Goal: Task Accomplishment & Management: Manage account settings

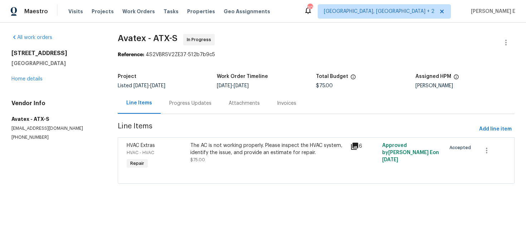
click at [196, 113] on div "Progress Updates" at bounding box center [190, 103] width 59 height 21
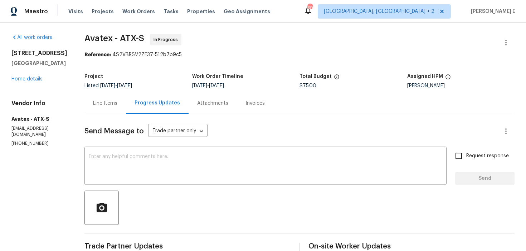
click at [123, 111] on div "Line Items" at bounding box center [106, 103] width 42 height 21
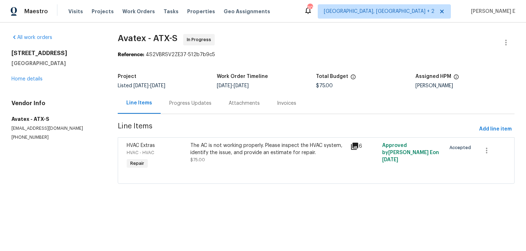
click at [237, 171] on div at bounding box center [316, 175] width 379 height 9
click at [231, 156] on div "The AC is not working properly. Please inspect the HVAC system, identify the is…" at bounding box center [268, 149] width 155 height 14
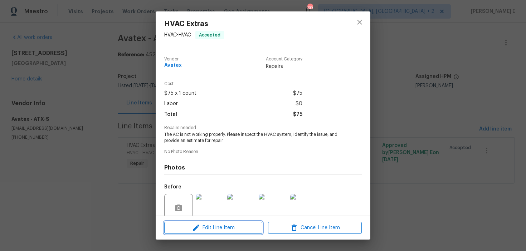
click at [180, 232] on button "Edit Line Item" at bounding box center [213, 228] width 98 height 13
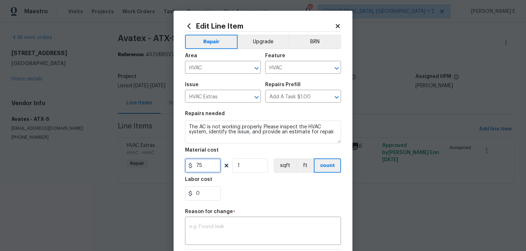
click at [203, 167] on input "75" at bounding box center [203, 166] width 36 height 14
type input "1200"
click at [200, 229] on textarea at bounding box center [263, 232] width 148 height 15
paste textarea "(KE) Updated cost per BR team approval."
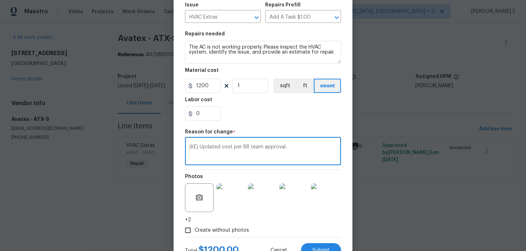
scroll to position [109, 0]
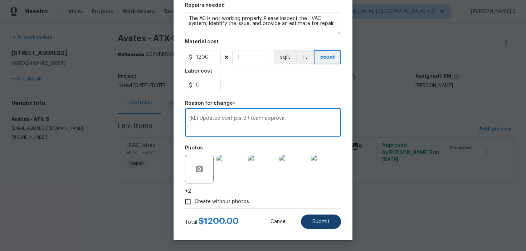
type textarea "(KE) Updated cost per BR team approval."
click at [316, 222] on span "Submit" at bounding box center [321, 222] width 17 height 5
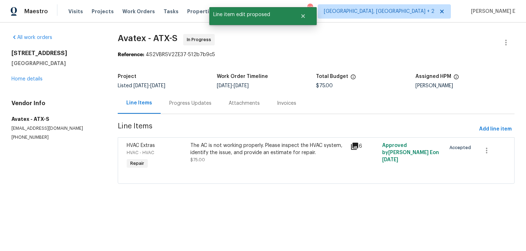
scroll to position [0, 0]
click at [501, 204] on html "Maestro Visits Projects Work Orders Tasks Properties Geo Assignments 30 Albuque…" at bounding box center [263, 102] width 526 height 204
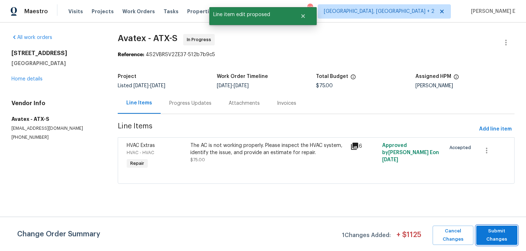
click at [501, 233] on span "Submit Changes" at bounding box center [497, 235] width 34 height 16
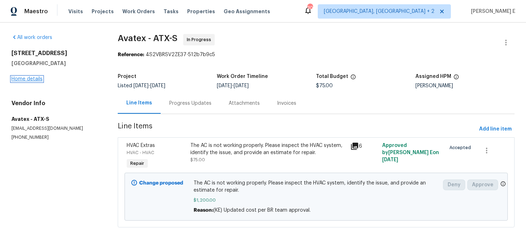
click at [17, 78] on link "Home details" at bounding box center [26, 79] width 31 height 5
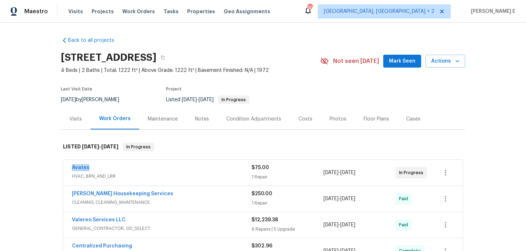
drag, startPoint x: 68, startPoint y: 169, endPoint x: 90, endPoint y: 169, distance: 22.2
click at [90, 169] on div "Avatex HVAC, BRN_AND_LRR $75.00 1 Repair 8/25/2025 - 8/27/2025 In Progress" at bounding box center [263, 173] width 400 height 26
copy link "Avatex"
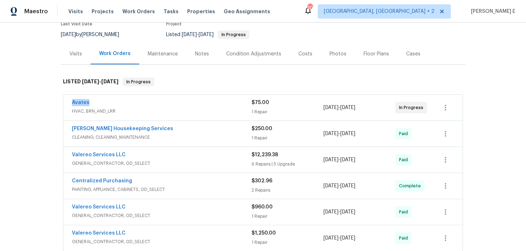
scroll to position [68, 0]
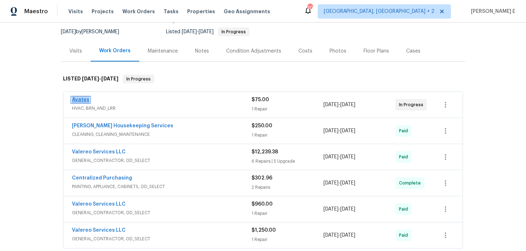
click at [82, 102] on link "Avatex" at bounding box center [81, 99] width 18 height 5
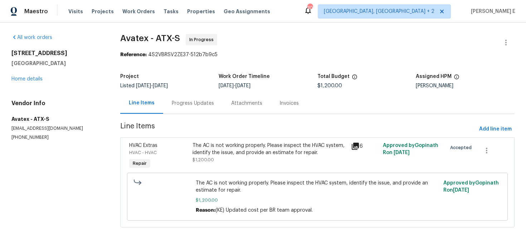
click at [191, 108] on div "Progress Updates" at bounding box center [192, 103] width 59 height 21
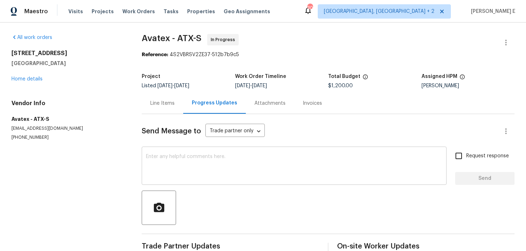
scroll to position [0, 0]
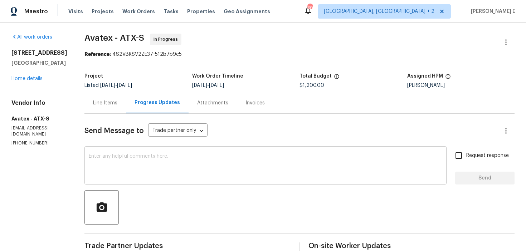
click at [186, 177] on textarea at bounding box center [266, 166] width 354 height 25
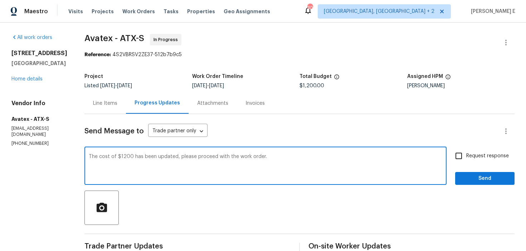
scroll to position [14, 0]
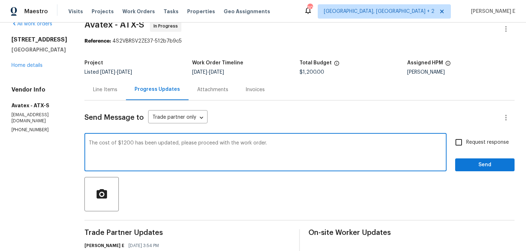
type textarea "The cost of $1200 has been updated, please proceed with the work order."
click at [466, 142] on input "Request response" at bounding box center [459, 142] width 15 height 15
checkbox input "true"
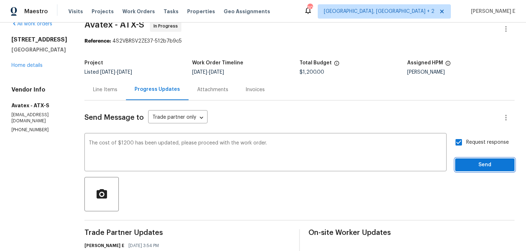
click at [464, 164] on span "Send" at bounding box center [485, 165] width 48 height 9
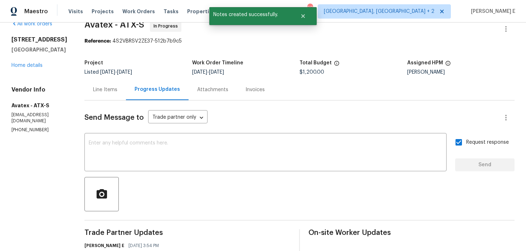
scroll to position [0, 0]
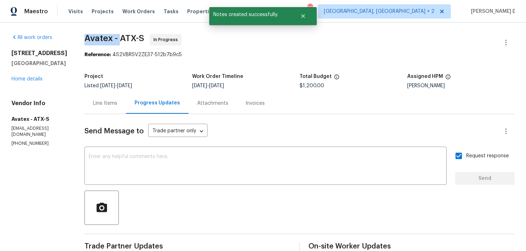
drag, startPoint x: 86, startPoint y: 36, endPoint x: 123, endPoint y: 36, distance: 36.9
copy span "Avatex -"
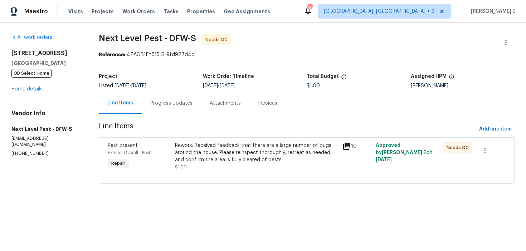
click at [179, 106] on div "Progress Updates" at bounding box center [171, 103] width 42 height 7
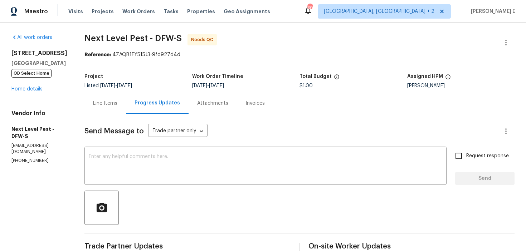
click at [115, 104] on div "Line Items" at bounding box center [106, 103] width 42 height 21
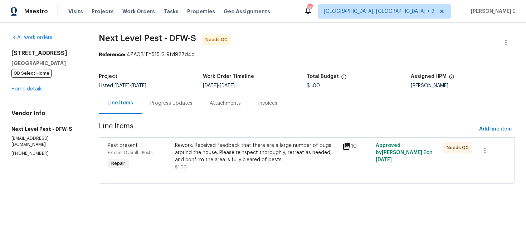
click at [181, 155] on div "Rework: Received feedback that there are a large number of bugs around the hous…" at bounding box center [256, 152] width 163 height 21
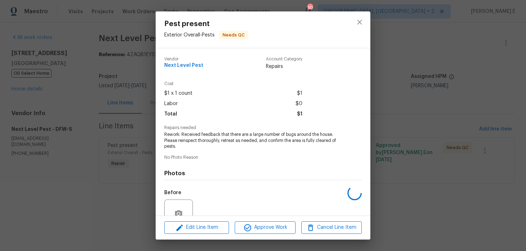
click at [172, 221] on div "Edit Line Item Approve Work Cancel Line Item" at bounding box center [263, 228] width 215 height 24
click at [169, 231] on span "Edit Line Item" at bounding box center [197, 227] width 61 height 9
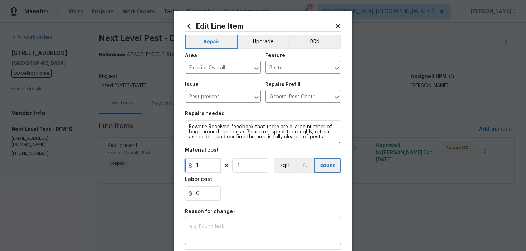
click at [203, 166] on input "1" at bounding box center [203, 166] width 36 height 14
type input "75"
click at [223, 227] on textarea at bounding box center [263, 232] width 148 height 15
paste textarea "(KE) Updated cost per BR team approval."
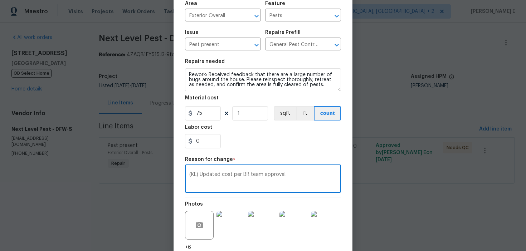
scroll to position [109, 0]
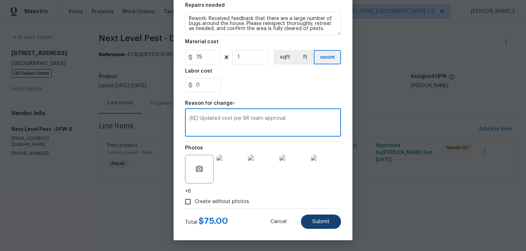
type textarea "(KE) Updated cost per BR team approval."
click at [305, 227] on button "Submit" at bounding box center [321, 222] width 40 height 14
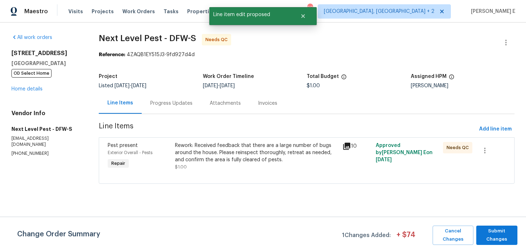
scroll to position [0, 0]
click at [492, 234] on span "Submit Changes" at bounding box center [497, 235] width 34 height 16
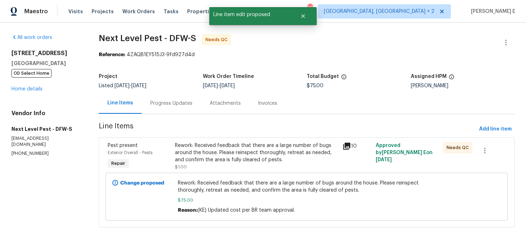
click at [220, 150] on div "Rework: Received feedback that there are a large number of bugs around the hous…" at bounding box center [256, 152] width 163 height 21
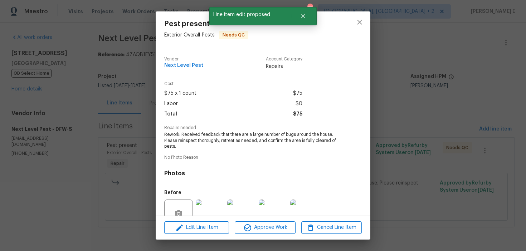
scroll to position [66, 0]
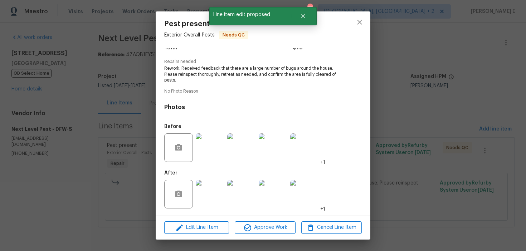
click at [207, 195] on img at bounding box center [210, 194] width 29 height 29
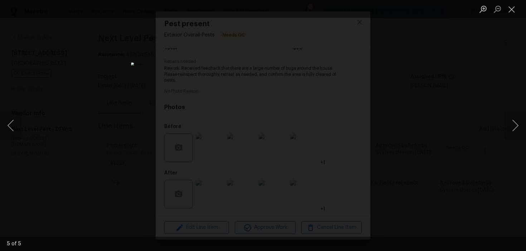
click at [415, 110] on div "Lightbox" at bounding box center [263, 125] width 526 height 251
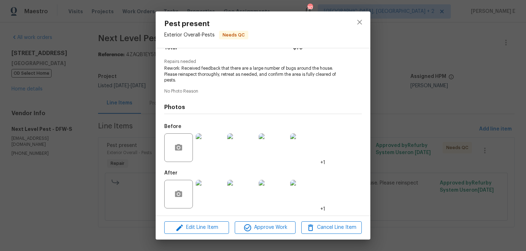
click at [413, 106] on div "Pest present Exterior Overall - Pests Needs QC Vendor Next Level Pest Account C…" at bounding box center [263, 125] width 526 height 251
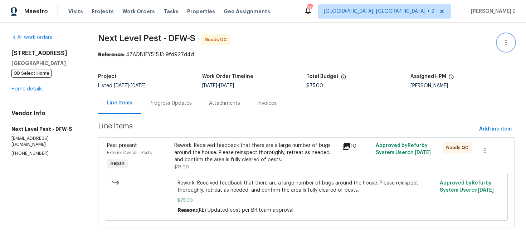
click at [506, 40] on icon "button" at bounding box center [506, 43] width 1 height 6
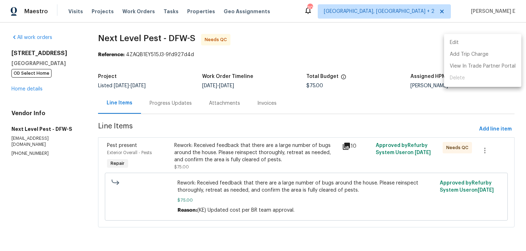
click at [462, 38] on li "Edit" at bounding box center [482, 43] width 77 height 12
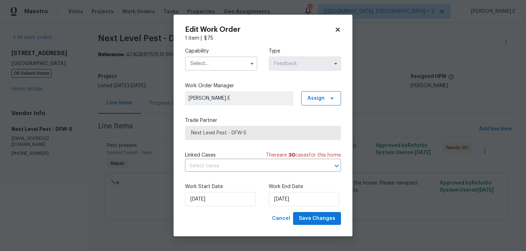
click at [256, 66] on span at bounding box center [252, 63] width 11 height 11
click at [252, 66] on icon "button" at bounding box center [252, 64] width 6 height 6
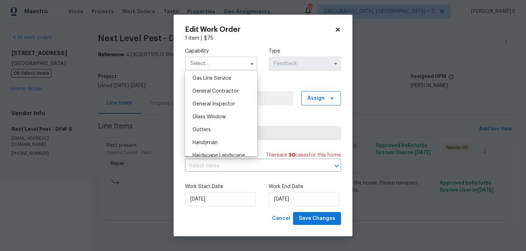
scroll to position [341, 0]
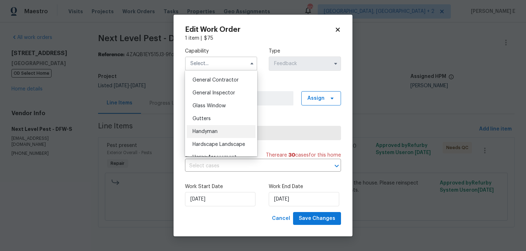
click at [231, 131] on div "Handyman" at bounding box center [221, 131] width 69 height 13
type input "Handyman"
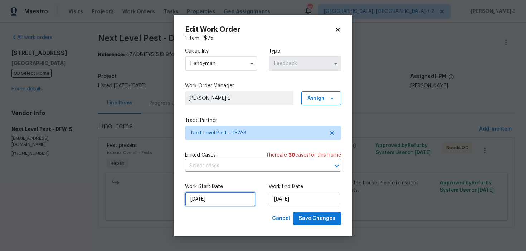
click at [226, 195] on input "16/09/2025" at bounding box center [220, 199] width 71 height 14
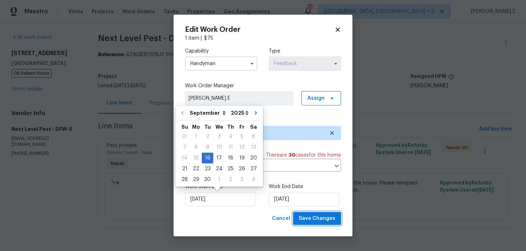
click at [318, 218] on span "Save Changes" at bounding box center [317, 219] width 37 height 9
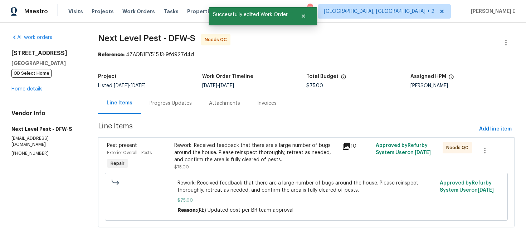
click at [221, 150] on div "Rework: Received feedback that there are a large number of bugs around the hous…" at bounding box center [256, 152] width 164 height 21
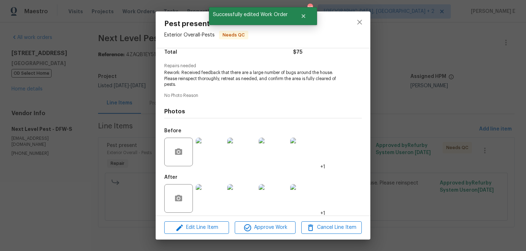
scroll to position [66, 0]
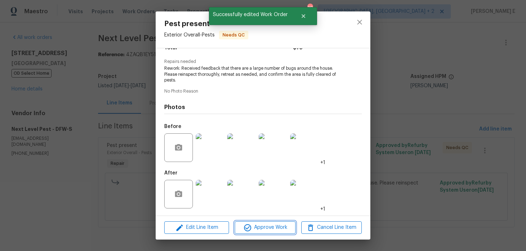
click at [256, 224] on span "Approve Work" at bounding box center [265, 227] width 56 height 9
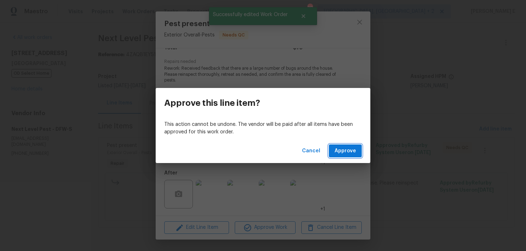
click at [355, 151] on span "Approve" at bounding box center [345, 151] width 21 height 9
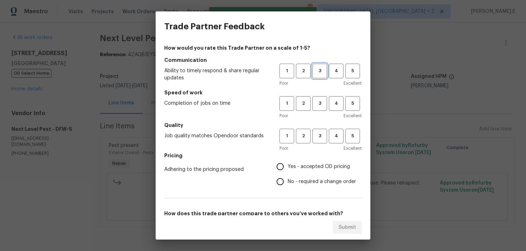
click at [316, 74] on span "3" at bounding box center [319, 71] width 13 height 8
click at [318, 101] on span "3" at bounding box center [319, 104] width 13 height 8
click at [318, 130] on button "3" at bounding box center [320, 136] width 15 height 15
click at [291, 182] on span "No - required a change order" at bounding box center [322, 182] width 68 height 8
click at [288, 182] on input "No - required a change order" at bounding box center [280, 181] width 15 height 15
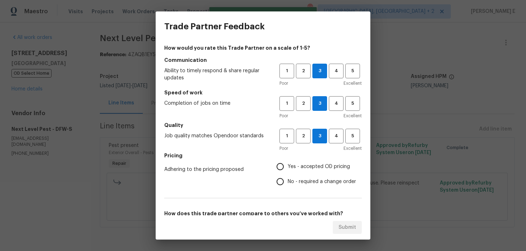
radio input "true"
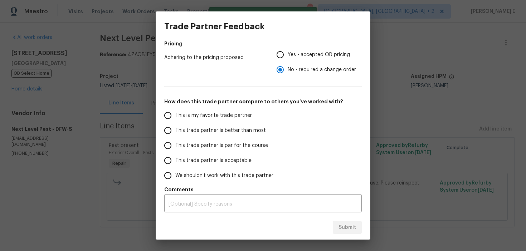
click at [240, 144] on span "This trade partner is par for the course" at bounding box center [221, 146] width 93 height 8
click at [175, 144] on input "This trade partner is par for the course" at bounding box center [167, 145] width 15 height 15
click at [348, 231] on span "Submit" at bounding box center [348, 227] width 18 height 9
radio input "true"
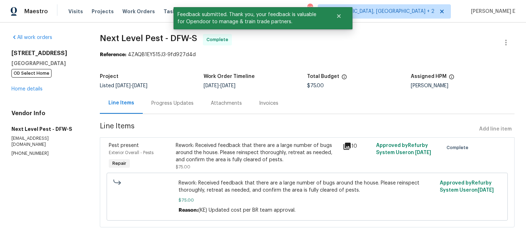
click at [171, 102] on div "Progress Updates" at bounding box center [172, 103] width 42 height 7
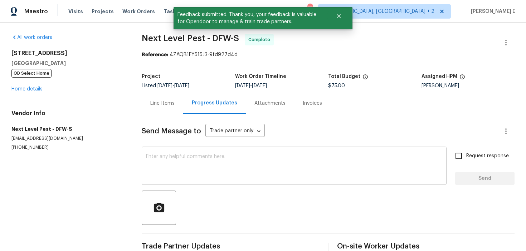
click at [169, 157] on textarea at bounding box center [294, 166] width 297 height 25
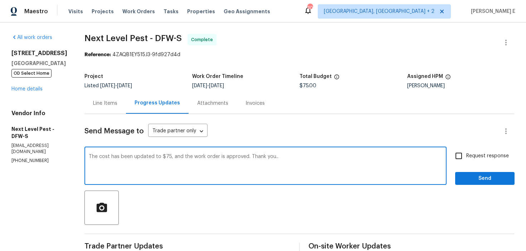
scroll to position [34, 0]
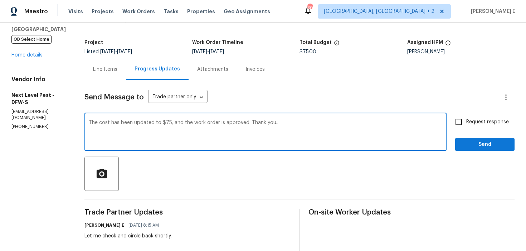
type textarea "The cost has been updated to $75, and the work order is approved. Thank you.."
click at [465, 125] on input "Request response" at bounding box center [459, 122] width 15 height 15
checkbox input "true"
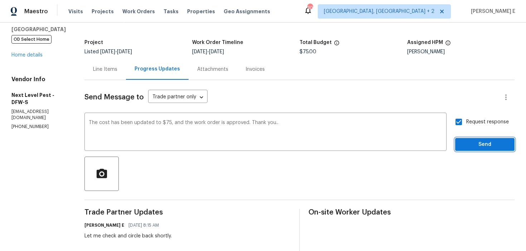
click at [469, 143] on span "Send" at bounding box center [485, 144] width 48 height 9
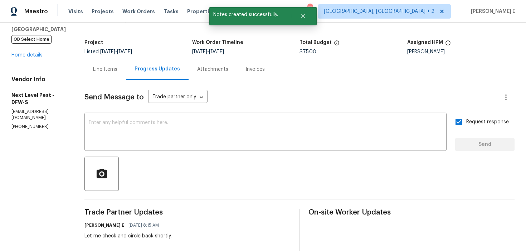
scroll to position [0, 0]
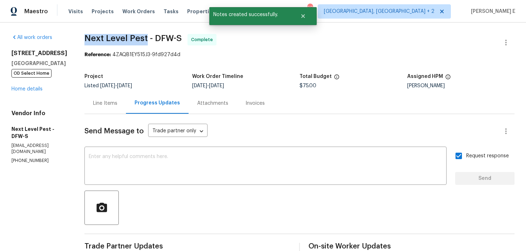
drag, startPoint x: 80, startPoint y: 36, endPoint x: 143, endPoint y: 36, distance: 63.7
copy span "Next Level Pest"
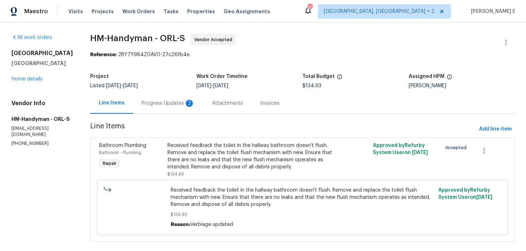
click at [147, 102] on div "Progress Updates 2" at bounding box center [168, 103] width 53 height 7
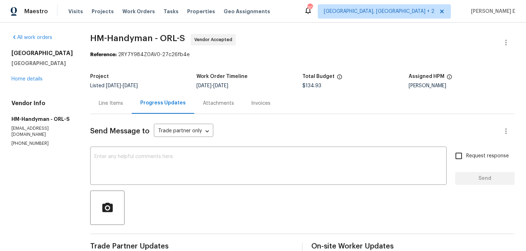
click at [305, 68] on section "HM-Handyman - ORL-S Vendor Accepted Reference: 2RY7Y984Z0AV0-27c26fb4e Project …" at bounding box center [302, 225] width 425 height 382
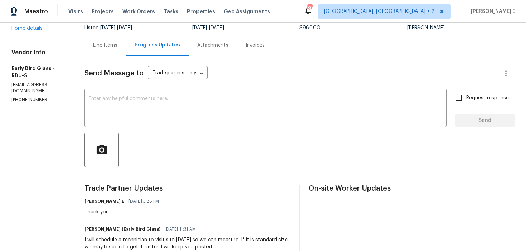
scroll to position [61, 0]
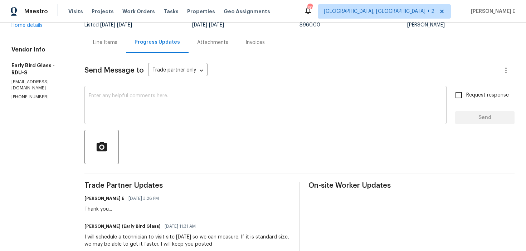
click at [136, 123] on div "x ​" at bounding box center [266, 106] width 362 height 37
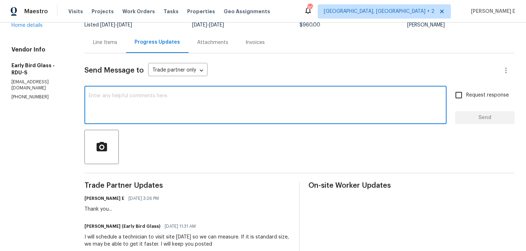
click at [136, 123] on div "x ​" at bounding box center [266, 106] width 362 height 37
type textarea "T"
paste textarea "Quick check—are we still on track with this work order [DATE]?"
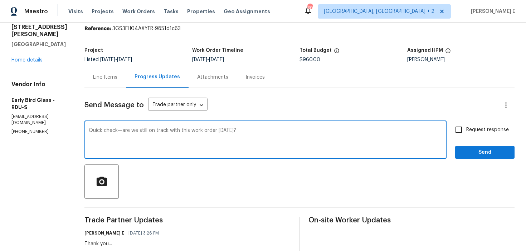
scroll to position [7, 0]
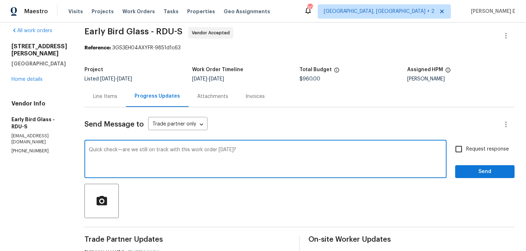
type textarea "Quick check—are we still on track with this work order today?"
click at [474, 146] on span "Request response" at bounding box center [488, 150] width 43 height 8
click at [467, 146] on input "Request response" at bounding box center [459, 149] width 15 height 15
checkbox input "true"
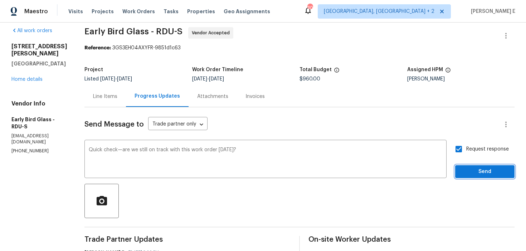
click at [511, 173] on button "Send" at bounding box center [485, 171] width 59 height 13
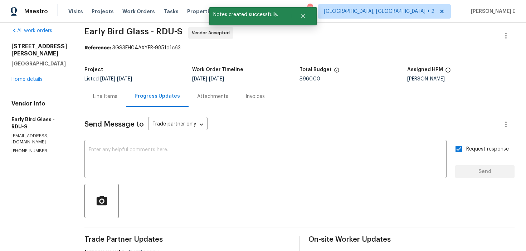
scroll to position [0, 0]
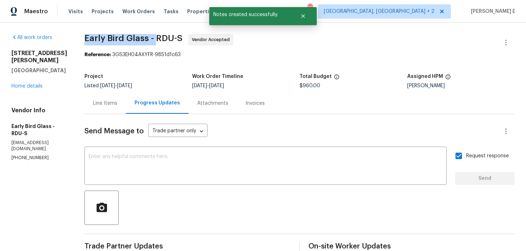
drag, startPoint x: 80, startPoint y: 38, endPoint x: 153, endPoint y: 38, distance: 72.7
click at [153, 38] on span "Early Bird Glass - RDU-S Vendor Accepted" at bounding box center [291, 42] width 413 height 17
copy span "Early Bird Glass -"
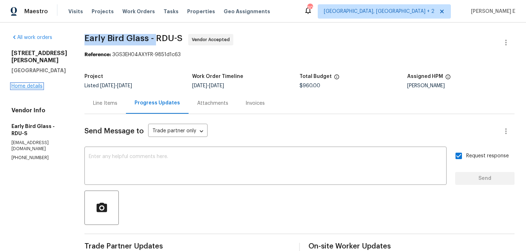
click at [36, 84] on link "Home details" at bounding box center [26, 86] width 31 height 5
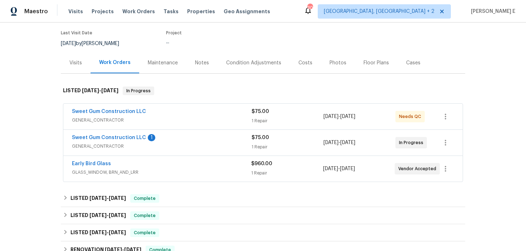
scroll to position [57, 0]
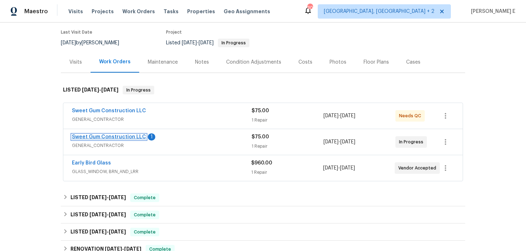
click at [100, 136] on link "Sweet Gum Construction LLC" at bounding box center [109, 137] width 74 height 5
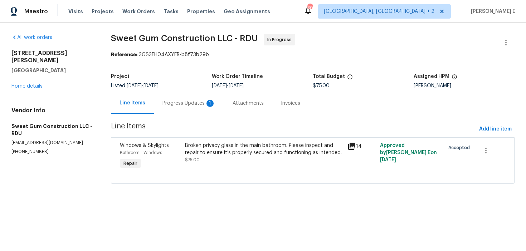
click at [189, 107] on div "Progress Updates 1" at bounding box center [189, 103] width 70 height 21
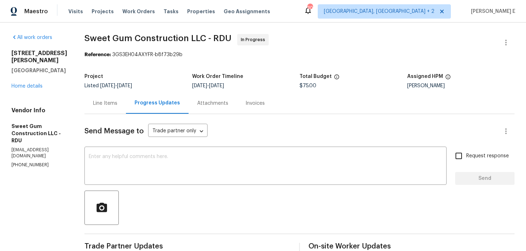
click at [117, 102] on div "Line Items" at bounding box center [105, 103] width 24 height 7
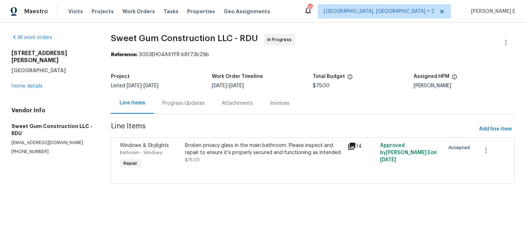
click at [238, 153] on div "Broken privacy glass in the main bathroom. Please inspect and repair to ensure …" at bounding box center [264, 149] width 158 height 14
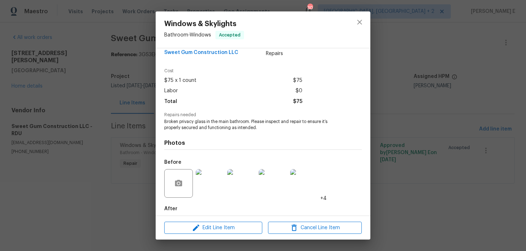
scroll to position [49, 0]
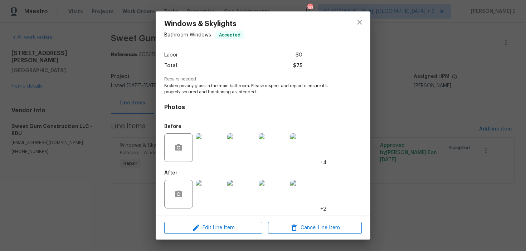
click at [214, 150] on img at bounding box center [210, 148] width 29 height 29
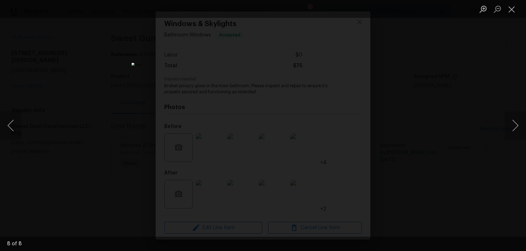
click at [446, 118] on div "Lightbox" at bounding box center [263, 125] width 526 height 251
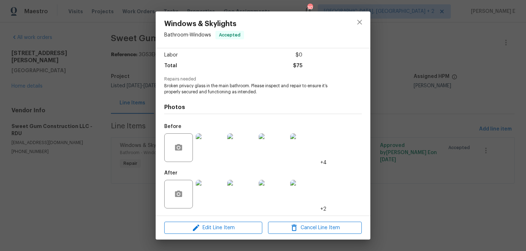
click at [216, 204] on img at bounding box center [210, 194] width 29 height 29
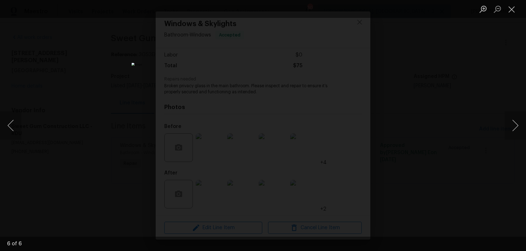
click at [447, 159] on div "Lightbox" at bounding box center [263, 125] width 526 height 251
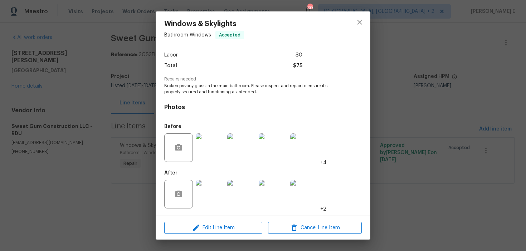
click at [447, 159] on div "Windows & Skylights Bathroom - Windows Accepted Vendor Sweet Gum Construction L…" at bounding box center [263, 125] width 526 height 251
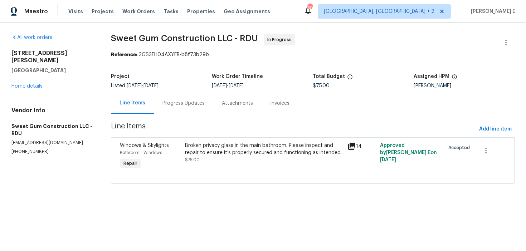
click at [189, 96] on div "Progress Updates" at bounding box center [183, 103] width 59 height 21
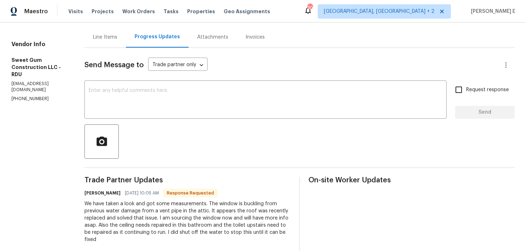
scroll to position [67, 0]
click at [232, 105] on textarea at bounding box center [266, 99] width 354 height 25
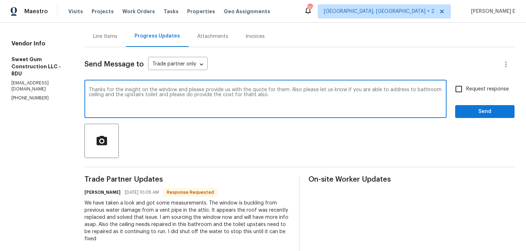
paste textarea ". Could you please provide us with the quote for that? Also, let us know if you…"
type textarea "Thanks for the insight on the window. Could you please provide us with the quot…"
click at [472, 94] on label "Request response" at bounding box center [481, 89] width 58 height 15
click at [467, 94] on input "Request response" at bounding box center [459, 89] width 15 height 15
checkbox input "true"
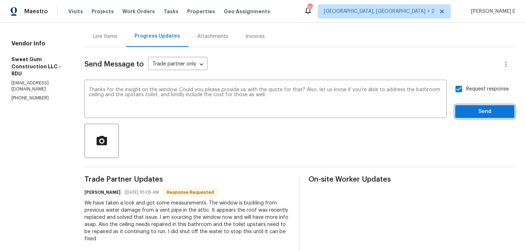
click at [470, 109] on span "Send" at bounding box center [485, 111] width 48 height 9
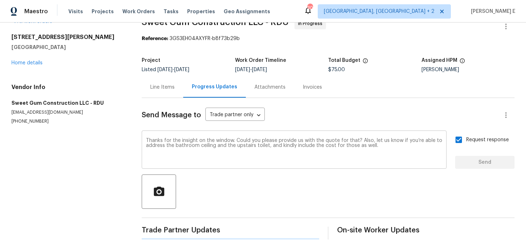
scroll to position [0, 0]
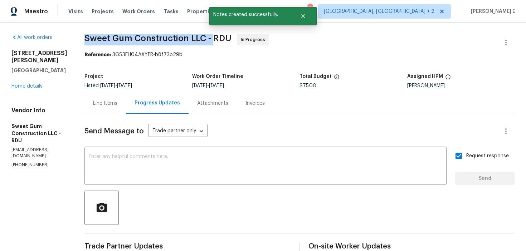
drag, startPoint x: 101, startPoint y: 38, endPoint x: 231, endPoint y: 36, distance: 130.4
click at [230, 36] on div "All work orders 3116 Kirby St Durham, NC 27713 Home details Vendor Info Sweet G…" at bounding box center [263, 254] width 526 height 463
copy span "Sweet Gum Construction LLC -"
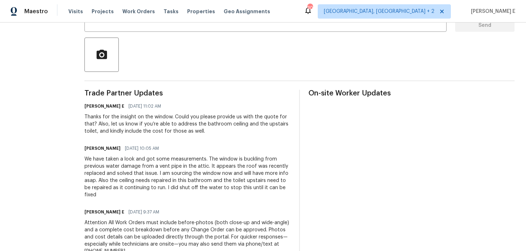
scroll to position [157, 0]
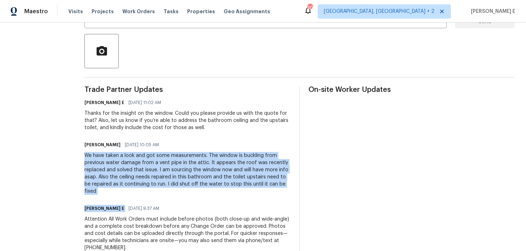
drag, startPoint x: 98, startPoint y: 155, endPoint x: 143, endPoint y: 199, distance: 63.1
click at [143, 199] on div "All work orders 3116 Kirby St Durham, NC 27713 Home details Vendor Info Sweet G…" at bounding box center [263, 97] width 526 height 463
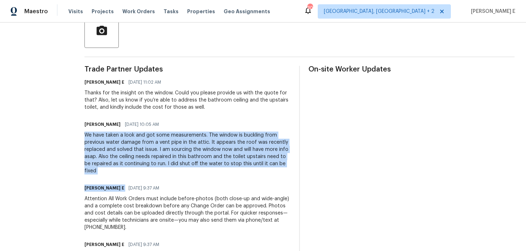
scroll to position [178, 0]
click at [101, 141] on div "We have taken a look and got some measurements. The window is buckling from pre…" at bounding box center [188, 152] width 206 height 43
drag, startPoint x: 101, startPoint y: 134, endPoint x: 147, endPoint y: 174, distance: 60.9
click at [147, 174] on div "We have taken a look and got some measurements. The window is buckling from pre…" at bounding box center [188, 152] width 206 height 43
copy div "We have taken a look and got some measurements. The window is buckling from pre…"
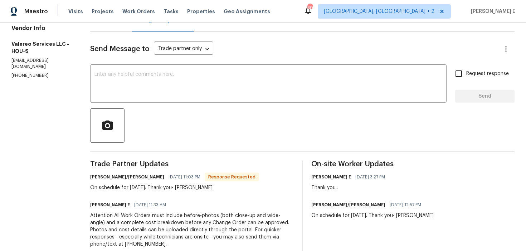
scroll to position [156, 0]
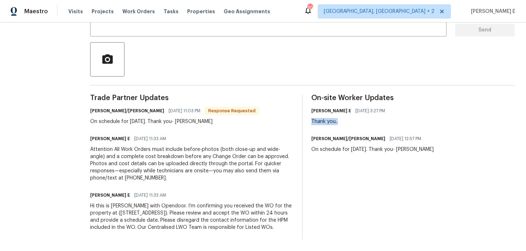
drag, startPoint x: 305, startPoint y: 114, endPoint x: 333, endPoint y: 114, distance: 28.3
click at [333, 114] on div "Trade Partner Updates Jeromy/Lori 09/18/2025 11:03 PM Response Requested On sch…" at bounding box center [302, 167] width 425 height 145
copy div "Thank you.."
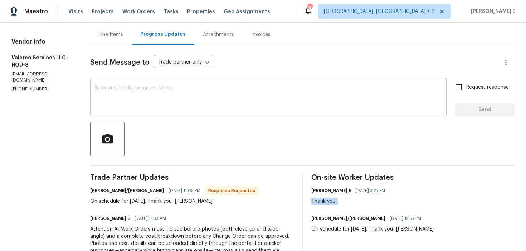
click at [211, 115] on div "x ​" at bounding box center [268, 98] width 357 height 37
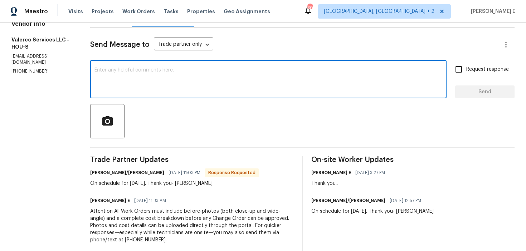
scroll to position [92, 0]
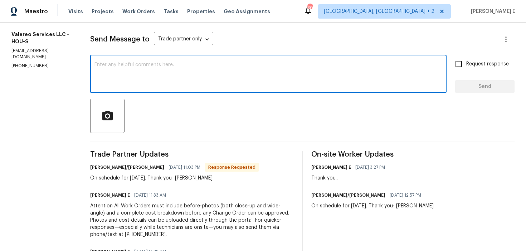
paste textarea "Thank you.."
type textarea "Thank you.."
click at [467, 86] on span "Send" at bounding box center [485, 86] width 48 height 9
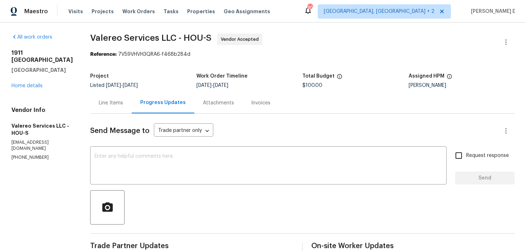
scroll to position [0, 0]
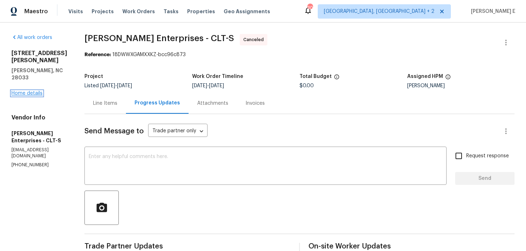
click at [29, 91] on link "Home details" at bounding box center [26, 93] width 31 height 5
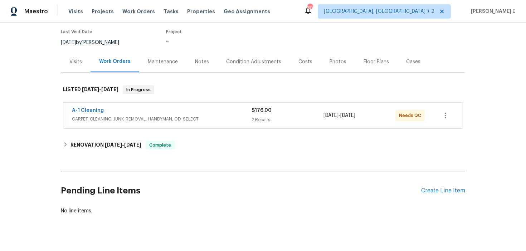
scroll to position [69, 0]
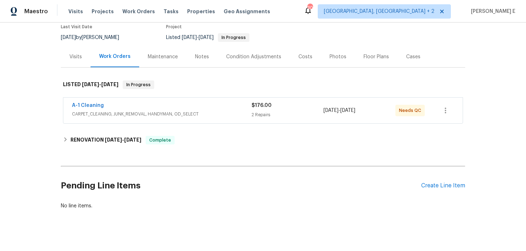
click at [85, 54] on div "Visits" at bounding box center [76, 56] width 30 height 21
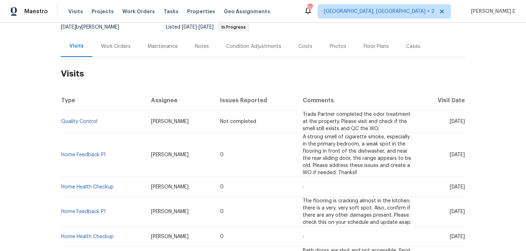
scroll to position [81, 0]
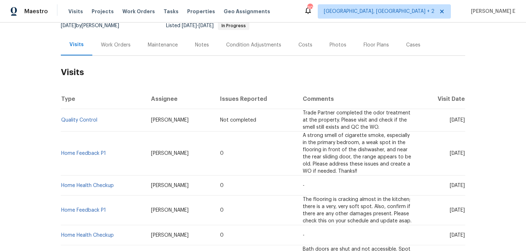
click at [77, 116] on td "Quality Control" at bounding box center [103, 120] width 85 height 23
click at [83, 118] on link "Quality Control" at bounding box center [79, 120] width 36 height 5
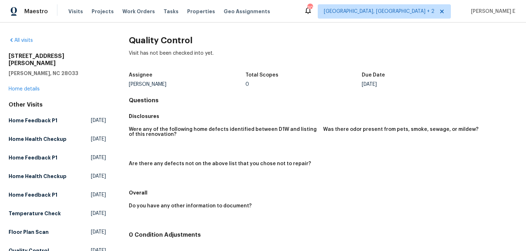
click at [31, 85] on div "[STREET_ADDRESS][PERSON_NAME][PERSON_NAME] Home details" at bounding box center [57, 73] width 97 height 40
click at [24, 87] on link "Home details" at bounding box center [24, 89] width 31 height 5
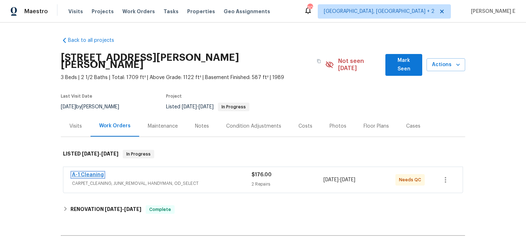
click at [88, 173] on link "A-1 Cleaning" at bounding box center [88, 175] width 32 height 5
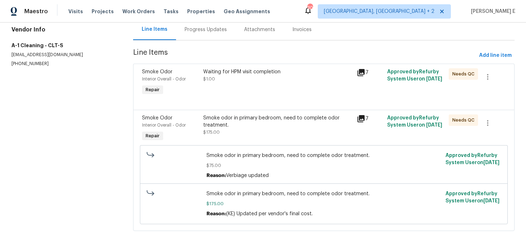
scroll to position [74, 0]
click at [261, 90] on div "Waiting for HPM visit completion $1.00" at bounding box center [277, 82] width 153 height 33
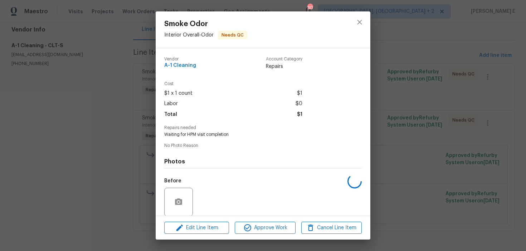
scroll to position [54, 0]
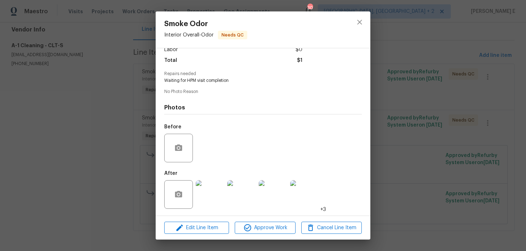
click at [209, 198] on img at bounding box center [210, 194] width 29 height 29
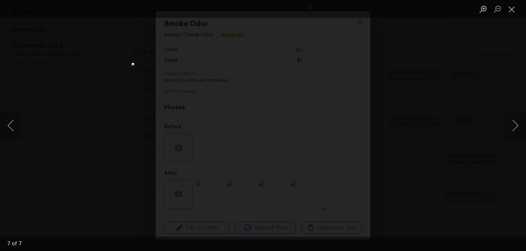
click at [328, 70] on img "Lightbox" at bounding box center [263, 126] width 263 height 126
click at [395, 70] on div "Lightbox" at bounding box center [263, 125] width 526 height 251
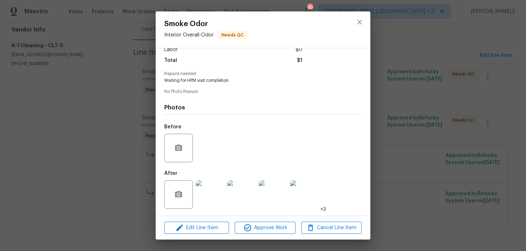
click at [395, 70] on div "Smoke Odor Interior Overall - Odor Needs QC Vendor A-1 Cleaning Account Categor…" at bounding box center [263, 125] width 526 height 251
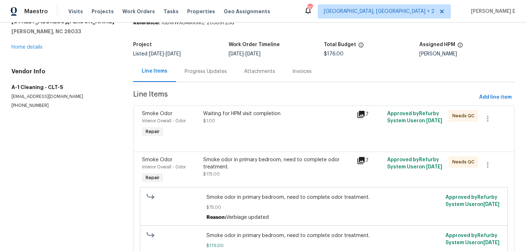
scroll to position [0, 0]
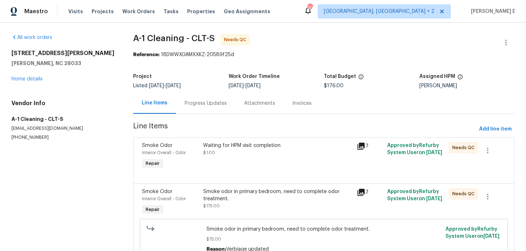
click at [184, 109] on div "Progress Updates" at bounding box center [205, 103] width 59 height 21
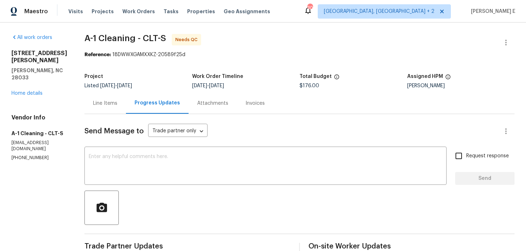
click at [107, 102] on div "Line Items" at bounding box center [105, 103] width 24 height 7
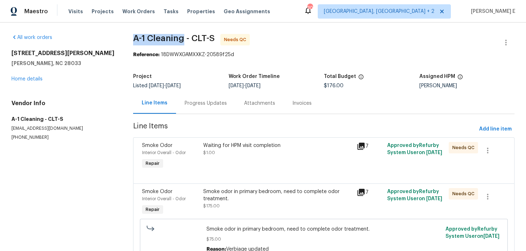
drag, startPoint x: 133, startPoint y: 37, endPoint x: 184, endPoint y: 39, distance: 50.9
click at [184, 39] on span "A-1 Cleaning - CLT-S" at bounding box center [174, 38] width 82 height 9
copy span "A-1 Cleaning"
click at [281, 39] on span "A-1 Cleaning - CLT-S Needs QC" at bounding box center [315, 42] width 365 height 17
drag, startPoint x: 132, startPoint y: 36, endPoint x: 191, endPoint y: 39, distance: 58.4
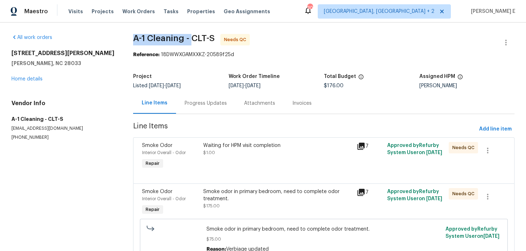
click at [191, 39] on div "All work orders 269 Bud Black Rd Crouse, NC 28033 Home details Vendor Info A-1 …" at bounding box center [263, 174] width 526 height 303
copy span "A-1 Cleaning -"
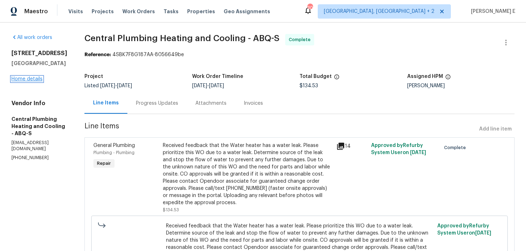
click at [16, 78] on link "Home details" at bounding box center [26, 79] width 31 height 5
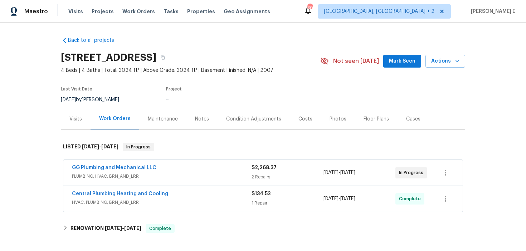
scroll to position [5, 0]
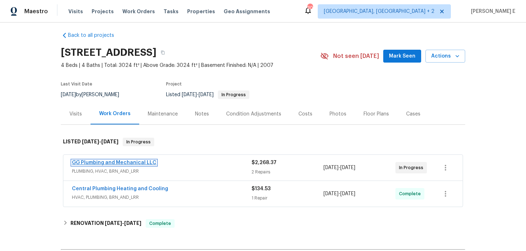
click at [115, 164] on link "GG Plumbing and Mechanical LLC" at bounding box center [114, 162] width 85 height 5
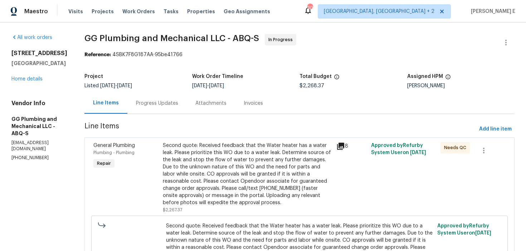
click at [185, 111] on div "Progress Updates" at bounding box center [156, 103] width 59 height 21
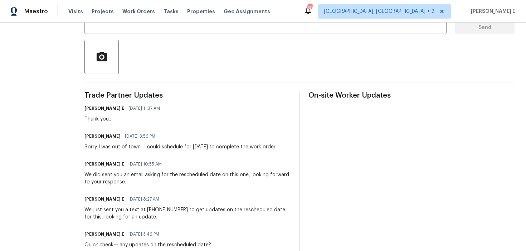
scroll to position [117, 0]
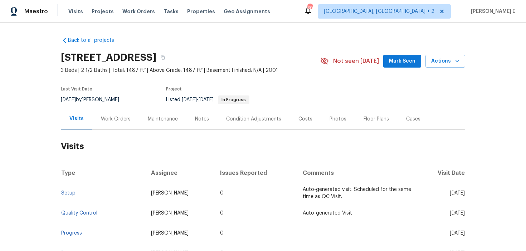
click at [120, 126] on div "Work Orders" at bounding box center [115, 119] width 47 height 21
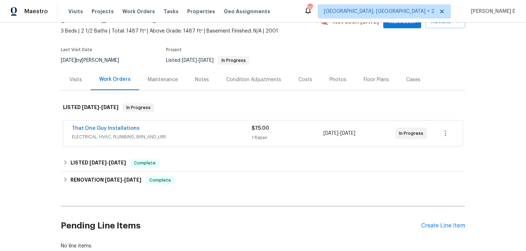
scroll to position [46, 0]
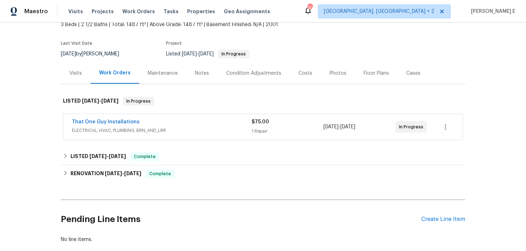
click at [121, 119] on span "That One Guy Installations" at bounding box center [106, 122] width 68 height 7
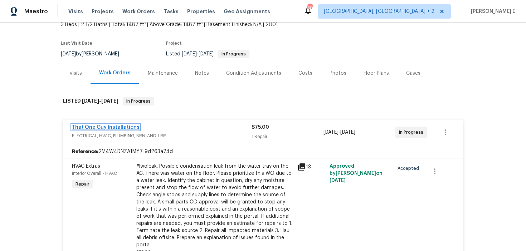
click at [119, 127] on link "That One Guy Installations" at bounding box center [106, 127] width 68 height 5
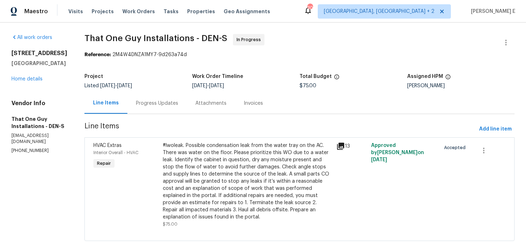
click at [140, 105] on div "Progress Updates" at bounding box center [157, 103] width 42 height 7
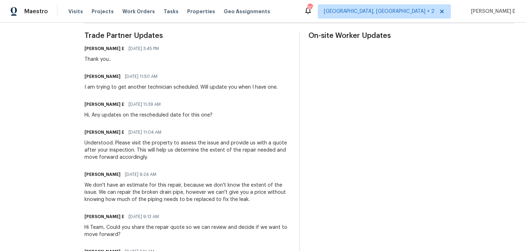
scroll to position [211, 0]
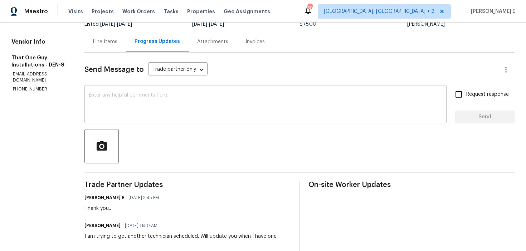
click at [176, 119] on div "x ​" at bounding box center [266, 105] width 362 height 37
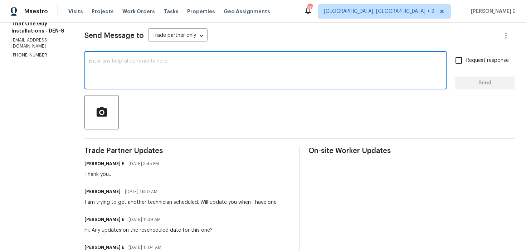
scroll to position [95, 0]
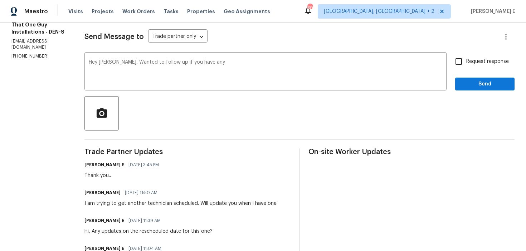
drag, startPoint x: 137, startPoint y: 204, endPoint x: 186, endPoint y: 204, distance: 48.3
click at [186, 204] on div "I am trying to get another technician scheduled. Will update you when I have on…" at bounding box center [181, 203] width 193 height 7
drag, startPoint x: 188, startPoint y: 204, endPoint x: 140, endPoint y: 204, distance: 48.7
click at [140, 204] on div "I am trying to get another technician scheduled. Will update you when I have on…" at bounding box center [181, 203] width 193 height 7
copy div "technician scheduled"
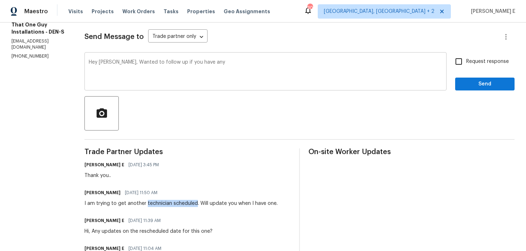
click at [241, 69] on textarea "Hey [PERSON_NAME], Wanted to follow up if you have any" at bounding box center [266, 72] width 354 height 25
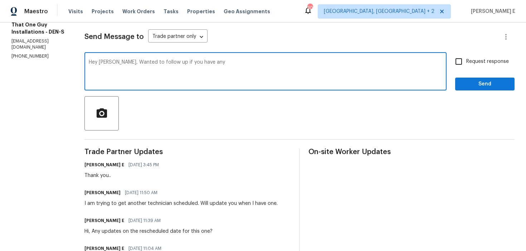
paste textarea "technician scheduled"
type textarea "Hey [PERSON_NAME], Wanted to follow up if you have any technician scheduled for…"
click at [497, 65] on span "Request response" at bounding box center [488, 62] width 43 height 8
click at [467, 65] on input "Request response" at bounding box center [459, 61] width 15 height 15
checkbox input "true"
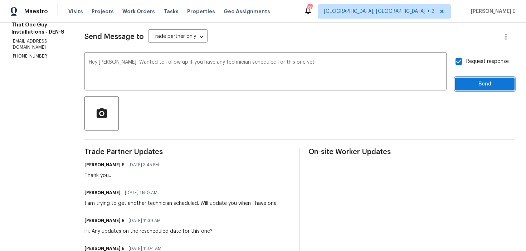
click at [485, 89] on button "Send" at bounding box center [485, 84] width 59 height 13
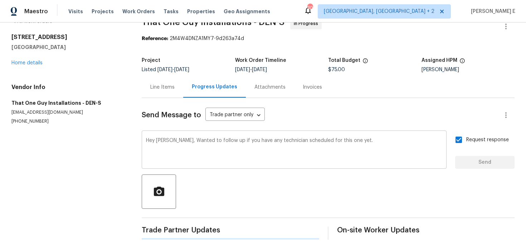
scroll to position [0, 0]
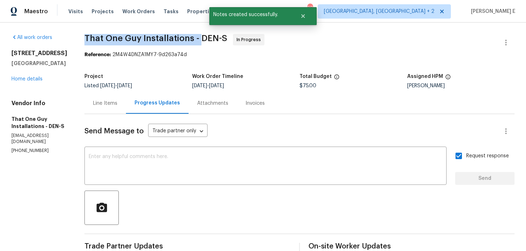
drag, startPoint x: 78, startPoint y: 39, endPoint x: 193, endPoint y: 38, distance: 115.3
click at [193, 38] on span "That One Guy Installations - DEN-S" at bounding box center [156, 38] width 143 height 9
copy span "That One Guy Installations -"
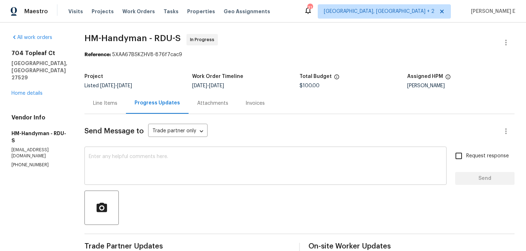
click at [125, 167] on textarea at bounding box center [266, 166] width 354 height 25
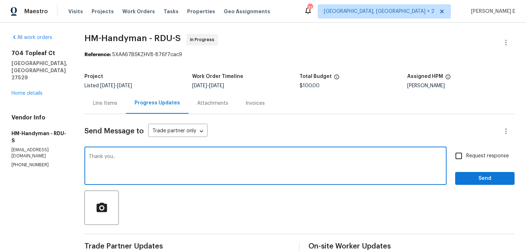
type textarea "Thank you.."
click at [469, 179] on span "Send" at bounding box center [485, 178] width 48 height 9
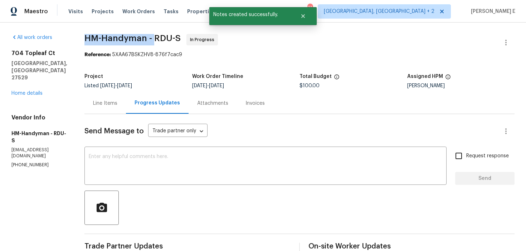
drag, startPoint x: 91, startPoint y: 40, endPoint x: 161, endPoint y: 38, distance: 69.5
click at [161, 38] on span "HM-Handyman - RDU-S" at bounding box center [133, 38] width 96 height 9
copy span "HM-Handyman -"
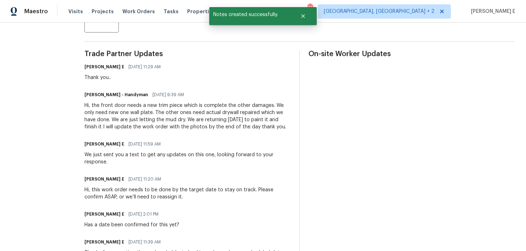
scroll to position [191, 0]
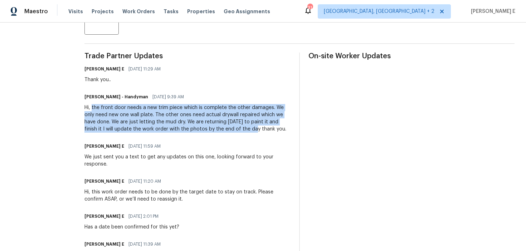
drag, startPoint x: 99, startPoint y: 108, endPoint x: 263, endPoint y: 130, distance: 165.5
click at [263, 130] on div "Hi, the front door needs a new trim piece which is complete the other damages. …" at bounding box center [188, 118] width 206 height 29
copy div "the front door needs a new trim piece which is complete the other damages. We o…"
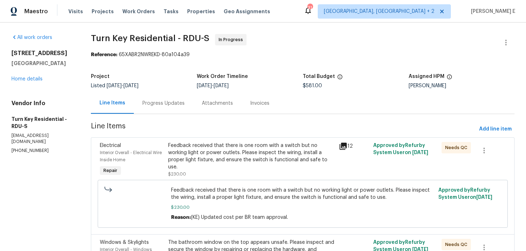
click at [177, 105] on div "Progress Updates" at bounding box center [164, 103] width 42 height 7
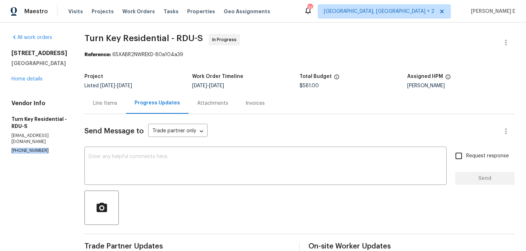
drag, startPoint x: 9, startPoint y: 136, endPoint x: 45, endPoint y: 138, distance: 36.6
copy p "(919) 805-2596"
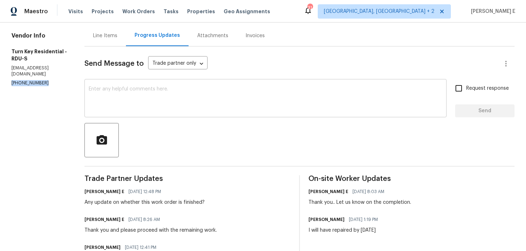
scroll to position [188, 0]
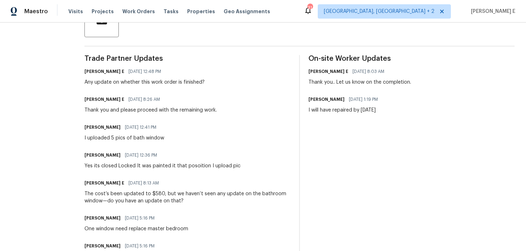
click at [165, 85] on div "Any update on whether this work order is finished?" at bounding box center [145, 82] width 120 height 7
copy div "Any update on whether this work order is finished?"
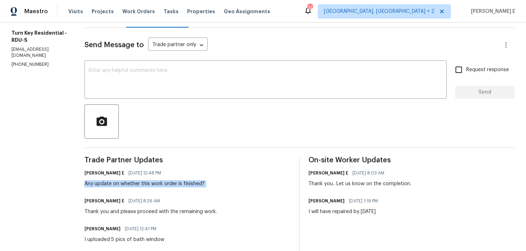
scroll to position [13, 0]
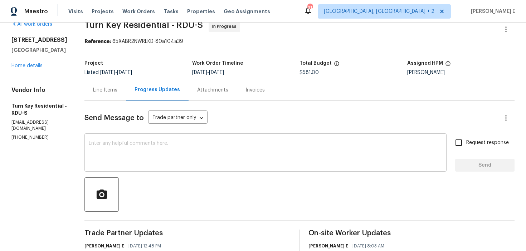
click at [230, 146] on textarea at bounding box center [266, 153] width 354 height 25
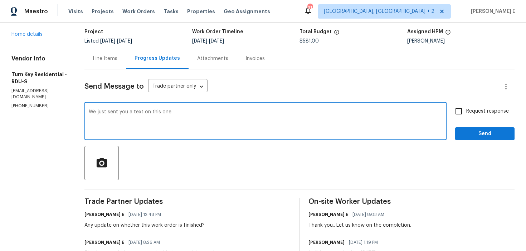
scroll to position [44, 0]
paste textarea "regarding the completion status on this one. Could you please confirm?"
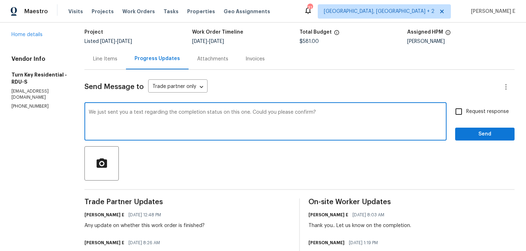
type textarea "We just sent you a text regarding the completion status on this one. Could you …"
click at [470, 117] on label "Request response" at bounding box center [481, 111] width 58 height 15
click at [467, 117] on input "Request response" at bounding box center [459, 111] width 15 height 15
checkbox input "true"
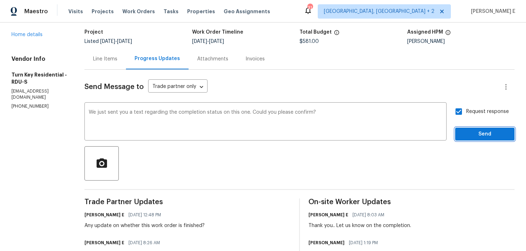
click at [470, 132] on span "Send" at bounding box center [485, 134] width 48 height 9
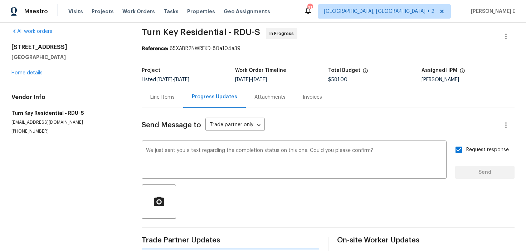
scroll to position [0, 0]
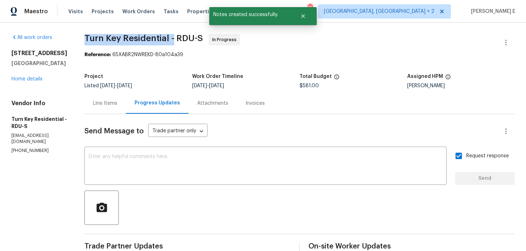
drag, startPoint x: 100, startPoint y: 39, endPoint x: 189, endPoint y: 40, distance: 89.9
copy span "Turn Key Residential -"
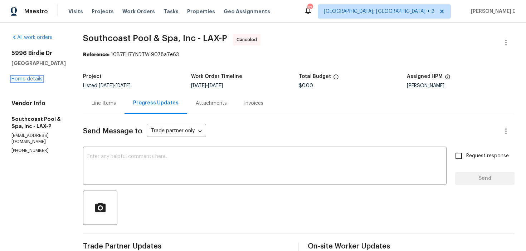
click at [24, 78] on link "Home details" at bounding box center [26, 79] width 31 height 5
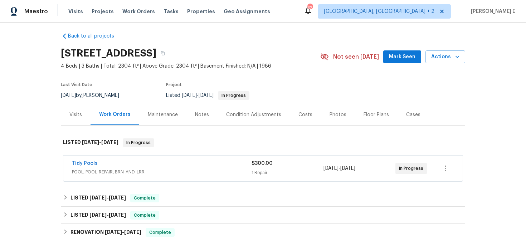
scroll to position [5, 0]
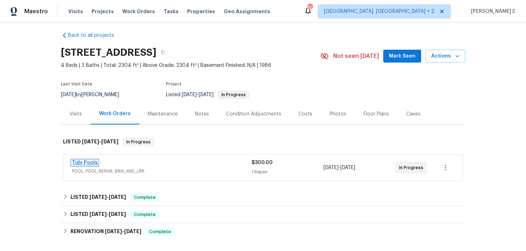
click at [89, 163] on link "Tidy Pools" at bounding box center [85, 162] width 26 height 5
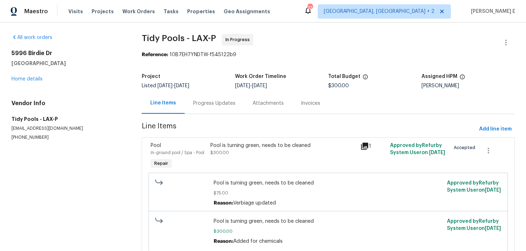
click at [204, 109] on div "Progress Updates" at bounding box center [214, 103] width 59 height 21
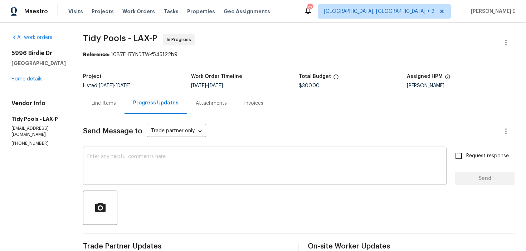
click at [107, 170] on textarea at bounding box center [264, 166] width 355 height 25
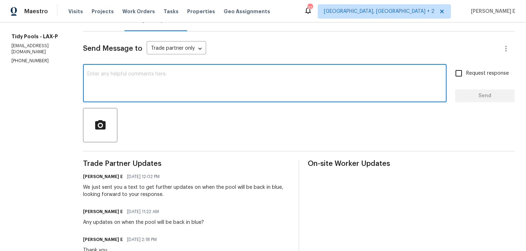
scroll to position [83, 0]
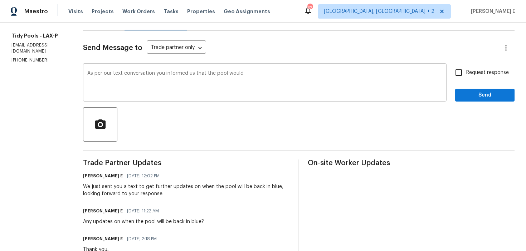
click at [229, 70] on div "As per our text conversation you informed us that the pool would x ​" at bounding box center [265, 83] width 364 height 37
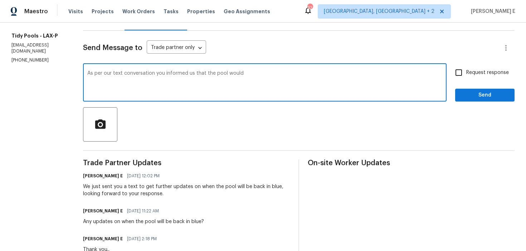
click at [229, 72] on textarea "As per our text conversation you informed us that the pool would" at bounding box center [264, 83] width 355 height 25
paste textarea "should be blue by the end of the week"
paste textarea ", you mentioned that the pool should be blue by the end of the week. Please kee…"
type textarea "As per our text conversation, you mentioned that the pool should be blue by the…"
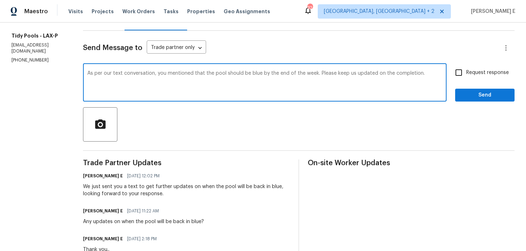
click at [476, 69] on span "Request response" at bounding box center [488, 73] width 43 height 8
click at [467, 69] on input "Request response" at bounding box center [459, 72] width 15 height 15
checkbox input "true"
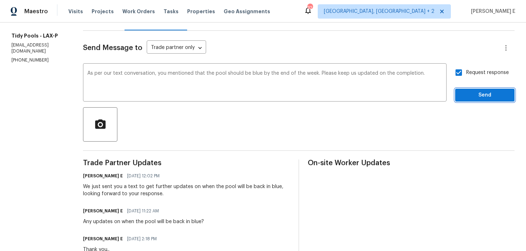
click at [465, 96] on span "Send" at bounding box center [485, 95] width 48 height 9
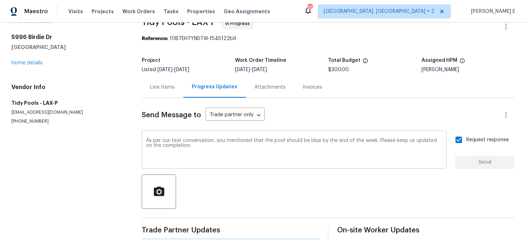
scroll to position [0, 0]
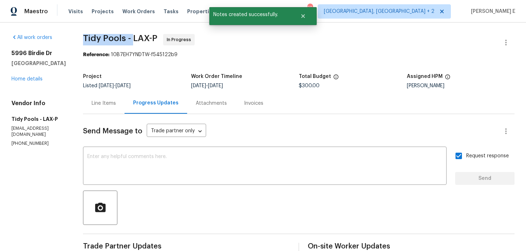
drag, startPoint x: 77, startPoint y: 37, endPoint x: 129, endPoint y: 37, distance: 51.9
copy span "Tidy Pools -"
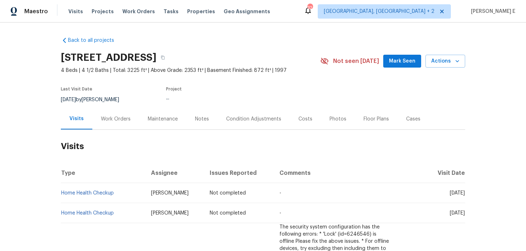
click at [106, 120] on div "Work Orders" at bounding box center [116, 119] width 30 height 7
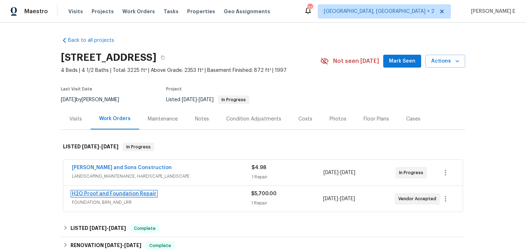
click at [112, 192] on link "H2O Proof and Foundation Repair" at bounding box center [114, 194] width 85 height 5
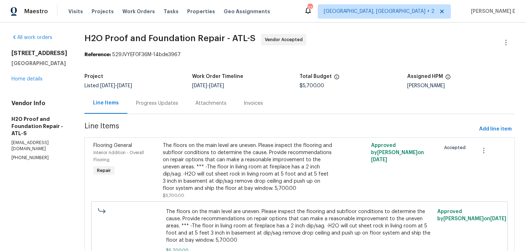
click at [196, 107] on div "Attachments" at bounding box center [211, 103] width 31 height 7
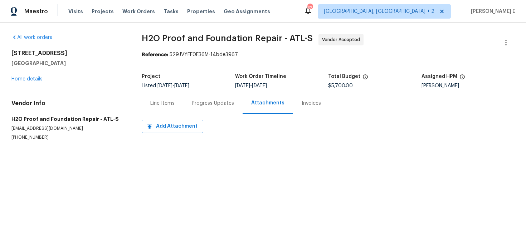
click at [196, 101] on div "Progress Updates" at bounding box center [213, 103] width 42 height 7
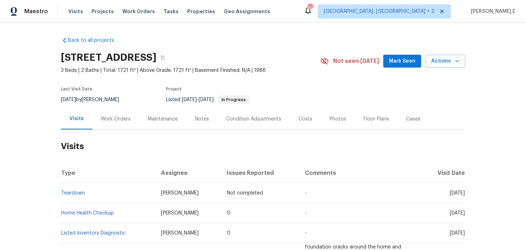
click at [108, 116] on div "Work Orders" at bounding box center [116, 119] width 30 height 7
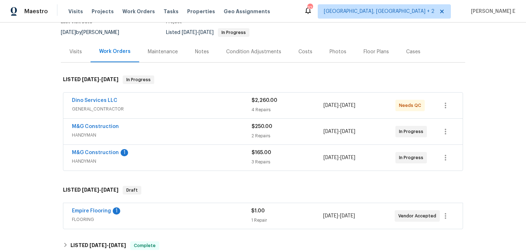
scroll to position [71, 0]
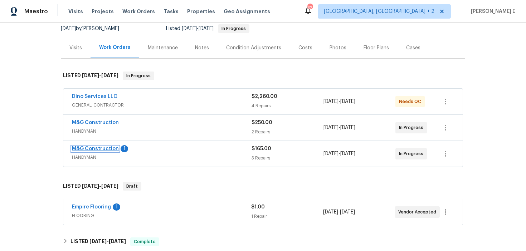
click at [106, 151] on link "M&G Construction" at bounding box center [95, 148] width 47 height 5
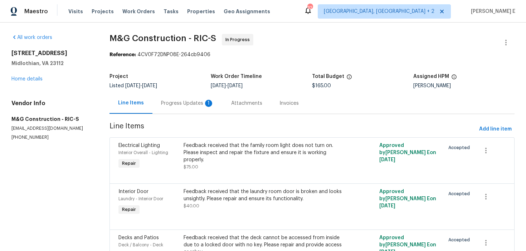
click at [188, 105] on div "Progress Updates 1" at bounding box center [187, 103] width 53 height 7
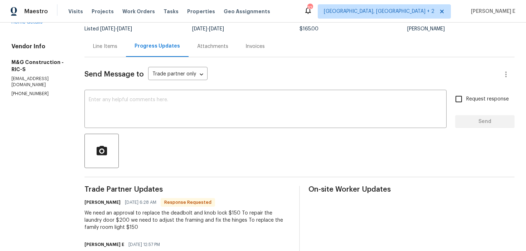
scroll to position [42, 0]
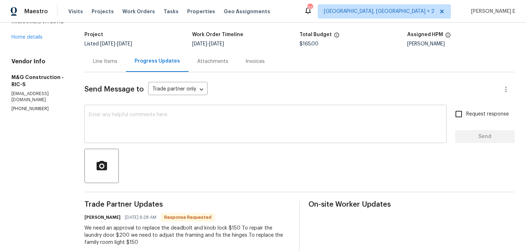
click at [188, 119] on textarea at bounding box center [266, 124] width 354 height 25
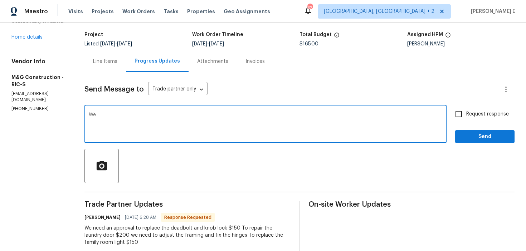
type textarea "We"
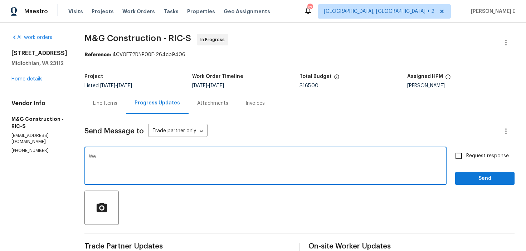
click at [102, 102] on div "Line Items" at bounding box center [105, 103] width 24 height 7
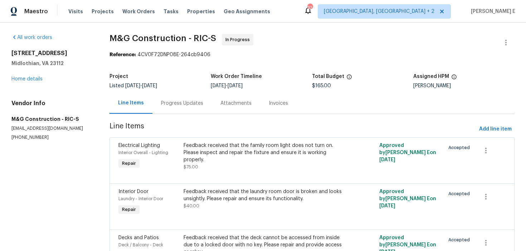
click at [186, 104] on div "Progress Updates" at bounding box center [182, 103] width 42 height 7
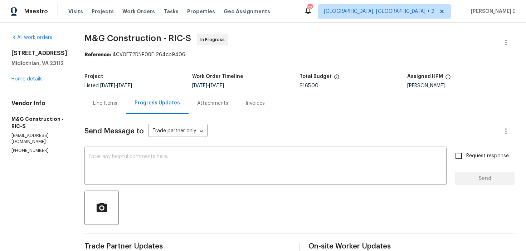
click at [111, 91] on div "Project Listed [DATE] - [DATE] Work Order Timeline [DATE] - [DATE] Total Budget…" at bounding box center [300, 81] width 430 height 23
click at [108, 99] on div "Line Items" at bounding box center [106, 103] width 42 height 21
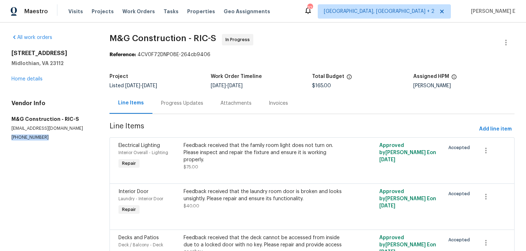
drag, startPoint x: 9, startPoint y: 139, endPoint x: 57, endPoint y: 139, distance: 47.3
click at [57, 139] on div "All work orders [STREET_ADDRESS] Home details Vendor Info M&G Construction - RI…" at bounding box center [263, 160] width 526 height 274
copy p "[PHONE_NUMBER]"
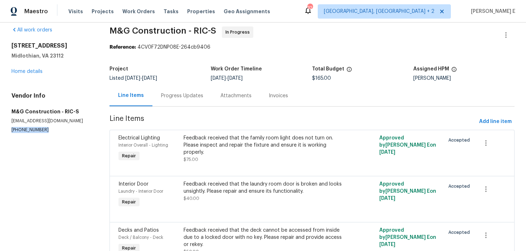
click at [186, 96] on div "Progress Updates" at bounding box center [182, 95] width 42 height 7
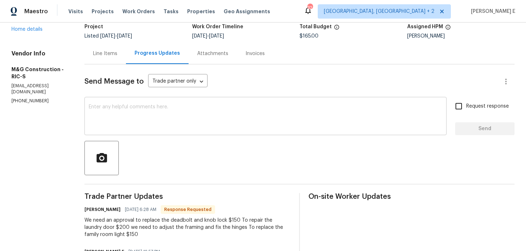
scroll to position [38, 0]
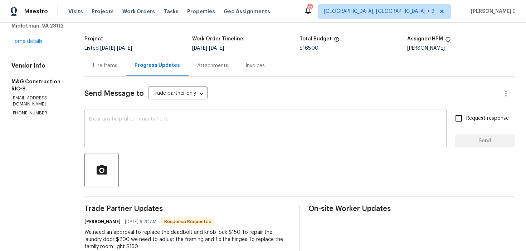
click at [202, 118] on textarea at bounding box center [266, 129] width 354 height 25
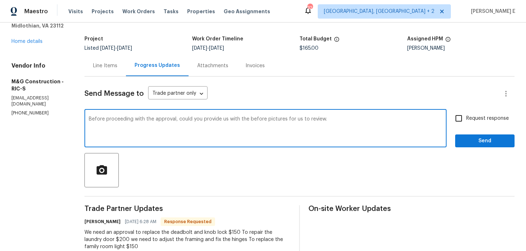
scroll to position [30, 0]
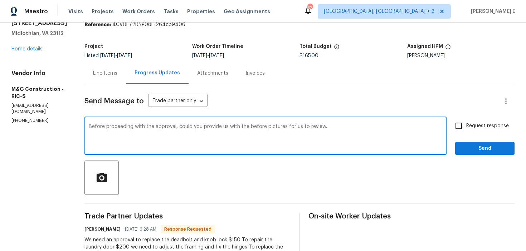
paste textarea "we proceed with the approval, could you please provide us with the before pictu…"
type textarea "Before we proceed with the approval, could you please provide us with the befor…"
click at [458, 131] on input "Request response" at bounding box center [459, 126] width 15 height 15
checkbox input "true"
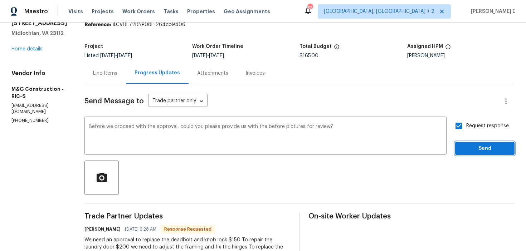
click at [466, 152] on span "Send" at bounding box center [485, 148] width 48 height 9
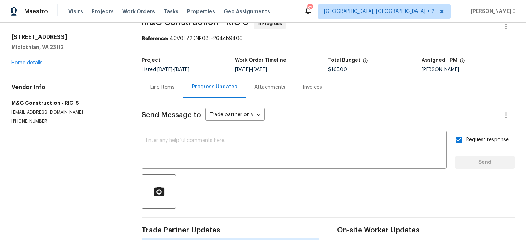
scroll to position [0, 0]
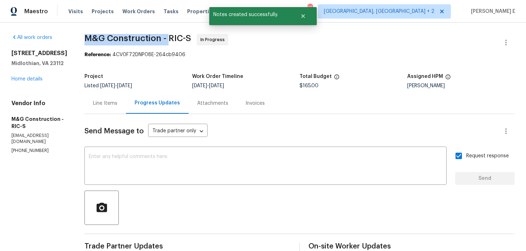
drag, startPoint x: 84, startPoint y: 37, endPoint x: 169, endPoint y: 40, distance: 84.6
click at [169, 39] on span "M&G Construction - RIC-S" at bounding box center [138, 38] width 107 height 9
copy span "M&G Construction -"
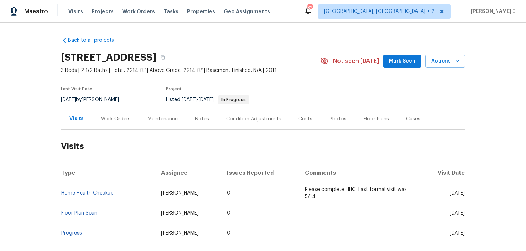
click at [117, 120] on div "Work Orders" at bounding box center [116, 119] width 30 height 7
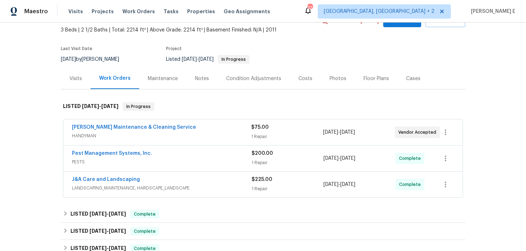
scroll to position [49, 0]
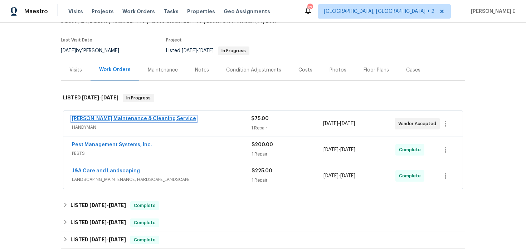
click at [135, 116] on link "Baker's Maintenance & Cleaning Service" at bounding box center [134, 118] width 124 height 5
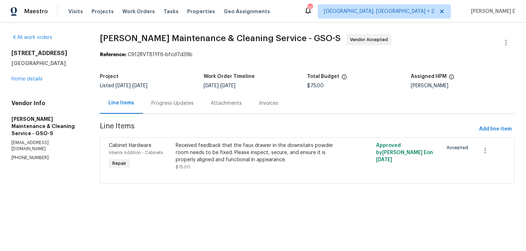
click at [171, 102] on div "Progress Updates" at bounding box center [172, 103] width 42 height 7
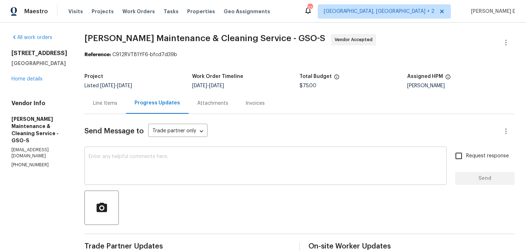
click at [129, 171] on textarea at bounding box center [266, 166] width 354 height 25
paste textarea "Quick check—are we still on track with this work order today?"
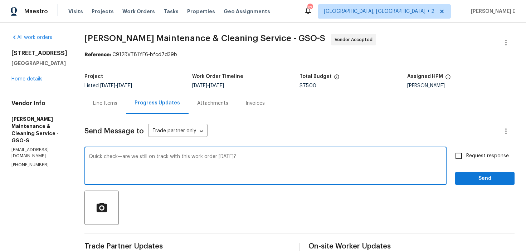
click at [177, 156] on textarea "Quick check—are we still on track with this work order today?" at bounding box center [266, 166] width 354 height 25
drag, startPoint x: 177, startPoint y: 156, endPoint x: 187, endPoint y: 156, distance: 10.4
click at [186, 156] on textarea "Quick check—are we still on track with this work order today?" at bounding box center [266, 166] width 354 height 25
type textarea "Quick check—are we still on track to complete this work order today?"
click at [484, 156] on span "Request response" at bounding box center [488, 157] width 43 height 8
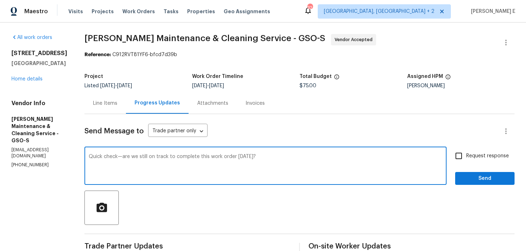
click at [467, 156] on input "Request response" at bounding box center [459, 156] width 15 height 15
checkbox input "true"
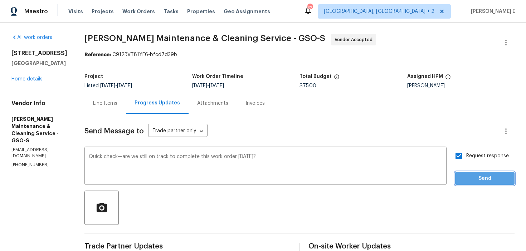
click at [483, 172] on button "Send" at bounding box center [485, 178] width 59 height 13
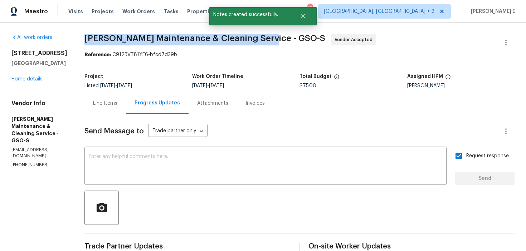
drag, startPoint x: 91, startPoint y: 38, endPoint x: 265, endPoint y: 35, distance: 174.1
click at [265, 35] on div "All work orders 3157 Arrowcrest Pl Winston Salem, NC 27107 Home details Vendor …" at bounding box center [263, 243] width 526 height 441
copy span "Baker's Maintenance & Cleaning Service -"
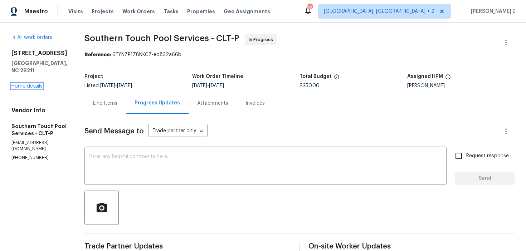
click at [37, 84] on link "Home details" at bounding box center [26, 86] width 31 height 5
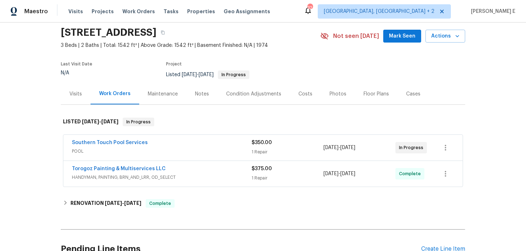
scroll to position [27, 0]
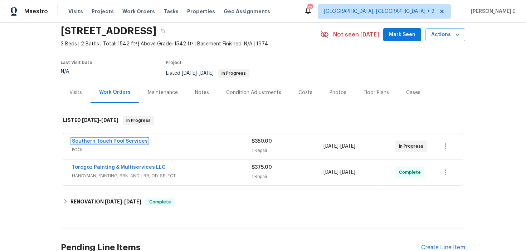
click at [126, 142] on link "Southern Touch Pool Services" at bounding box center [110, 141] width 76 height 5
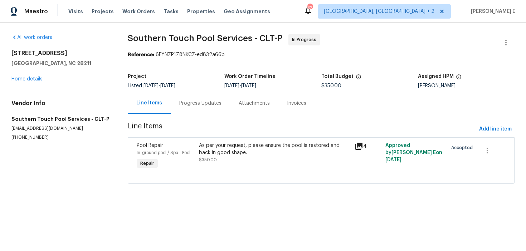
click at [180, 104] on div "Progress Updates" at bounding box center [200, 103] width 59 height 21
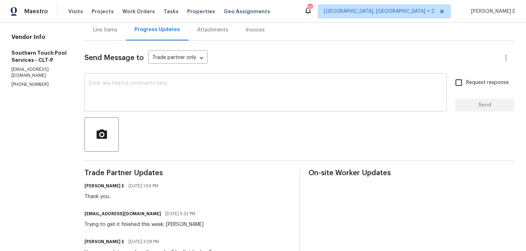
scroll to position [67, 0]
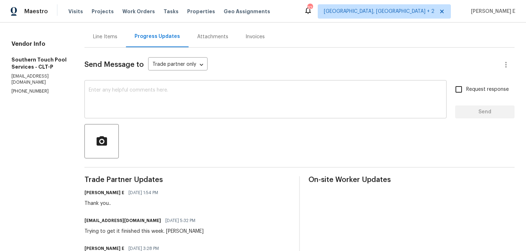
click at [251, 105] on textarea at bounding box center [266, 100] width 354 height 25
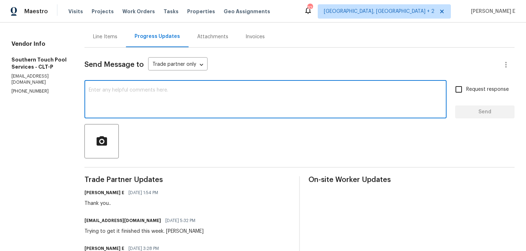
scroll to position [84, 0]
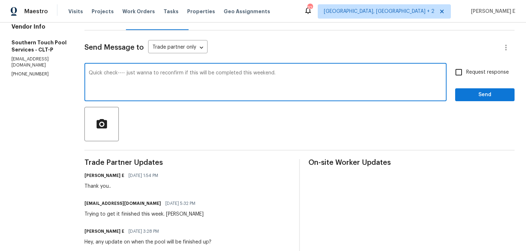
paste textarea "—just want to confirm if this is still on track to be completed this weekend?"
drag, startPoint x: 142, startPoint y: 73, endPoint x: 149, endPoint y: 73, distance: 7.2
click at [149, 73] on textarea "Quick check—just want to confirm if this is still on track to be completed this…" at bounding box center [266, 83] width 354 height 25
type textarea "Quick check—just wanna confirm if this is still on track to be completed this w…"
click at [472, 70] on span "Request response" at bounding box center [488, 73] width 43 height 8
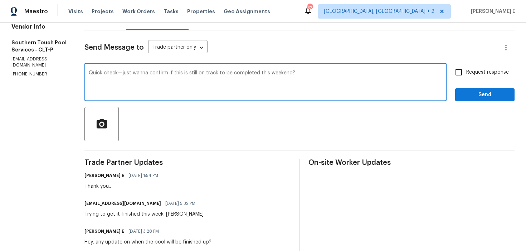
click at [467, 70] on input "Request response" at bounding box center [459, 72] width 15 height 15
checkbox input "true"
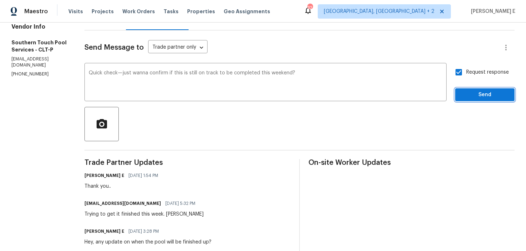
click at [467, 91] on span "Send" at bounding box center [485, 95] width 48 height 9
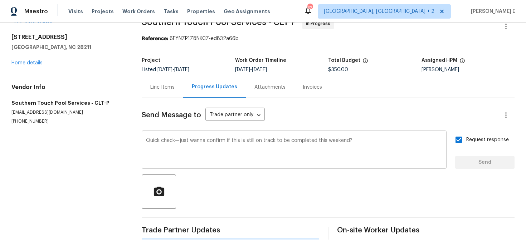
scroll to position [0, 0]
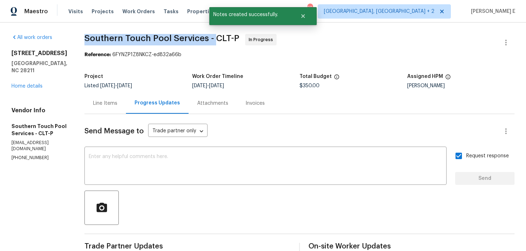
drag, startPoint x: 85, startPoint y: 39, endPoint x: 216, endPoint y: 39, distance: 131.8
copy span "Southern Touch Pool Services -"
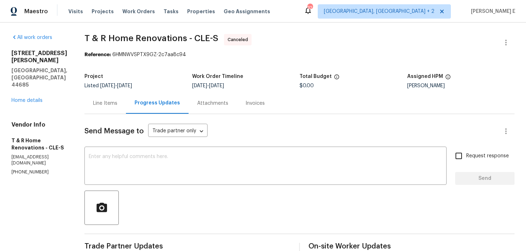
click at [34, 82] on div "[STREET_ADDRESS][PERSON_NAME] Home details" at bounding box center [39, 77] width 56 height 54
click at [37, 98] on link "Home details" at bounding box center [26, 100] width 31 height 5
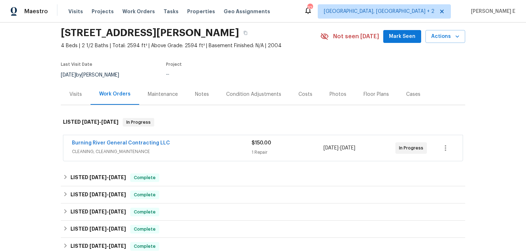
scroll to position [26, 0]
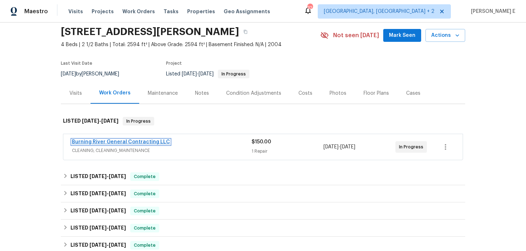
click at [119, 144] on link "Burning River General Contracting LLC" at bounding box center [121, 142] width 98 height 5
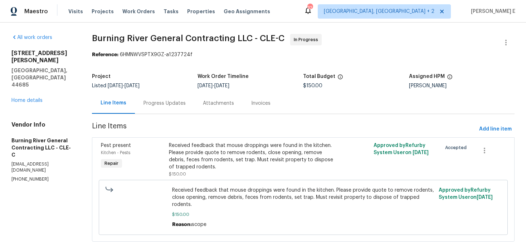
click at [174, 105] on div "Progress Updates" at bounding box center [165, 103] width 42 height 7
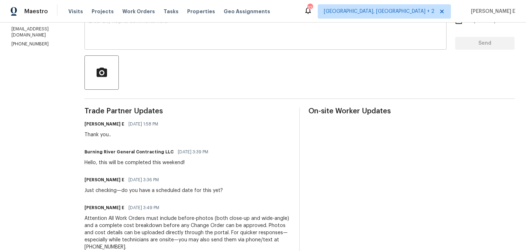
scroll to position [136, 0]
click at [279, 47] on div "x ​" at bounding box center [266, 31] width 362 height 37
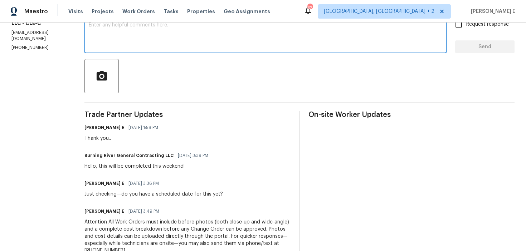
paste textarea "Quick check—just want to confirm if this is still on track to be completed this…"
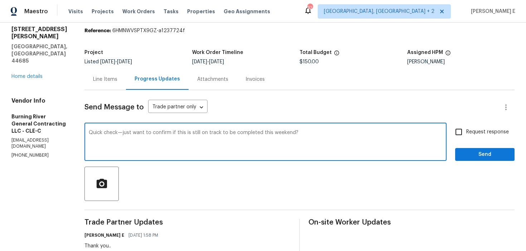
scroll to position [19, 0]
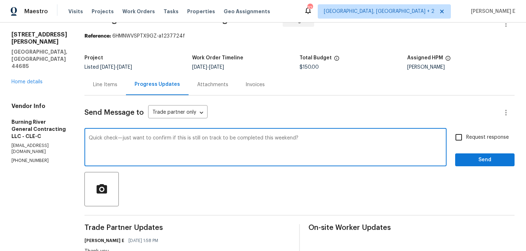
drag, startPoint x: 141, startPoint y: 138, endPoint x: 149, endPoint y: 138, distance: 8.2
click at [149, 138] on textarea "Quick check—just want to confirm if this is still on track to be completed this…" at bounding box center [266, 148] width 354 height 25
type textarea "Quick check—just wanna confirm if this is still on track to be completed this w…"
click at [471, 140] on span "Request response" at bounding box center [488, 138] width 43 height 8
click at [467, 140] on input "Request response" at bounding box center [459, 137] width 15 height 15
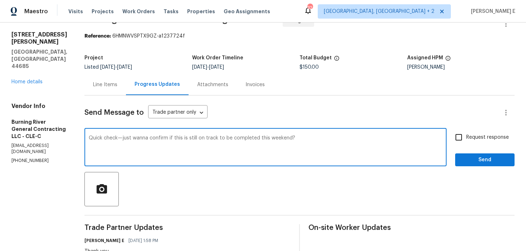
checkbox input "true"
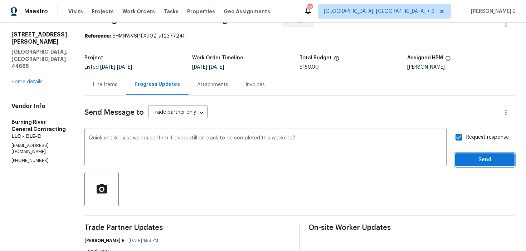
click at [473, 160] on span "Send" at bounding box center [485, 160] width 48 height 9
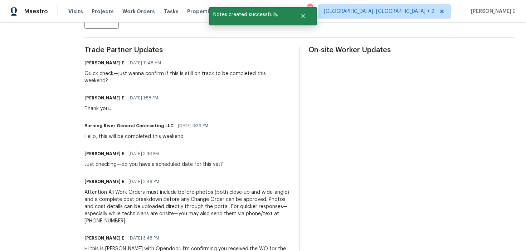
scroll to position [0, 0]
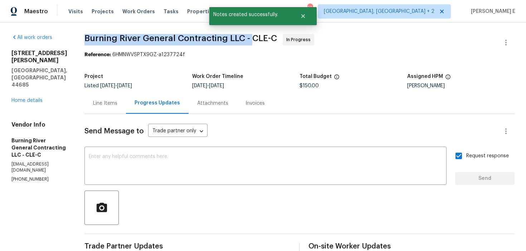
drag, startPoint x: 81, startPoint y: 38, endPoint x: 251, endPoint y: 38, distance: 169.8
copy span "Burning River General Contracting LLC -"
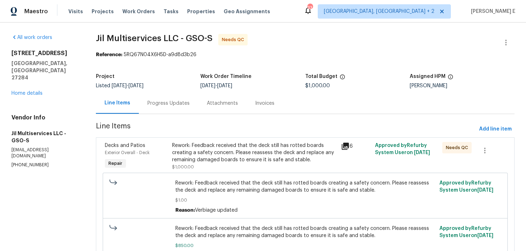
click at [163, 106] on div "Progress Updates" at bounding box center [169, 103] width 42 height 7
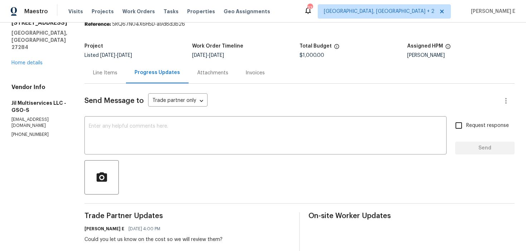
scroll to position [13, 0]
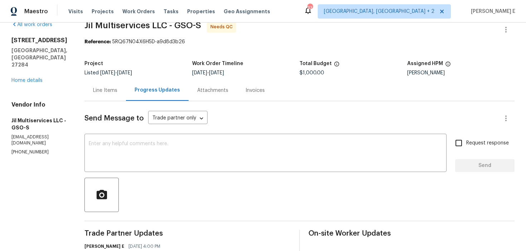
click at [112, 85] on div "Line Items" at bounding box center [106, 90] width 42 height 21
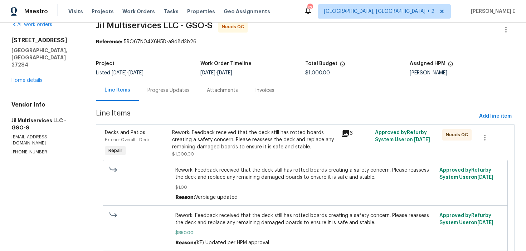
click at [221, 145] on div "Rework: Feedback received that the deck still has rotted boards creating a safe…" at bounding box center [254, 139] width 165 height 21
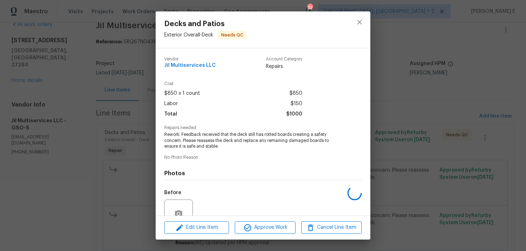
scroll to position [66, 0]
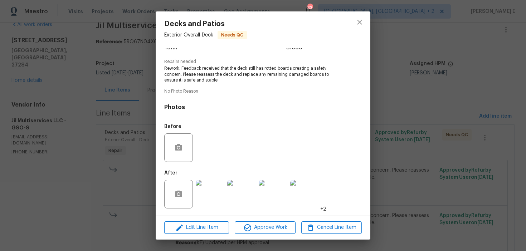
click at [209, 197] on img at bounding box center [210, 194] width 29 height 29
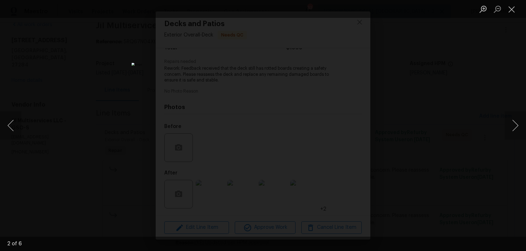
click at [458, 78] on div "Lightbox" at bounding box center [263, 125] width 526 height 251
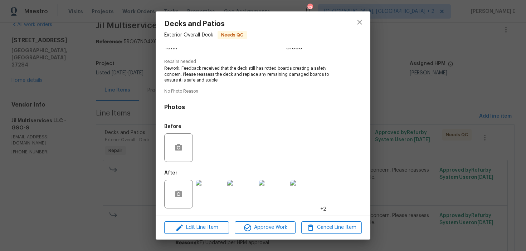
click at [458, 78] on div "Lightbox" at bounding box center [263, 125] width 526 height 251
click at [458, 78] on div "Decks and Patios Exterior Overall - Deck Needs QC Vendor Jil Multiservices LLC …" at bounding box center [263, 125] width 526 height 251
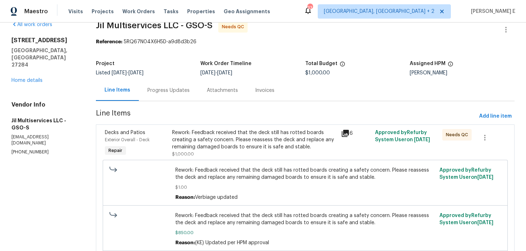
click at [163, 87] on div "Progress Updates" at bounding box center [169, 90] width 42 height 7
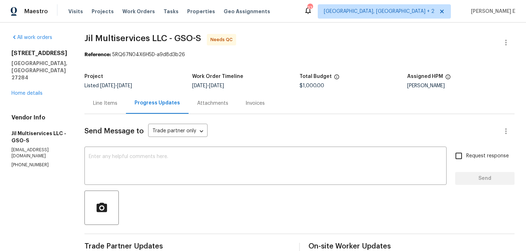
click at [114, 102] on div "Line Items" at bounding box center [105, 103] width 24 height 7
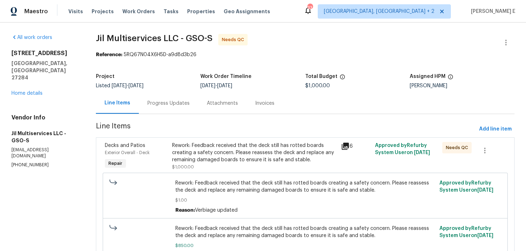
click at [168, 109] on div "Progress Updates" at bounding box center [168, 103] width 59 height 21
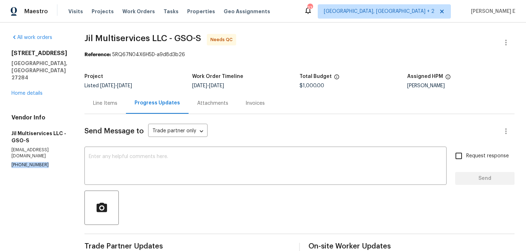
drag, startPoint x: 9, startPoint y: 154, endPoint x: 53, endPoint y: 154, distance: 43.3
copy p "(980) 710-8922"
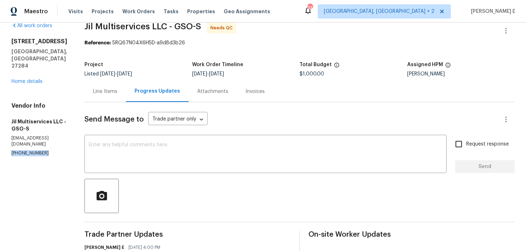
scroll to position [3, 0]
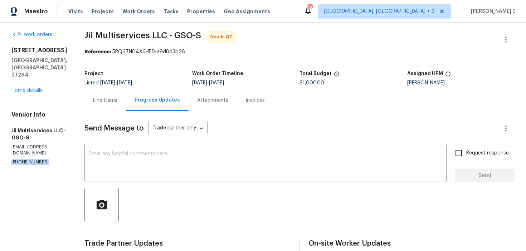
click at [117, 106] on div "Line Items" at bounding box center [106, 100] width 42 height 21
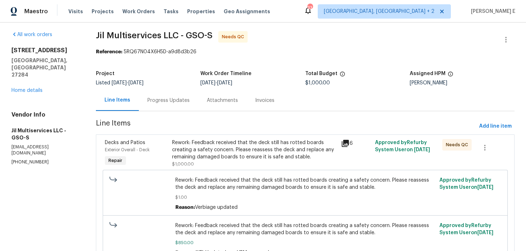
click at [221, 138] on div "Rework: Feedback received that the deck still has rotted boards creating a safe…" at bounding box center [254, 153] width 169 height 33
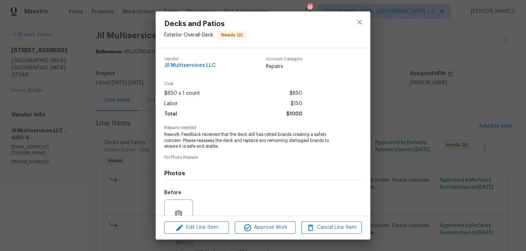
scroll to position [66, 0]
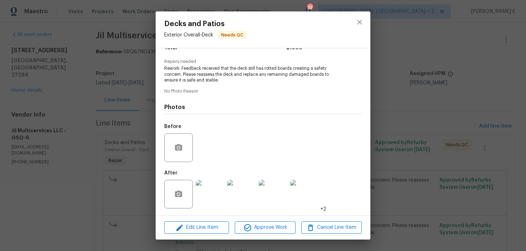
click at [205, 189] on img at bounding box center [210, 194] width 29 height 29
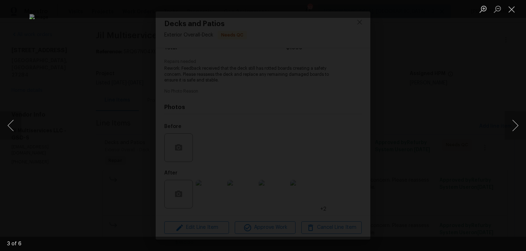
click at [512, 63] on div "Lightbox" at bounding box center [263, 125] width 526 height 251
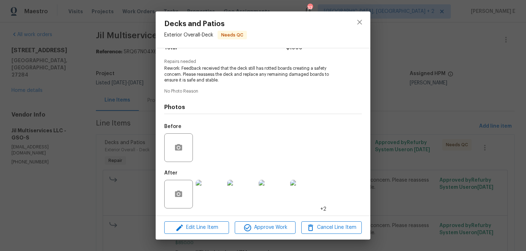
click at [111, 190] on div "Decks and Patios Exterior Overall - Deck Needs QC Vendor Jil Multiservices LLC …" at bounding box center [263, 125] width 526 height 251
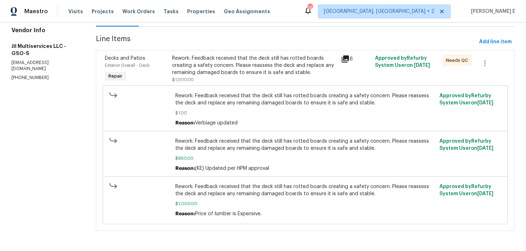
scroll to position [0, 0]
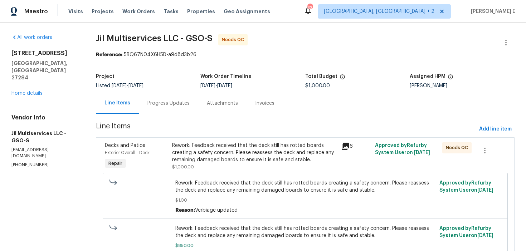
click at [164, 98] on div "Progress Updates" at bounding box center [168, 103] width 59 height 21
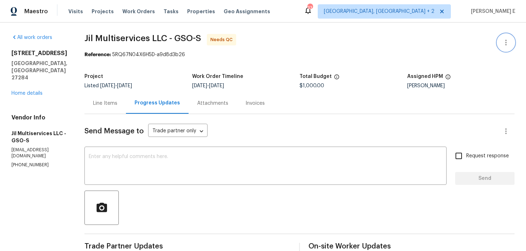
click at [508, 47] on icon "button" at bounding box center [506, 42] width 9 height 9
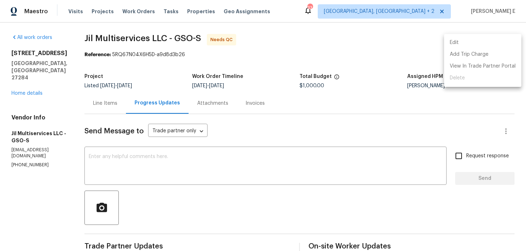
click at [474, 38] on li "Edit" at bounding box center [482, 43] width 77 height 12
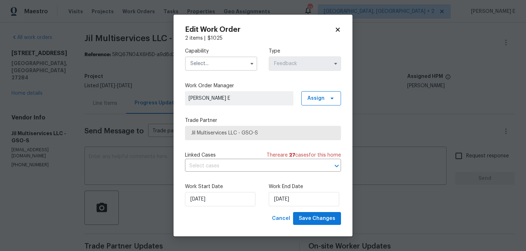
click at [215, 61] on input "text" at bounding box center [221, 64] width 72 height 14
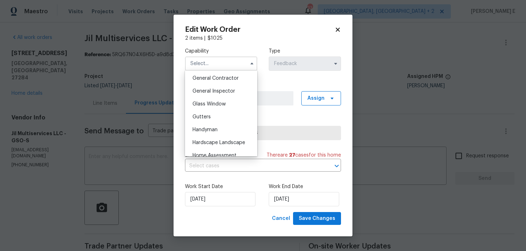
scroll to position [360, 0]
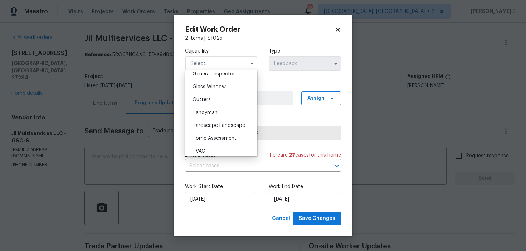
click at [202, 112] on span "Handyman" at bounding box center [205, 112] width 25 height 5
type input "Handyman"
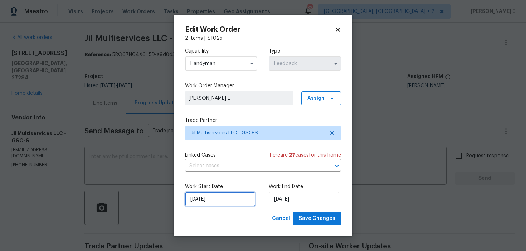
click at [207, 198] on input "29/08/2025" at bounding box center [220, 199] width 71 height 14
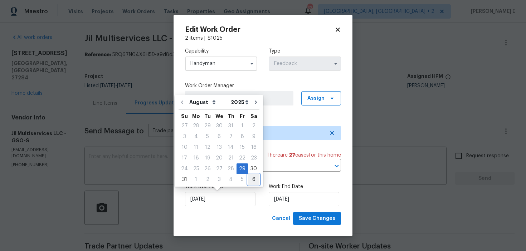
click at [248, 178] on div "6" at bounding box center [253, 180] width 11 height 10
type input "06/09/2025"
select select "8"
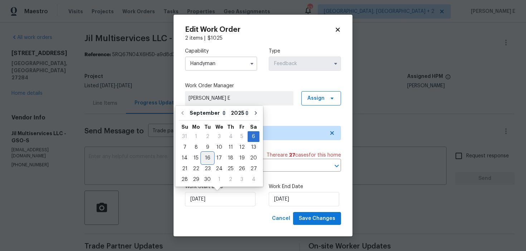
click at [206, 158] on div "16" at bounding box center [207, 158] width 11 height 10
type input "16/09/2025"
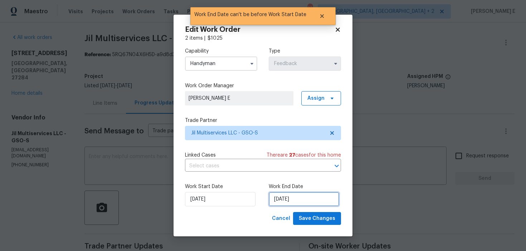
click at [284, 201] on input "16/09/2025" at bounding box center [304, 199] width 71 height 14
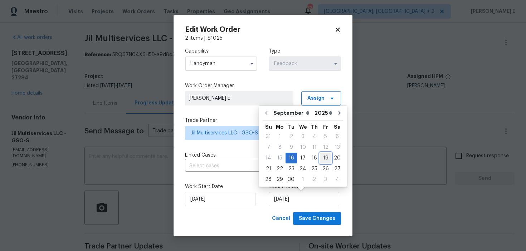
click at [322, 158] on div "19" at bounding box center [325, 158] width 11 height 10
type input "[DATE]"
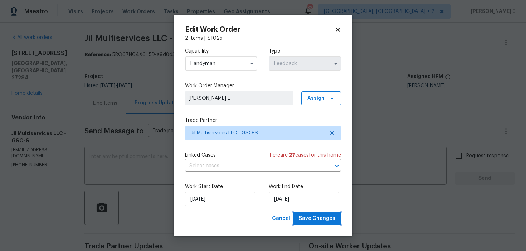
click at [319, 218] on span "Save Changes" at bounding box center [317, 219] width 37 height 9
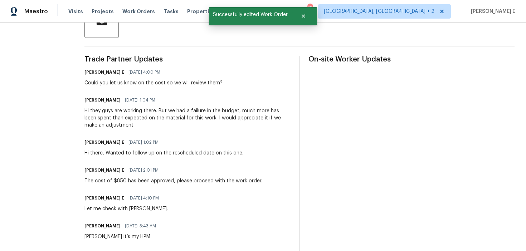
scroll to position [0, 0]
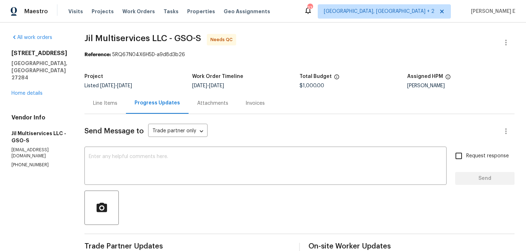
click at [106, 104] on div "Line Items" at bounding box center [105, 103] width 24 height 7
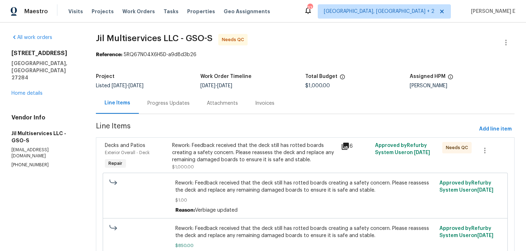
click at [207, 164] on div "Rework: Feedback received that the deck still has rotted boards creating a safe…" at bounding box center [254, 156] width 165 height 29
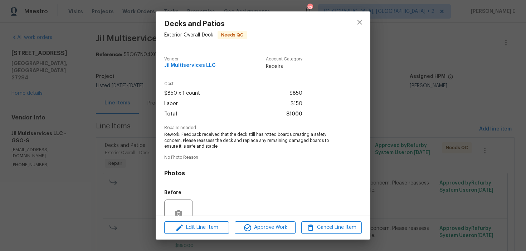
scroll to position [66, 0]
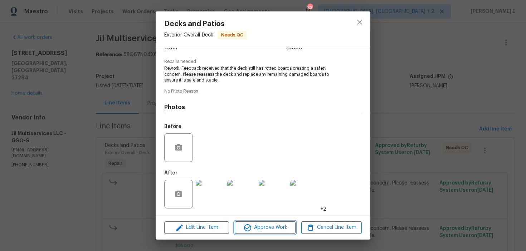
click at [259, 228] on span "Approve Work" at bounding box center [265, 227] width 56 height 9
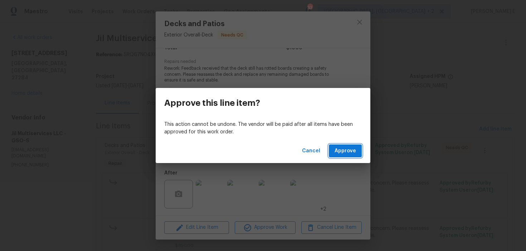
click at [351, 148] on span "Approve" at bounding box center [345, 151] width 21 height 9
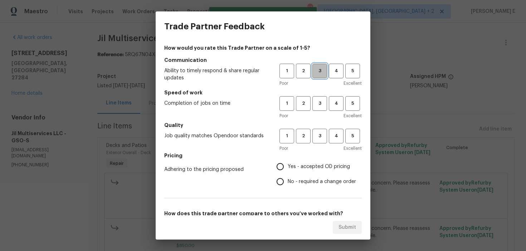
click at [318, 71] on span "3" at bounding box center [319, 71] width 13 height 8
click at [318, 102] on span "3" at bounding box center [319, 104] width 13 height 8
click at [324, 132] on span "3" at bounding box center [319, 136] width 13 height 8
click at [290, 178] on label "No - required a change order" at bounding box center [314, 181] width 83 height 15
click at [288, 178] on input "No - required a change order" at bounding box center [280, 181] width 15 height 15
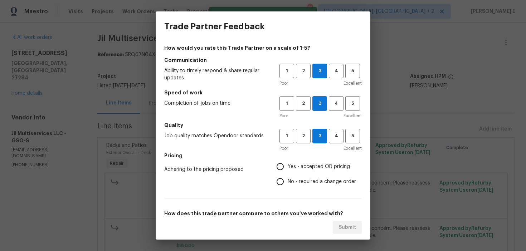
radio input "true"
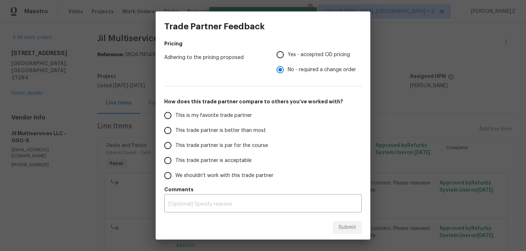
click at [213, 145] on span "This trade partner is par for the course" at bounding box center [221, 146] width 93 height 8
click at [175, 145] on input "This trade partner is par for the course" at bounding box center [167, 145] width 15 height 15
click at [343, 234] on button "Submit" at bounding box center [347, 227] width 29 height 13
radio input "true"
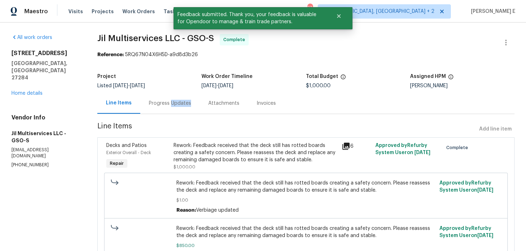
click at [159, 105] on div "Progress Updates" at bounding box center [170, 103] width 42 height 7
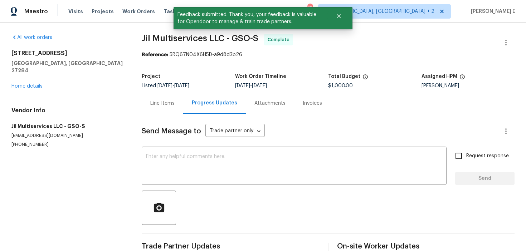
click at [159, 105] on div "Line Items" at bounding box center [162, 103] width 24 height 7
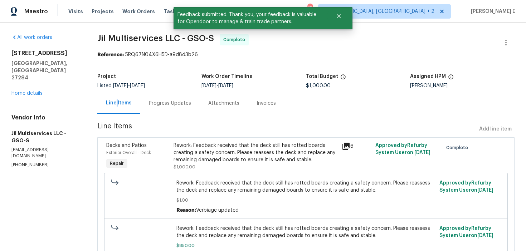
click at [167, 98] on div "Progress Updates" at bounding box center [169, 103] width 59 height 21
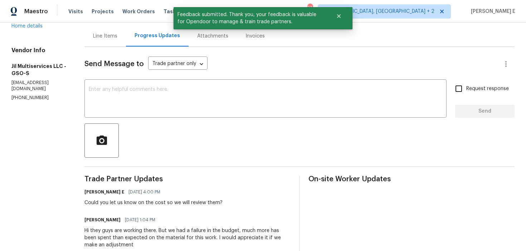
scroll to position [66, 0]
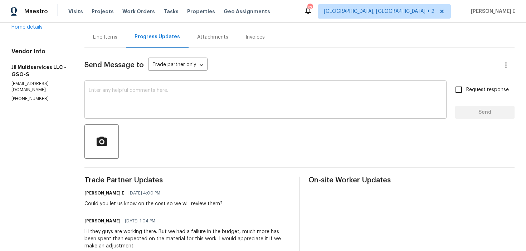
click at [200, 109] on textarea at bounding box center [266, 100] width 354 height 25
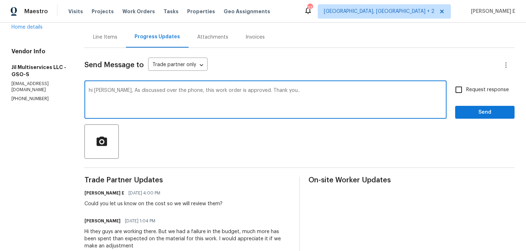
type textarea "hi Jose, As discussed over the phone, this work order is approved. Thank you.."
click at [471, 88] on span "Request response" at bounding box center [488, 90] width 43 height 8
click at [467, 88] on input "Request response" at bounding box center [459, 89] width 15 height 15
checkbox input "true"
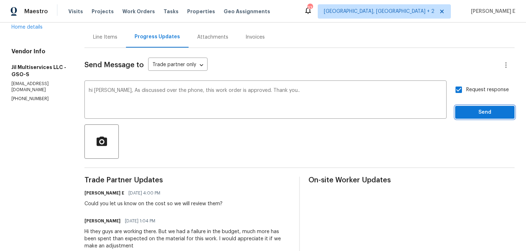
click at [463, 106] on button "Send" at bounding box center [485, 112] width 59 height 13
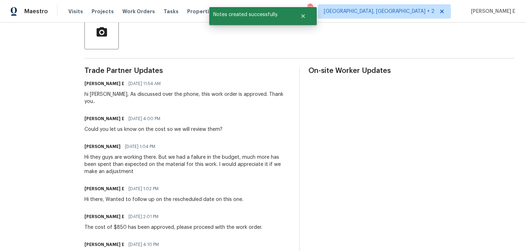
scroll to position [0, 0]
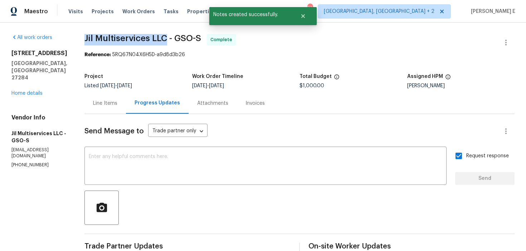
drag, startPoint x: 86, startPoint y: 40, endPoint x: 171, endPoint y: 37, distance: 85.3
copy span "Jil Multiservices LLC"
click at [22, 91] on link "Home details" at bounding box center [26, 93] width 31 height 5
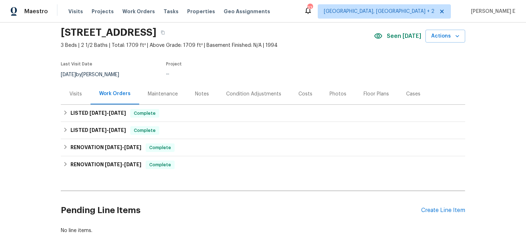
scroll to position [30, 0]
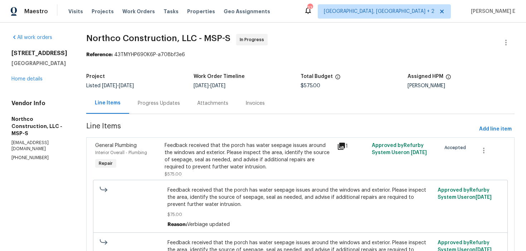
click at [148, 98] on div "Progress Updates" at bounding box center [158, 103] width 59 height 21
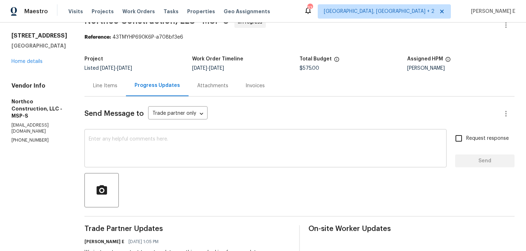
scroll to position [18, 0]
click at [136, 149] on textarea at bounding box center [266, 149] width 354 height 25
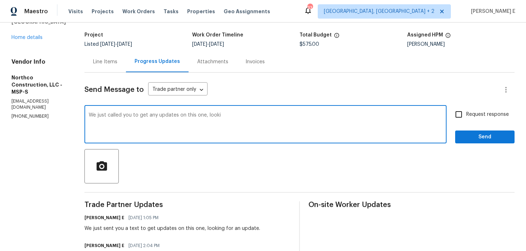
scroll to position [40, 0]
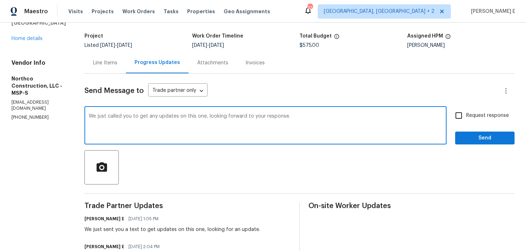
paste textarea "gave you a call to check for any updates on this one. L"
type textarea "We just gave you a call to check for any updates on this one. Looking forward t…"
click at [476, 116] on span "Request response" at bounding box center [488, 116] width 43 height 8
click at [467, 116] on input "Request response" at bounding box center [459, 115] width 15 height 15
checkbox input "true"
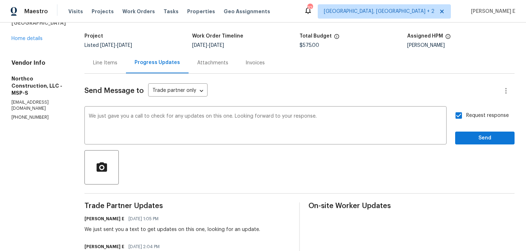
click at [475, 135] on span "Send" at bounding box center [485, 138] width 48 height 9
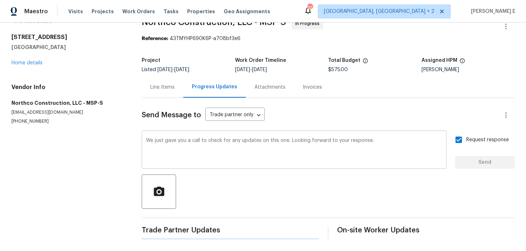
scroll to position [0, 0]
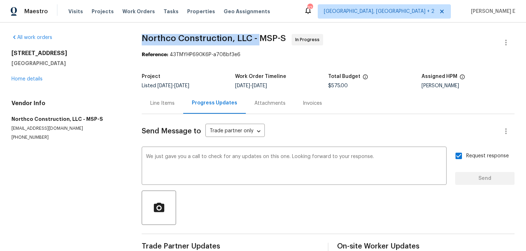
drag, startPoint x: 141, startPoint y: 38, endPoint x: 260, endPoint y: 37, distance: 118.9
click at [260, 37] on span "Northco Construction, LLC - MSP-S" at bounding box center [214, 38] width 144 height 9
copy span "Northco Construction, LLC -"
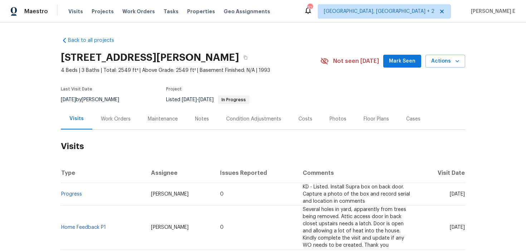
click at [107, 122] on div "Work Orders" at bounding box center [116, 119] width 30 height 7
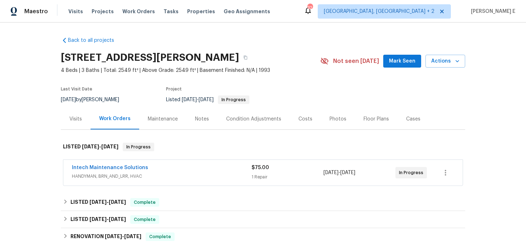
scroll to position [24, 0]
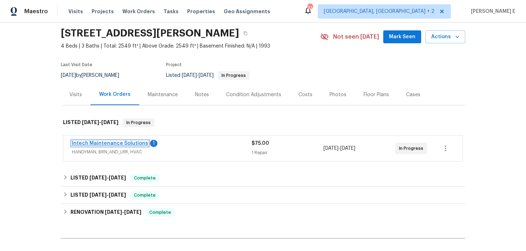
click at [125, 143] on link "Intech Maintenance Solutions" at bounding box center [110, 143] width 76 height 5
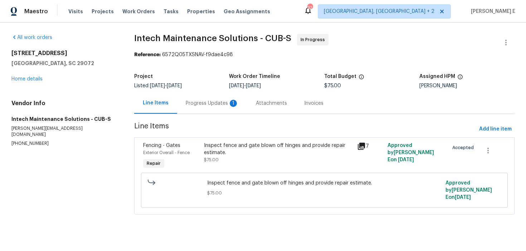
click at [201, 105] on div "Progress Updates 1" at bounding box center [212, 103] width 53 height 7
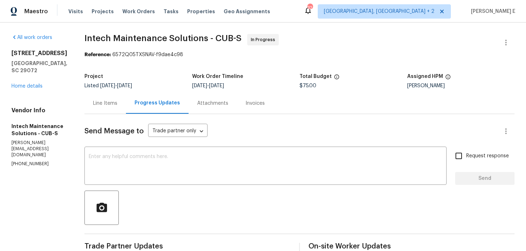
click at [109, 107] on div "Line Items" at bounding box center [106, 103] width 42 height 21
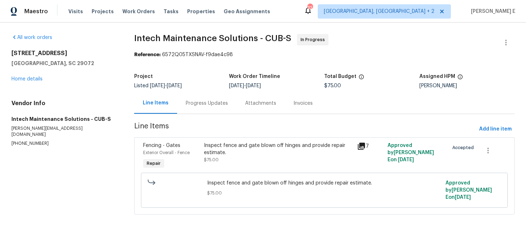
click at [276, 151] on div "Inspect fence and gate blown off hinges and provide repair estimate." at bounding box center [278, 149] width 149 height 14
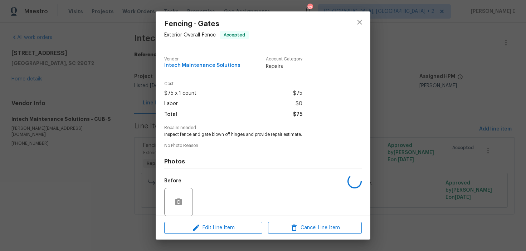
scroll to position [54, 0]
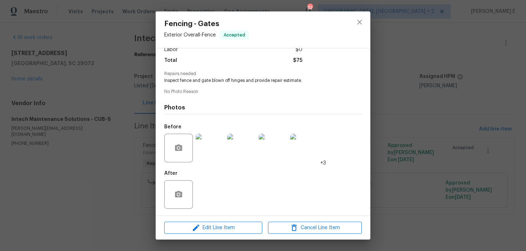
click at [208, 151] on img at bounding box center [210, 148] width 29 height 29
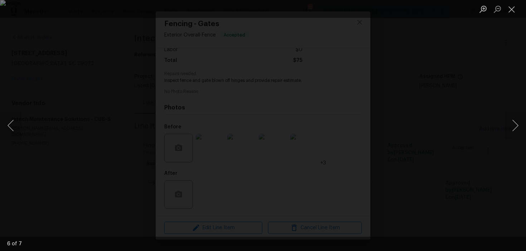
click at [413, 95] on div "Lightbox" at bounding box center [263, 125] width 526 height 251
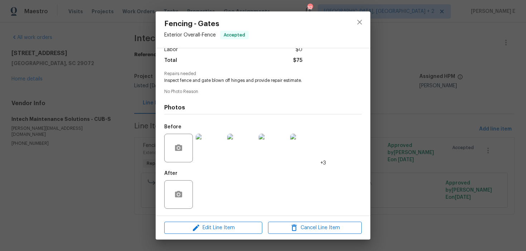
click at [413, 95] on div "Fencing - Gates Exterior Overall - Fence Accepted Vendor Intech Maintenance Sol…" at bounding box center [263, 125] width 526 height 251
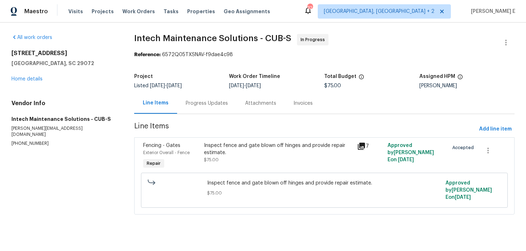
click at [210, 103] on div "Progress Updates" at bounding box center [207, 103] width 42 height 7
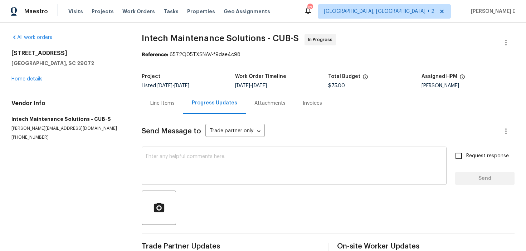
click at [210, 176] on textarea at bounding box center [294, 166] width 297 height 25
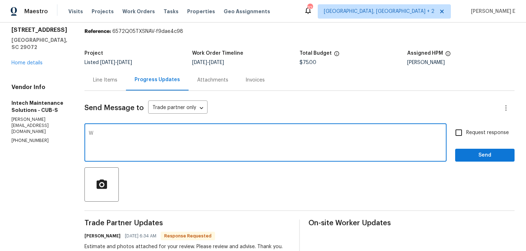
scroll to position [24, 0]
type textarea "We will review and get back to you on the cost."
click at [479, 125] on label "Request response" at bounding box center [481, 132] width 58 height 15
click at [467, 125] on input "Request response" at bounding box center [459, 132] width 15 height 15
checkbox input "true"
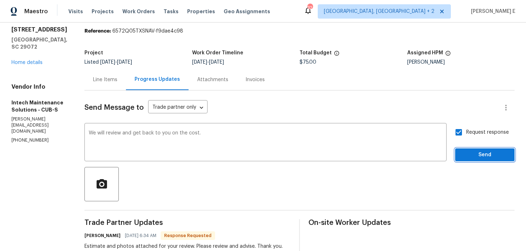
click at [471, 152] on span "Send" at bounding box center [485, 155] width 48 height 9
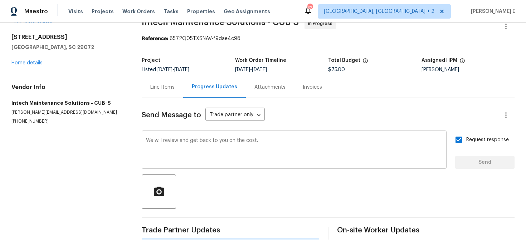
scroll to position [0, 0]
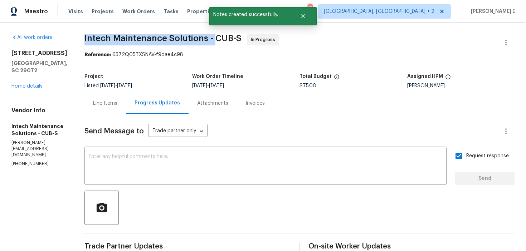
drag, startPoint x: 83, startPoint y: 36, endPoint x: 210, endPoint y: 39, distance: 127.5
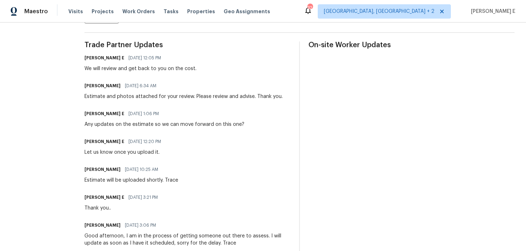
scroll to position [216, 0]
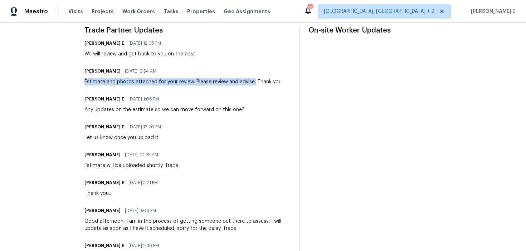
drag, startPoint x: 82, startPoint y: 82, endPoint x: 250, endPoint y: 86, distance: 168.7
click at [250, 86] on div "Estimate and photos attached for your review. Please review and advise. Thank y…" at bounding box center [184, 81] width 198 height 7
copy div "Estimate and photos attached for your review. Please review and advise."
click at [169, 88] on div "Trade Partner Updates Keerthana E 09/19/2025 12:05 PM We will review and get ba…" at bounding box center [188, 208] width 206 height 362
drag, startPoint x: 82, startPoint y: 81, endPoint x: 251, endPoint y: 84, distance: 169.1
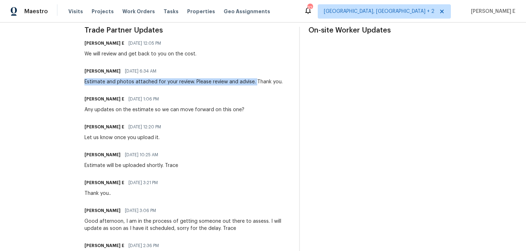
click at [251, 84] on div "Estimate and photos attached for your review. Please review and advise. Thank y…" at bounding box center [184, 81] width 198 height 7
copy div "Estimate and photos attached for your review. Please review and advise."
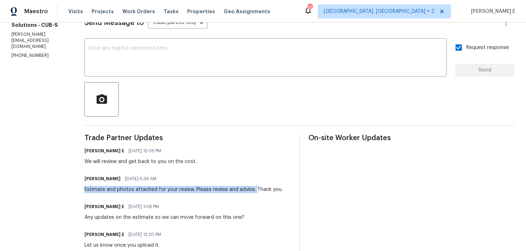
scroll to position [0, 0]
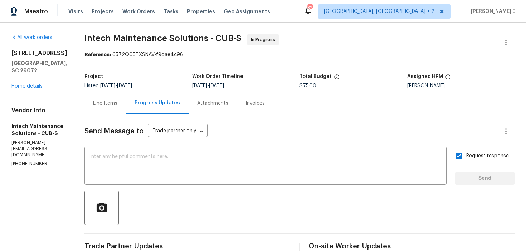
click at [109, 97] on div "Line Items" at bounding box center [106, 103] width 42 height 21
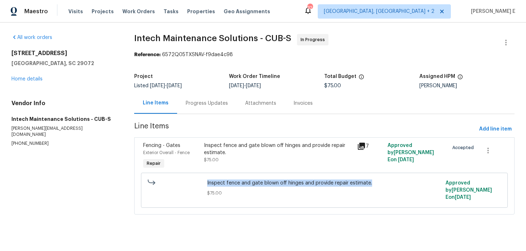
drag, startPoint x: 207, startPoint y: 184, endPoint x: 376, endPoint y: 186, distance: 169.4
click at [376, 186] on div "Inspect fence and gate blown off hinges and provide repair estimate. $75.00" at bounding box center [324, 191] width 239 height 26
copy span "Inspect fence and gate blown off hinges and provide repair estimate."
click at [33, 76] on div "129 Ridgecrest Dr Lexington, SC 29072 Home details" at bounding box center [64, 66] width 106 height 33
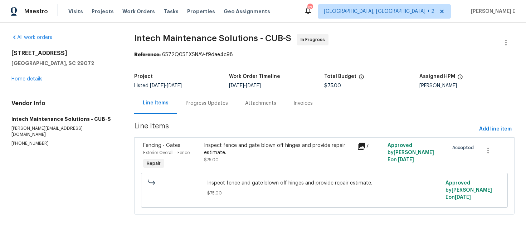
click at [29, 82] on div "129 Ridgecrest Dr Lexington, SC 29072 Home details" at bounding box center [64, 66] width 106 height 33
click at [33, 78] on link "Home details" at bounding box center [26, 79] width 31 height 5
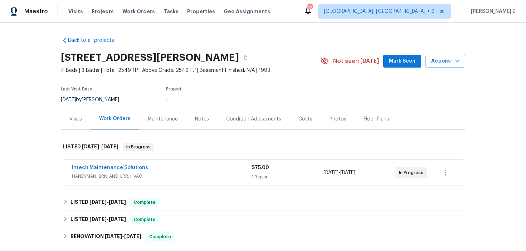
scroll to position [23, 0]
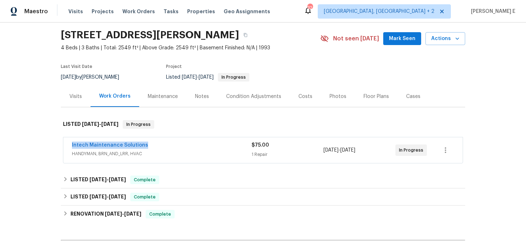
drag, startPoint x: 64, startPoint y: 148, endPoint x: 164, endPoint y: 148, distance: 99.9
click at [164, 148] on div "Intech Maintenance Solutions HANDYMAN, BRN_AND_LRR, HVAC $75.00 1 Repair 9/12/2…" at bounding box center [263, 151] width 400 height 26
copy link "Intech Maintenance Solutions"
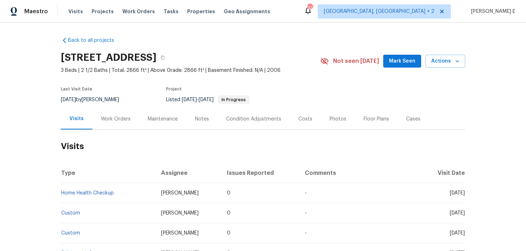
click at [104, 121] on div "Work Orders" at bounding box center [116, 119] width 30 height 7
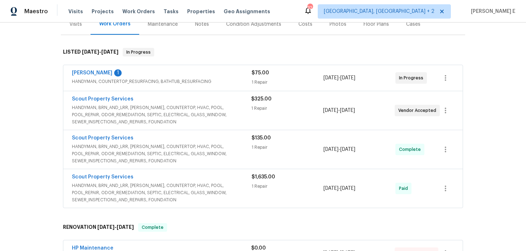
scroll to position [85, 0]
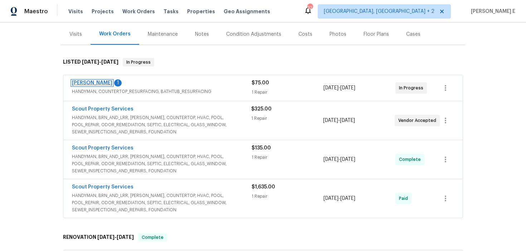
click at [77, 85] on link "[PERSON_NAME]" at bounding box center [92, 83] width 40 height 5
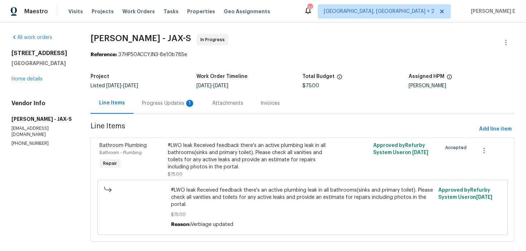
click at [177, 108] on div "Progress Updates 1" at bounding box center [169, 103] width 70 height 21
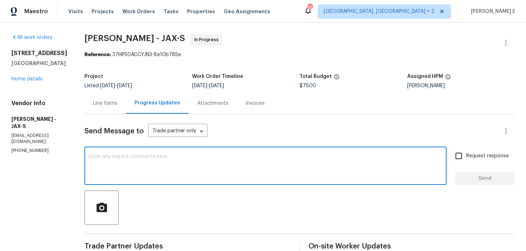
click at [182, 159] on textarea at bounding box center [266, 166] width 354 height 25
type textarea "Thank you.."
click at [468, 178] on span "Send" at bounding box center [485, 178] width 48 height 9
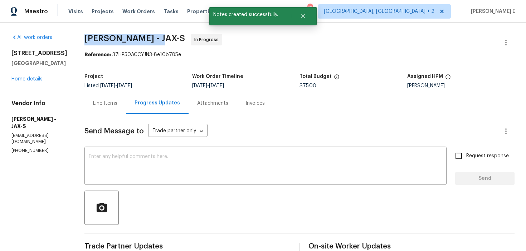
drag, startPoint x: 99, startPoint y: 38, endPoint x: 174, endPoint y: 38, distance: 75.6
click at [174, 38] on div "All work orders [STREET_ADDRESS][PERSON_NAME] Home details Vendor Info [PERSON_…" at bounding box center [263, 233] width 526 height 420
copy span "[PERSON_NAME] -"
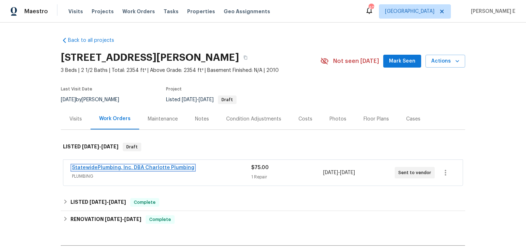
click at [109, 167] on link "StatewidePlumbing, Inc. DBA Charlotte Plumbing" at bounding box center [133, 167] width 122 height 5
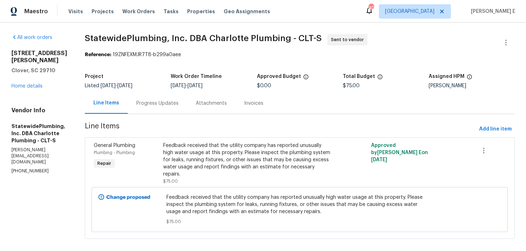
click at [187, 102] on div "Progress Updates" at bounding box center [157, 103] width 59 height 21
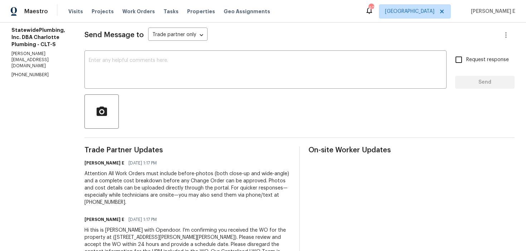
scroll to position [97, 0]
click at [192, 58] on textarea at bounding box center [266, 69] width 354 height 25
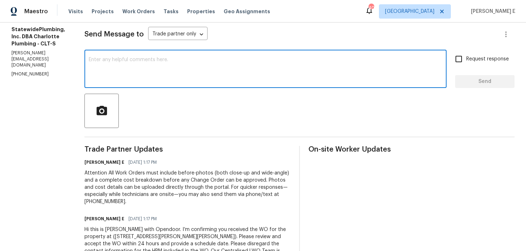
paste textarea "Please accept the work order and share the schedule to meet the deadline, or it…"
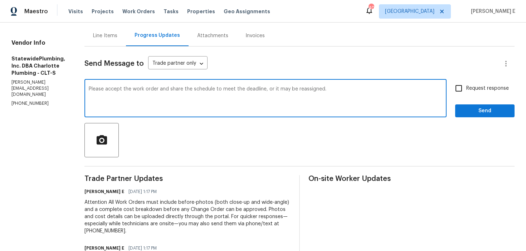
scroll to position [58, 0]
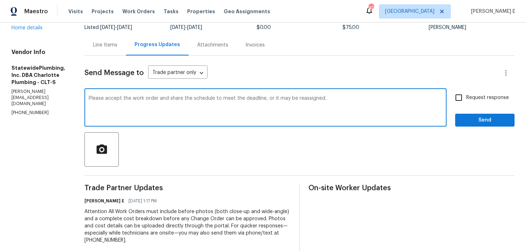
type textarea "Please accept the work order and share the schedule to meet the deadline, or it…"
click at [476, 98] on span "Request response" at bounding box center [488, 98] width 43 height 8
click at [467, 98] on input "Request response" at bounding box center [459, 97] width 15 height 15
checkbox input "true"
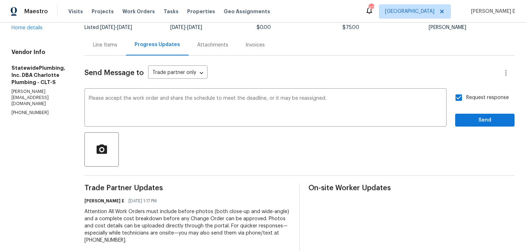
click at [477, 130] on div "Send Message to Trade partner only Trade partner only ​ Please accept the work …" at bounding box center [300, 183] width 430 height 254
click at [493, 122] on span "Send" at bounding box center [485, 120] width 48 height 9
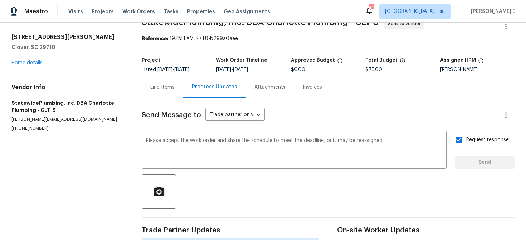
scroll to position [0, 0]
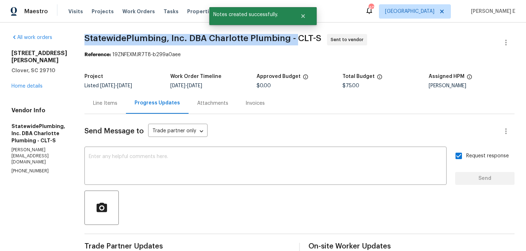
drag, startPoint x: 96, startPoint y: 38, endPoint x: 306, endPoint y: 37, distance: 210.2
click at [306, 37] on div "All work orders 7019 Sonja Dr Clover, SC 29710 Home details Vendor Info Statewi…" at bounding box center [263, 219] width 526 height 392
copy span "StatewidePlumbing, Inc. DBA Charlotte Plumbing -"
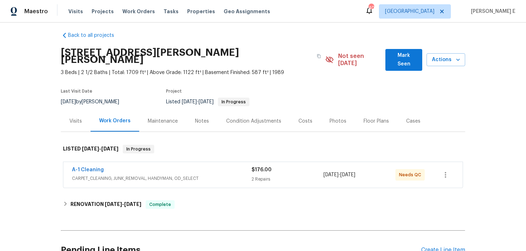
scroll to position [5, 0]
click at [180, 166] on div "A-1 Cleaning" at bounding box center [162, 170] width 180 height 9
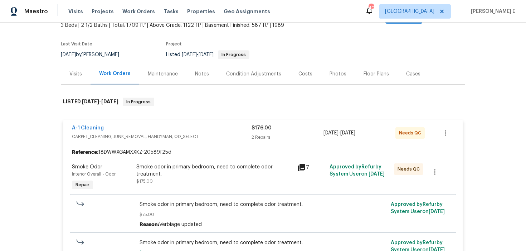
scroll to position [8, 0]
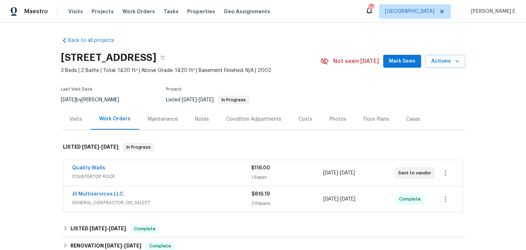
click at [74, 116] on div "Visits" at bounding box center [75, 119] width 13 height 7
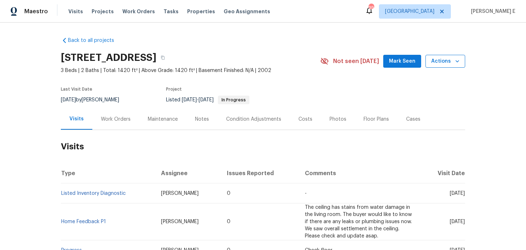
click at [451, 62] on span "Actions" at bounding box center [446, 61] width 28 height 9
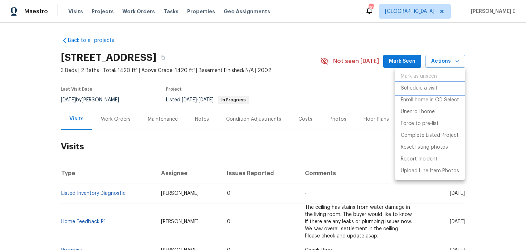
click at [418, 83] on li "Schedule a visit" at bounding box center [430, 88] width 70 height 12
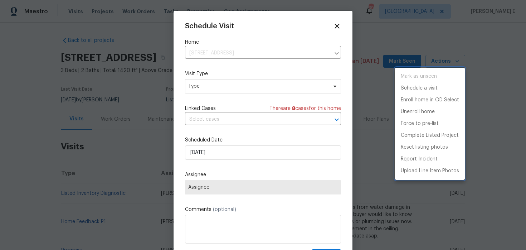
click at [208, 90] on div at bounding box center [263, 125] width 526 height 250
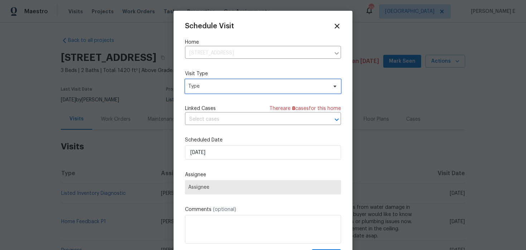
click at [208, 90] on span "Type" at bounding box center [257, 86] width 139 height 7
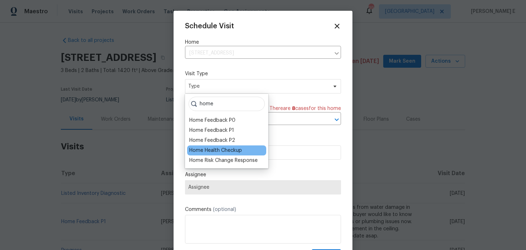
type input "home"
click at [206, 149] on div "Home Health Checkup" at bounding box center [215, 150] width 53 height 7
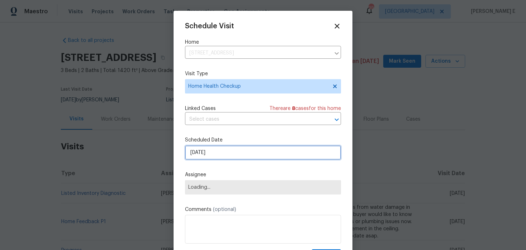
click at [211, 149] on input "[DATE]" at bounding box center [263, 152] width 156 height 14
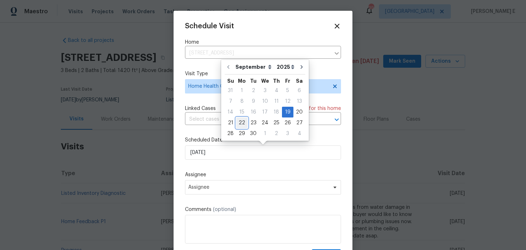
click at [241, 122] on div "22" at bounding box center [241, 123] width 11 height 10
type input "[DATE]"
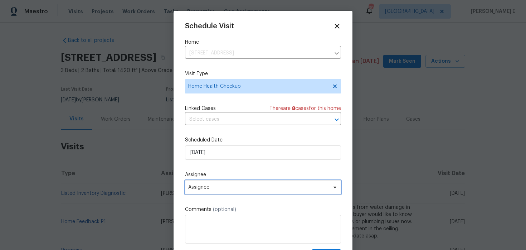
click at [230, 189] on span "Assignee" at bounding box center [258, 187] width 140 height 6
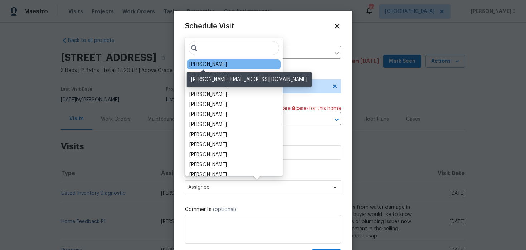
click at [212, 67] on div "[PERSON_NAME]" at bounding box center [208, 64] width 38 height 7
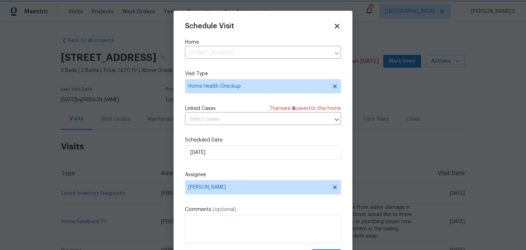
scroll to position [13, 0]
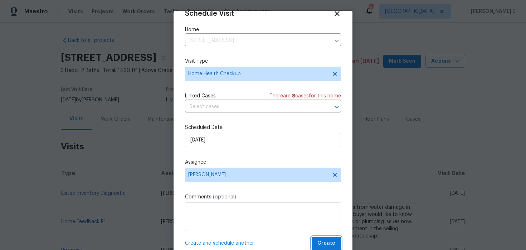
click at [334, 247] on span "Create" at bounding box center [327, 243] width 18 height 9
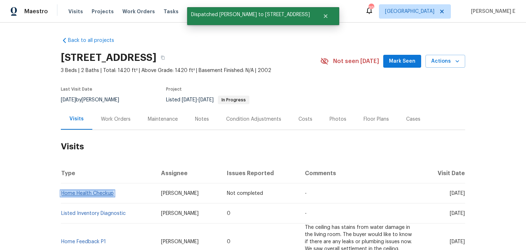
copy link "Home Health Checkup"
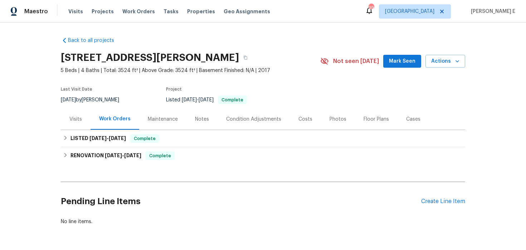
click at [69, 115] on div "Visits" at bounding box center [76, 119] width 30 height 21
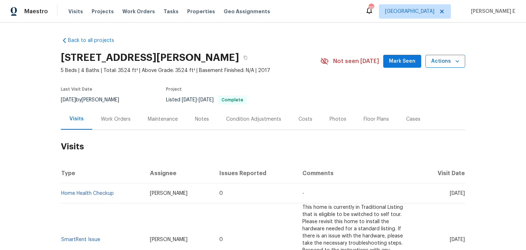
click at [437, 60] on span "Actions" at bounding box center [446, 61] width 28 height 9
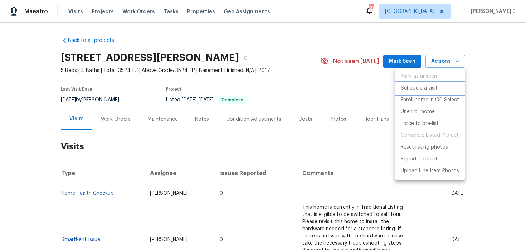
click at [413, 83] on li "Schedule a visit" at bounding box center [430, 88] width 70 height 12
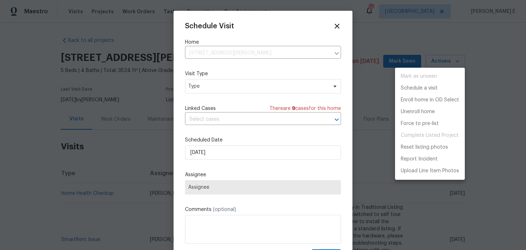
click at [210, 90] on div at bounding box center [263, 125] width 526 height 250
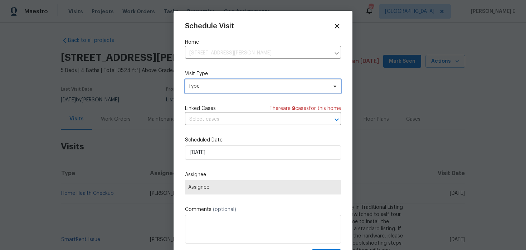
click at [210, 90] on span "Type" at bounding box center [263, 86] width 156 height 14
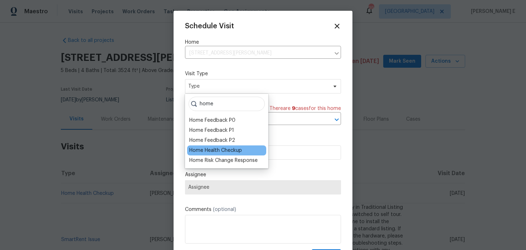
type input "home"
click at [211, 151] on div "Home Health Checkup" at bounding box center [215, 150] width 53 height 7
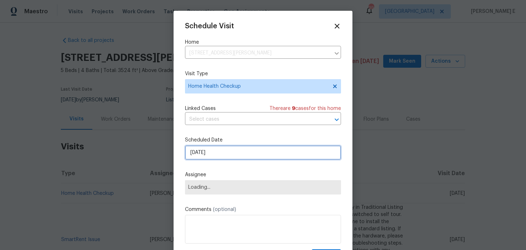
click at [212, 159] on input "[DATE]" at bounding box center [263, 152] width 156 height 14
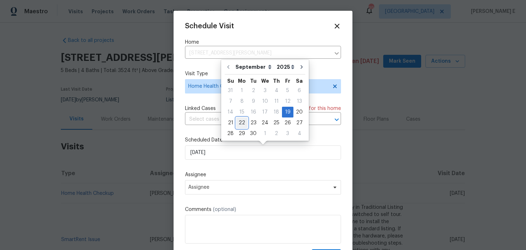
click at [237, 123] on div "22" at bounding box center [241, 123] width 11 height 10
type input "[DATE]"
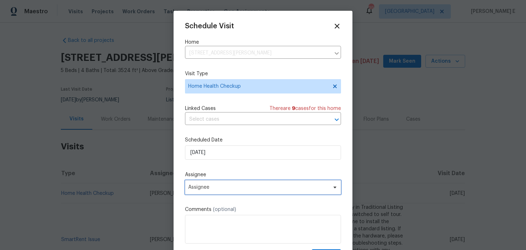
click at [207, 188] on span "Assignee" at bounding box center [258, 187] width 140 height 6
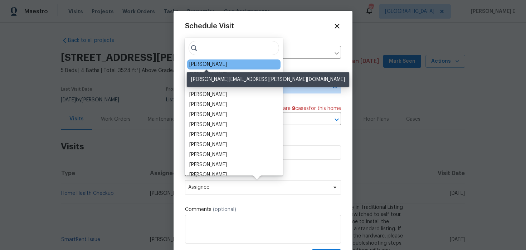
click at [220, 66] on div "[PERSON_NAME]" at bounding box center [208, 64] width 38 height 7
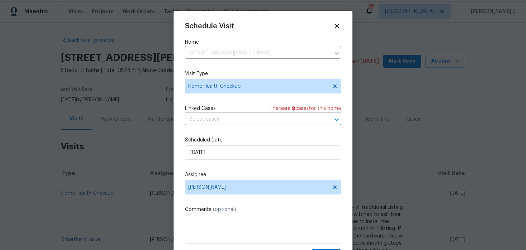
scroll to position [13, 0]
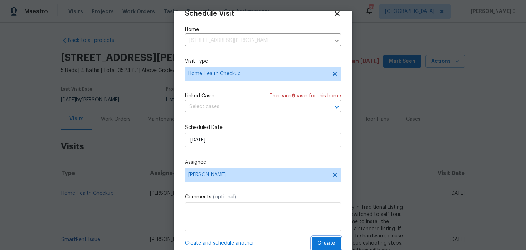
click at [318, 245] on button "Create" at bounding box center [326, 243] width 29 height 13
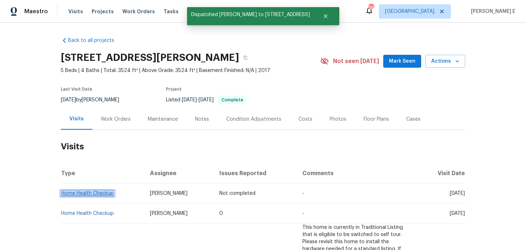
copy link "Home Health Checkup"
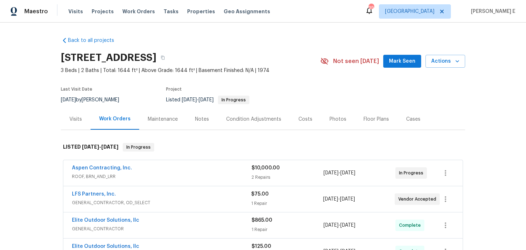
click at [68, 121] on div "Visits" at bounding box center [76, 119] width 30 height 21
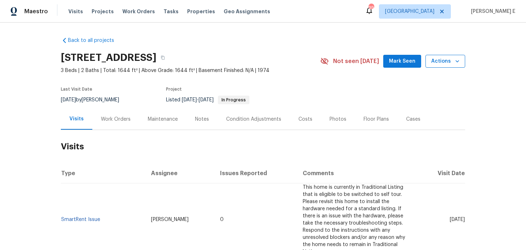
click at [438, 63] on span "Actions" at bounding box center [446, 61] width 28 height 9
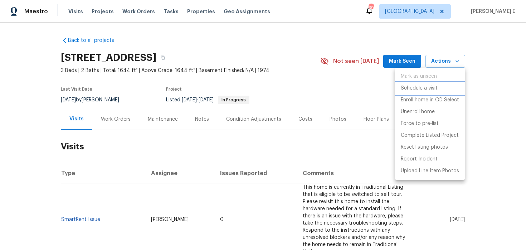
click at [403, 90] on p "Schedule a visit" at bounding box center [419, 89] width 37 height 8
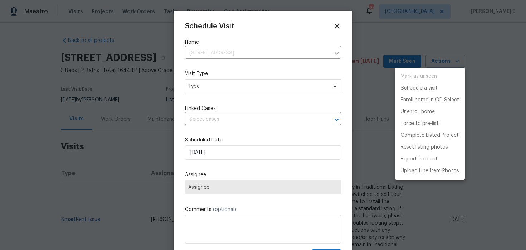
click at [239, 88] on div at bounding box center [263, 125] width 526 height 250
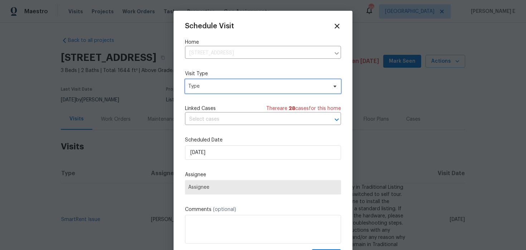
click at [239, 88] on span "Type" at bounding box center [257, 86] width 139 height 7
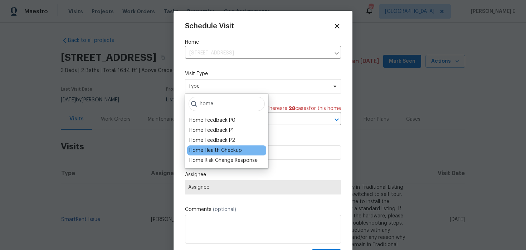
type input "home"
click at [223, 153] on div "Home Health Checkup" at bounding box center [215, 150] width 53 height 7
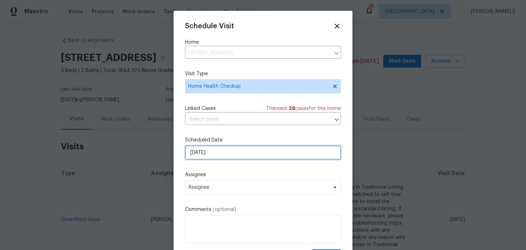
click at [231, 155] on input "[DATE]" at bounding box center [263, 152] width 156 height 14
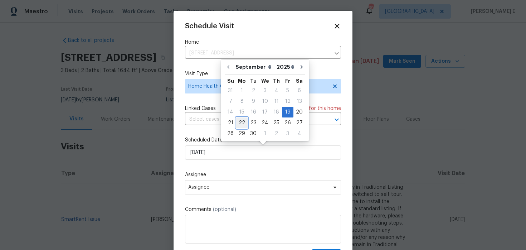
click at [241, 123] on div "22" at bounding box center [241, 123] width 11 height 10
type input "[DATE]"
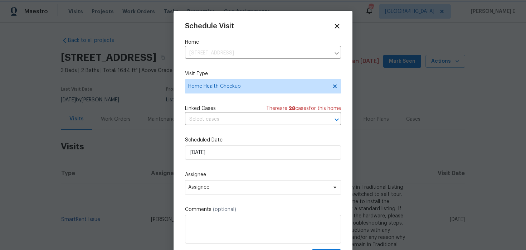
scroll to position [13, 0]
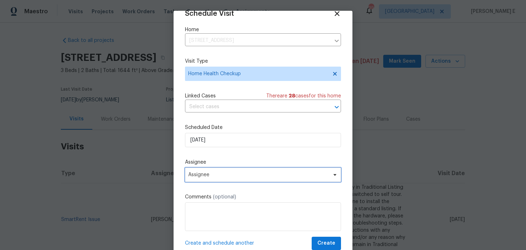
click at [227, 179] on span "Assignee" at bounding box center [263, 175] width 156 height 14
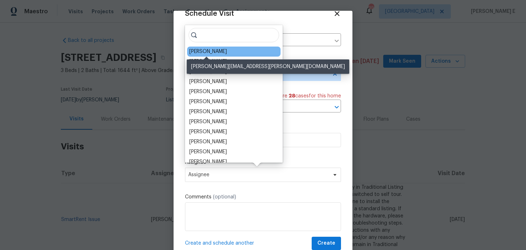
click at [199, 52] on div "[PERSON_NAME]" at bounding box center [208, 51] width 38 height 7
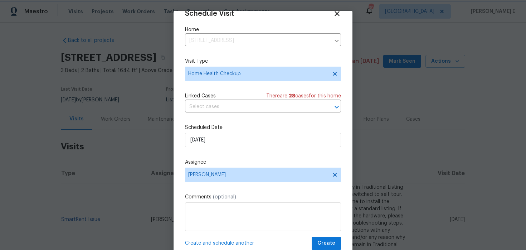
scroll to position [22, 0]
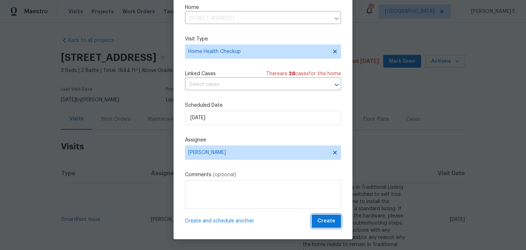
click at [328, 223] on span "Create" at bounding box center [327, 221] width 18 height 9
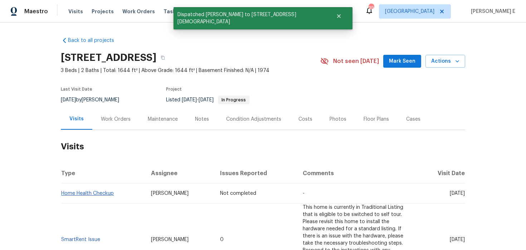
scroll to position [0, 0]
copy link "Home Health Checkup"
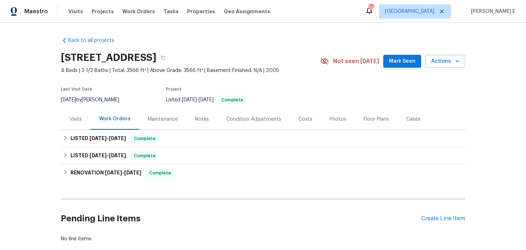
click at [69, 124] on div "Visits" at bounding box center [76, 119] width 30 height 21
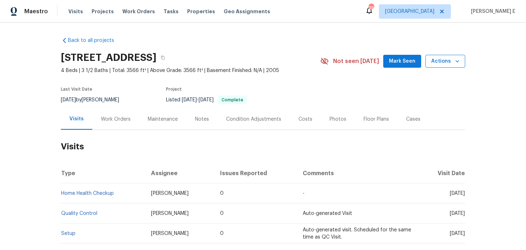
click at [430, 64] on button "Actions" at bounding box center [446, 61] width 40 height 13
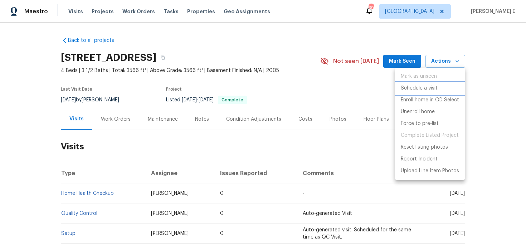
click at [411, 86] on p "Schedule a visit" at bounding box center [419, 89] width 37 height 8
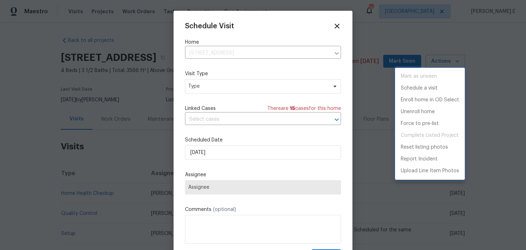
click at [216, 88] on div at bounding box center [263, 125] width 526 height 250
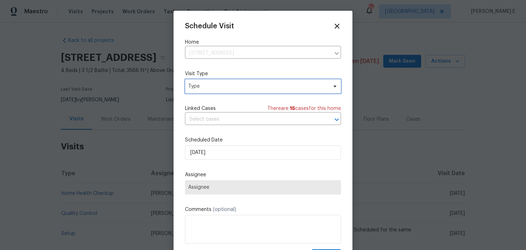
click at [216, 88] on span "Type" at bounding box center [257, 86] width 139 height 7
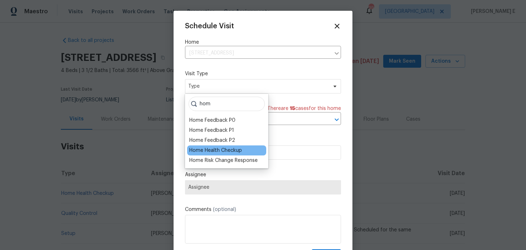
type input "hom"
click at [208, 151] on div "Home Health Checkup" at bounding box center [215, 150] width 53 height 7
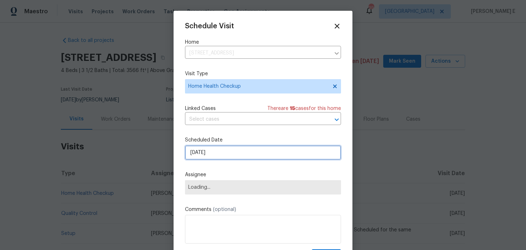
click at [213, 157] on input "[DATE]" at bounding box center [263, 152] width 156 height 14
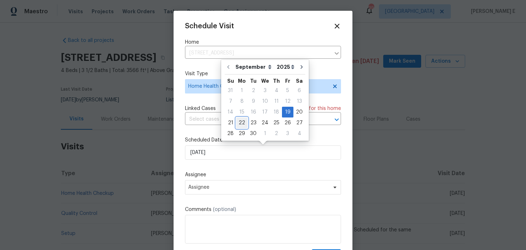
click at [237, 123] on div "22" at bounding box center [241, 123] width 11 height 10
type input "[DATE]"
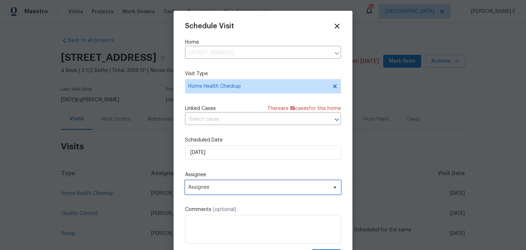
click at [239, 189] on span "Assignee" at bounding box center [258, 187] width 140 height 6
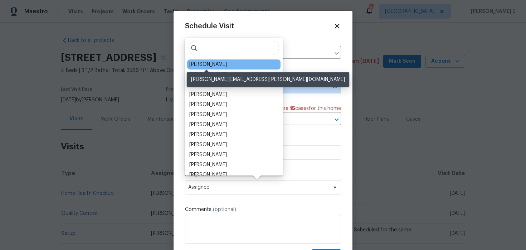
click at [207, 65] on div "[PERSON_NAME]" at bounding box center [208, 64] width 38 height 7
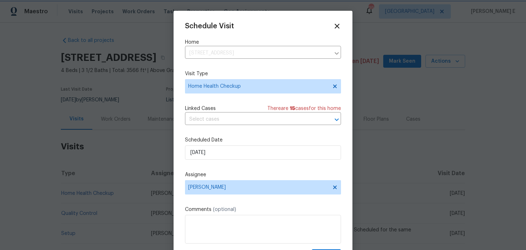
scroll to position [13, 0]
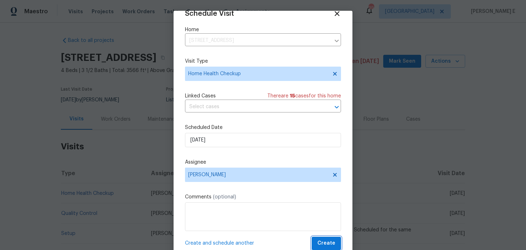
click at [328, 242] on span "Create" at bounding box center [327, 243] width 18 height 9
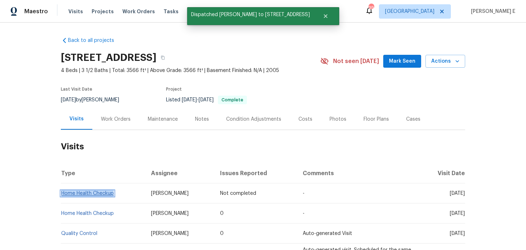
copy link "Home Health Checkup"
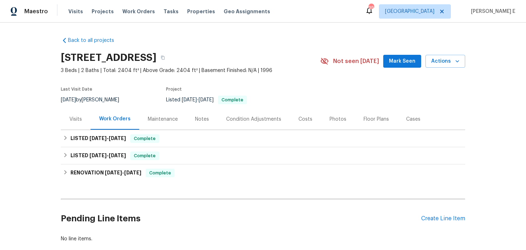
click at [81, 126] on div "Visits" at bounding box center [76, 119] width 30 height 21
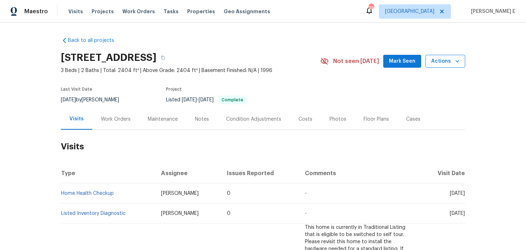
click at [450, 67] on button "Actions" at bounding box center [446, 61] width 40 height 13
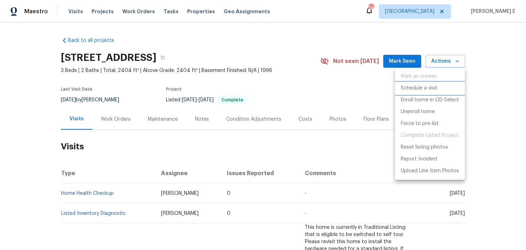
click at [414, 92] on p "Schedule a visit" at bounding box center [419, 89] width 37 height 8
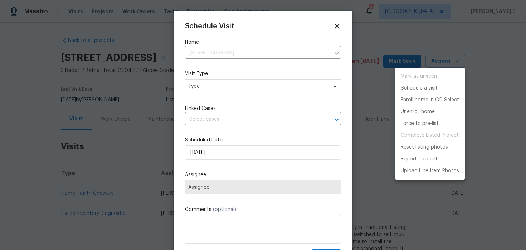
click at [198, 82] on div at bounding box center [263, 125] width 526 height 250
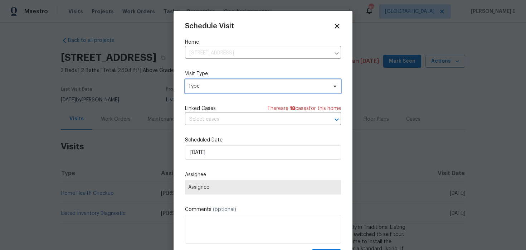
click at [198, 82] on span "Type" at bounding box center [263, 86] width 156 height 14
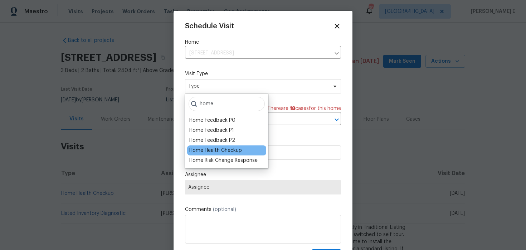
type input "home"
click at [231, 154] on div "Home Health Checkup" at bounding box center [226, 150] width 79 height 10
click at [236, 149] on div "Home Health Checkup" at bounding box center [215, 150] width 53 height 7
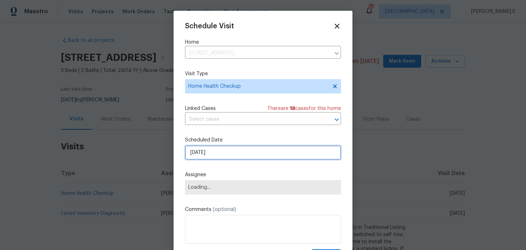
click at [229, 156] on input "[DATE]" at bounding box center [263, 152] width 156 height 14
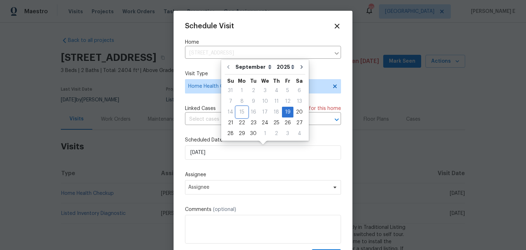
click at [242, 117] on div "15" at bounding box center [241, 112] width 11 height 10
click at [240, 122] on div "22" at bounding box center [241, 123] width 11 height 10
type input "[DATE]"
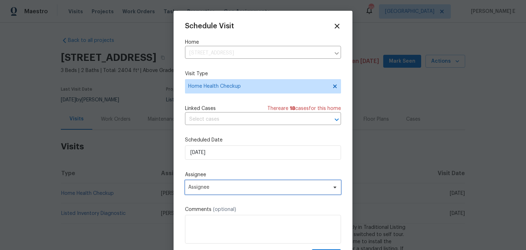
click at [207, 192] on span "Assignee" at bounding box center [263, 187] width 156 height 14
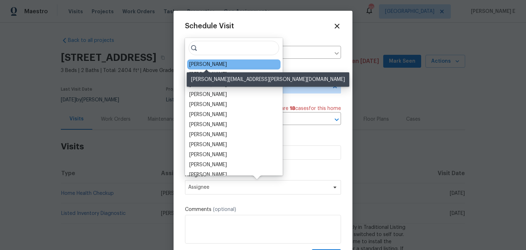
click at [194, 68] on div "[PERSON_NAME]" at bounding box center [208, 64] width 38 height 7
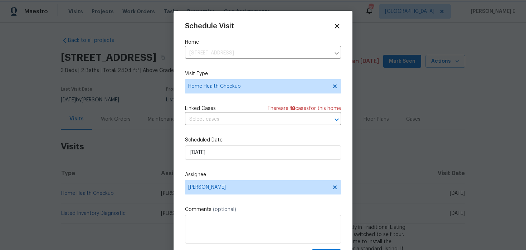
scroll to position [13, 0]
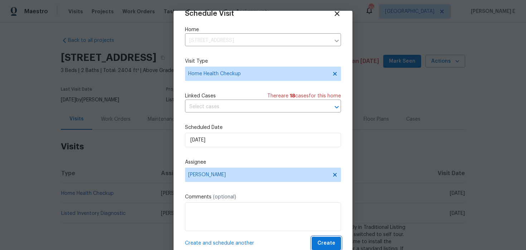
click at [329, 242] on span "Create" at bounding box center [327, 243] width 18 height 9
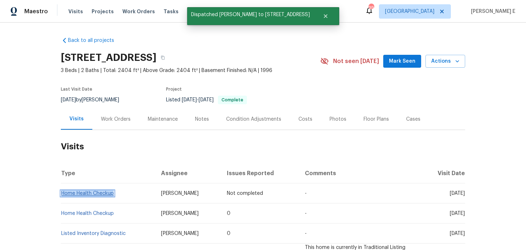
copy link "Home Health Checkup"
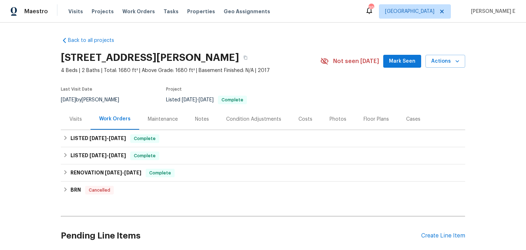
click at [70, 124] on div "Visits" at bounding box center [76, 119] width 30 height 21
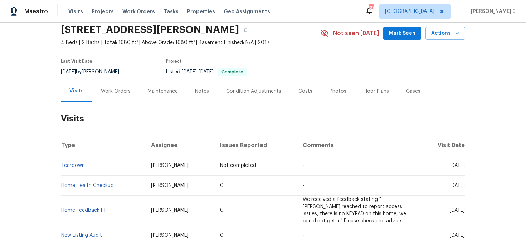
scroll to position [32, 0]
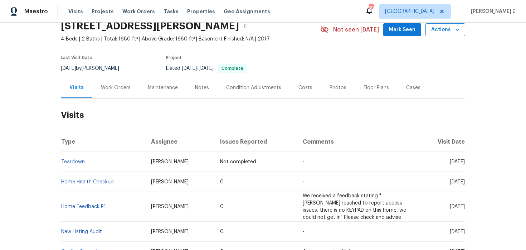
click at [454, 32] on icon "button" at bounding box center [457, 29] width 7 height 7
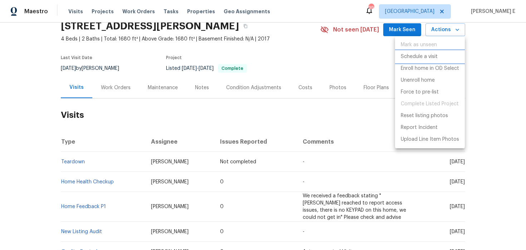
click at [406, 60] on p "Schedule a visit" at bounding box center [419, 57] width 37 height 8
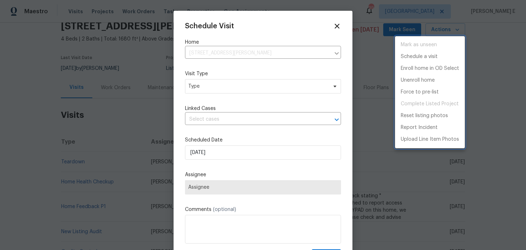
click at [210, 86] on div at bounding box center [263, 125] width 526 height 250
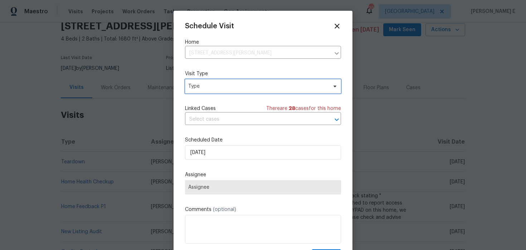
click at [210, 86] on span "Type" at bounding box center [257, 86] width 139 height 7
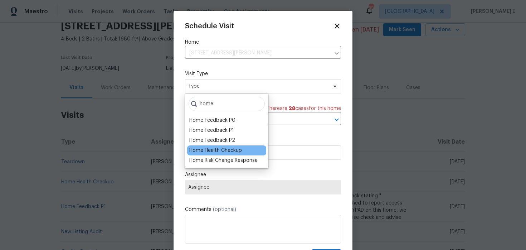
type input "home"
click at [221, 151] on div "Home Health Checkup" at bounding box center [215, 150] width 53 height 7
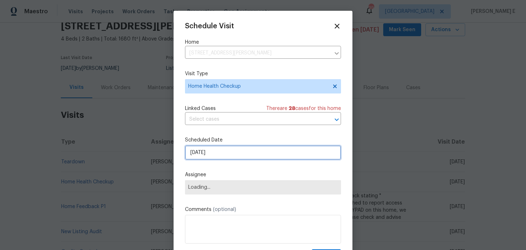
click at [216, 157] on input "[DATE]" at bounding box center [263, 152] width 156 height 14
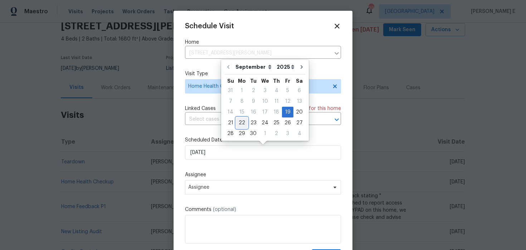
click at [238, 123] on div "22" at bounding box center [241, 123] width 11 height 10
type input "22/09/2025"
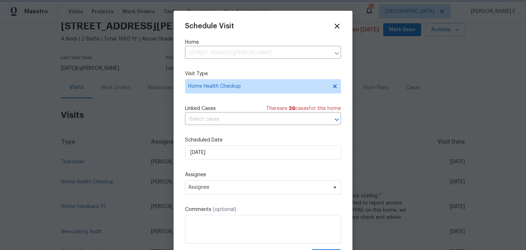
scroll to position [13, 0]
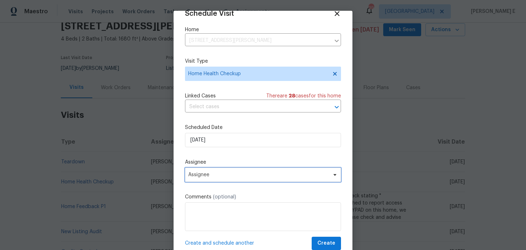
click at [203, 177] on span "Assignee" at bounding box center [258, 175] width 140 height 6
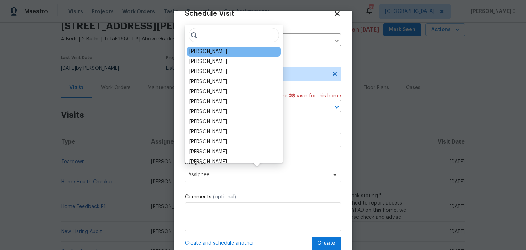
click at [210, 50] on div "William Bynum" at bounding box center [208, 51] width 38 height 7
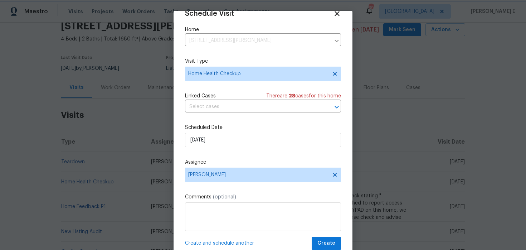
scroll to position [22, 0]
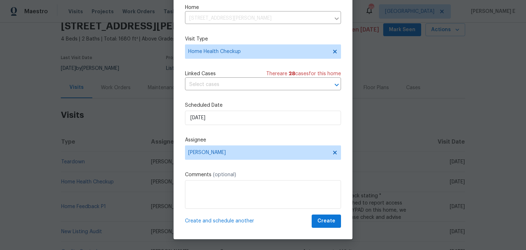
click at [327, 214] on div "Schedule Visit Home 177 Bur Oak Dr, Taylors, SC 29687 ​ Visit Type Home Health …" at bounding box center [263, 107] width 156 height 240
click at [323, 222] on span "Create" at bounding box center [327, 221] width 18 height 9
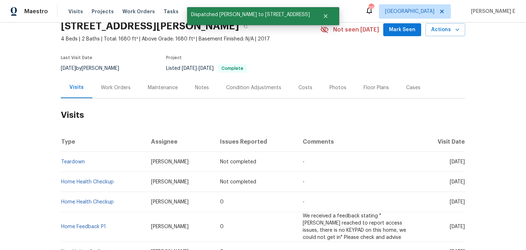
scroll to position [0, 0]
copy link "Home Health Checkup"
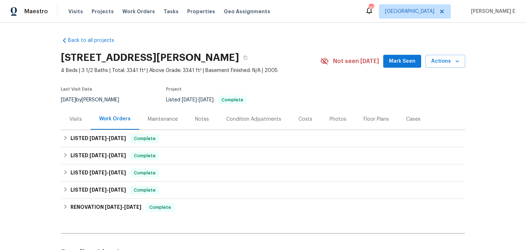
click at [78, 122] on div "Visits" at bounding box center [75, 119] width 13 height 7
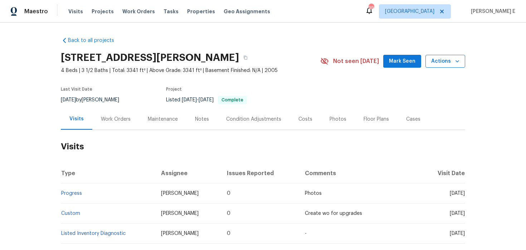
click at [450, 65] on span "Actions" at bounding box center [446, 61] width 28 height 9
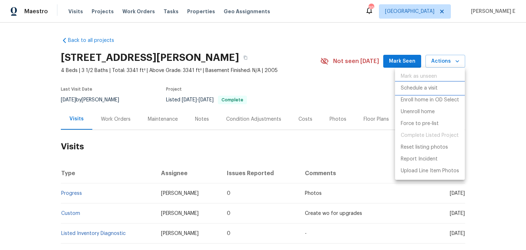
click at [420, 86] on p "Schedule a visit" at bounding box center [419, 89] width 37 height 8
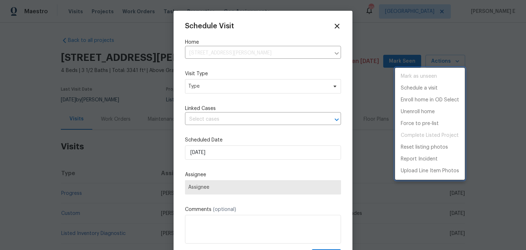
click at [227, 88] on div at bounding box center [263, 125] width 526 height 250
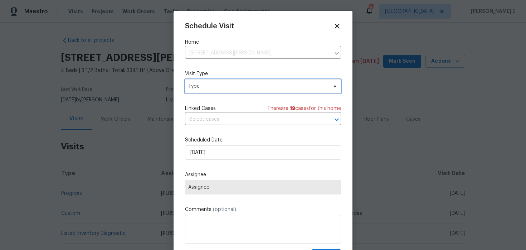
click at [227, 88] on span "Type" at bounding box center [257, 86] width 139 height 7
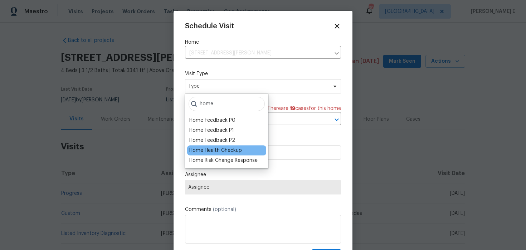
type input "home"
click at [215, 151] on div "Home Health Checkup" at bounding box center [215, 150] width 53 height 7
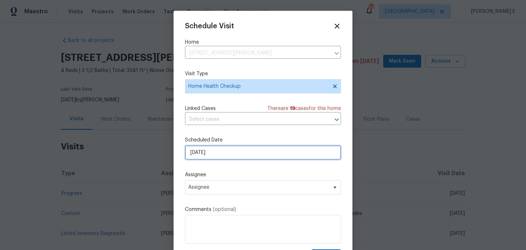
click at [217, 155] on input "19/09/2025" at bounding box center [263, 152] width 156 height 14
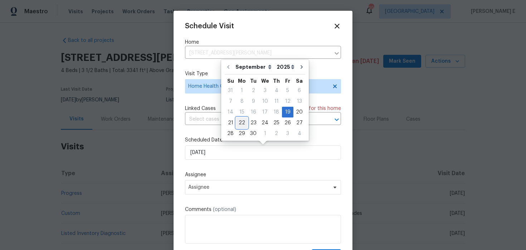
click at [242, 122] on div "22" at bounding box center [241, 123] width 11 height 10
type input "22/09/2025"
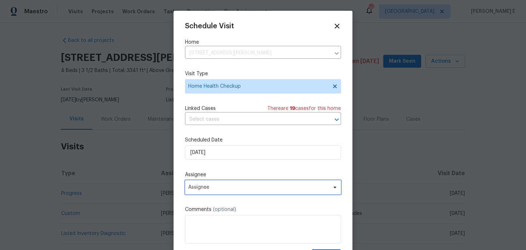
click at [227, 194] on span "Assignee" at bounding box center [263, 187] width 156 height 14
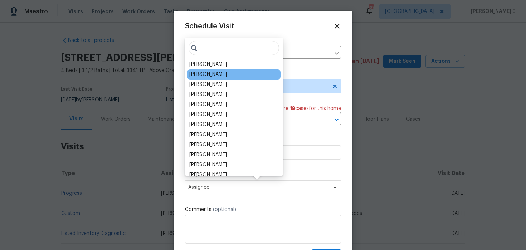
click at [208, 69] on div "Calley Sanchez" at bounding box center [233, 74] width 93 height 10
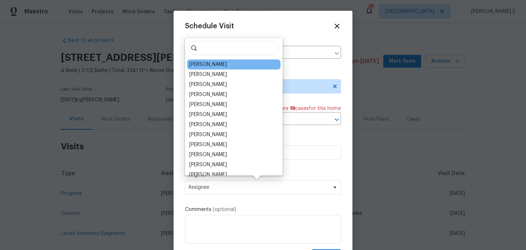
click at [210, 64] on div "William Bynum" at bounding box center [208, 64] width 38 height 7
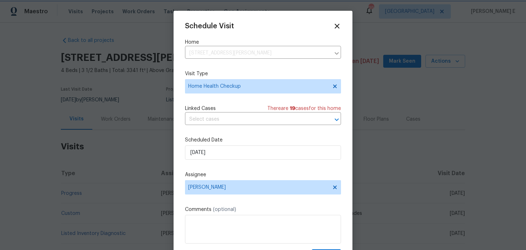
scroll to position [13, 0]
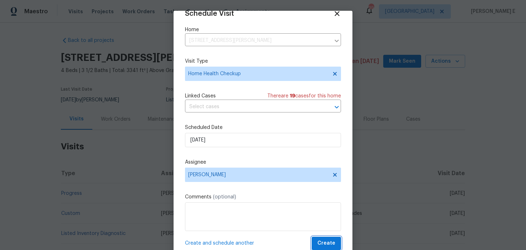
click at [325, 237] on button "Create" at bounding box center [326, 243] width 29 height 13
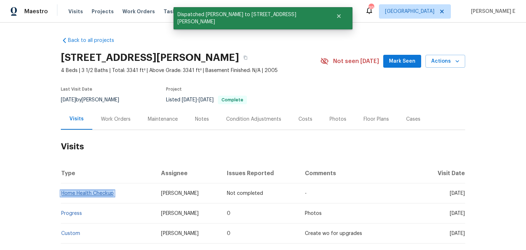
copy link "Home Health Checkup"
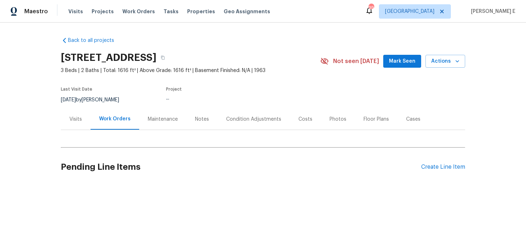
click at [77, 119] on div "Visits" at bounding box center [75, 119] width 13 height 7
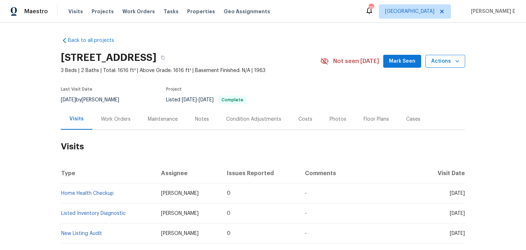
click at [446, 58] on span "Actions" at bounding box center [446, 61] width 28 height 9
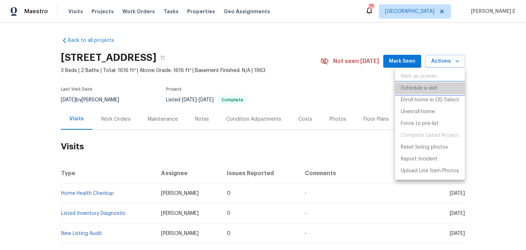
click at [418, 88] on p "Schedule a visit" at bounding box center [419, 89] width 37 height 8
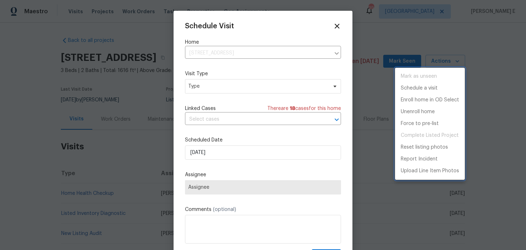
click at [497, 86] on div at bounding box center [263, 125] width 526 height 250
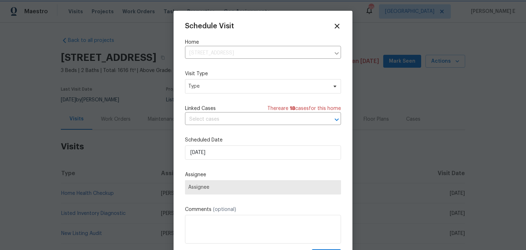
click at [496, 88] on div at bounding box center [263, 125] width 526 height 250
click at [481, 128] on div at bounding box center [263, 125] width 526 height 250
click at [490, 128] on div at bounding box center [263, 125] width 526 height 250
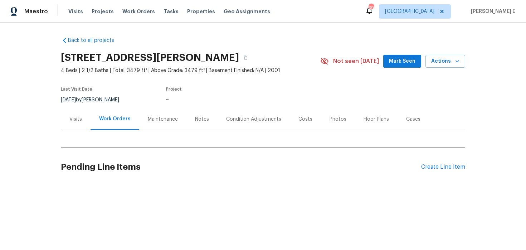
click at [78, 120] on div "Visits" at bounding box center [75, 119] width 13 height 7
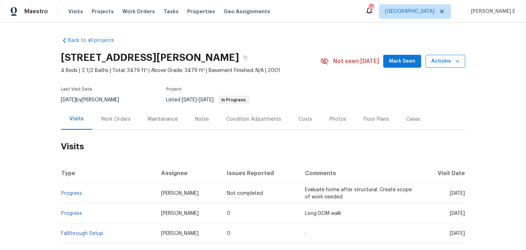
click at [434, 61] on span "Actions" at bounding box center [446, 61] width 28 height 9
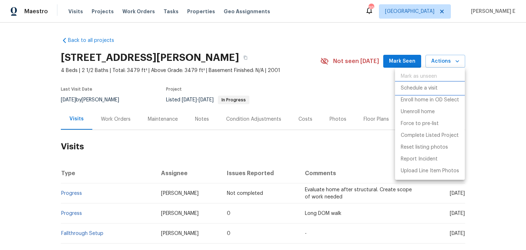
click at [405, 86] on p "Schedule a visit" at bounding box center [419, 89] width 37 height 8
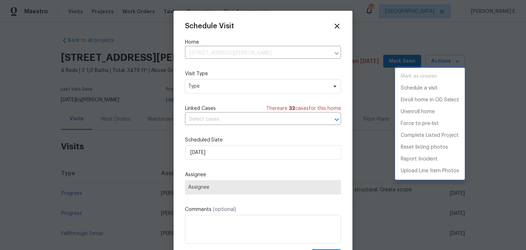
click at [199, 87] on div at bounding box center [263, 125] width 526 height 250
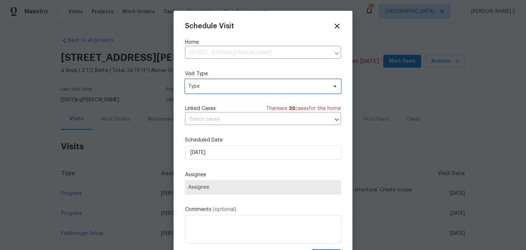
click at [199, 87] on span "Type" at bounding box center [257, 86] width 139 height 7
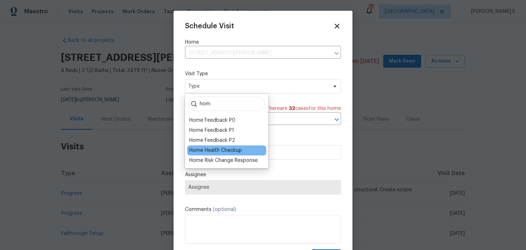
type input "hom"
click at [210, 149] on div "Home Health Checkup" at bounding box center [215, 150] width 53 height 7
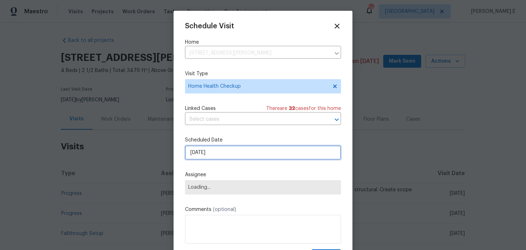
click at [208, 155] on input "[DATE]" at bounding box center [263, 152] width 156 height 14
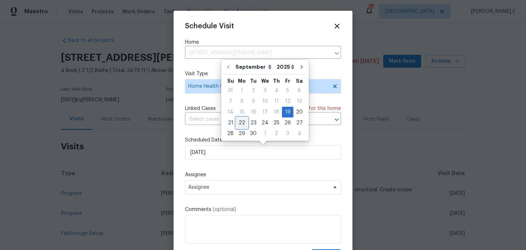
click at [239, 119] on div "22" at bounding box center [241, 123] width 11 height 10
type input "[DATE]"
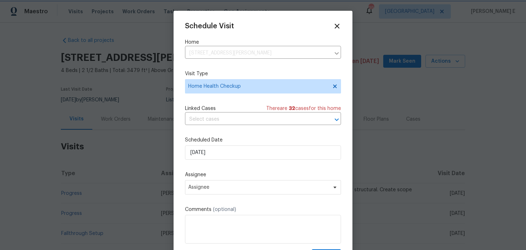
scroll to position [13, 0]
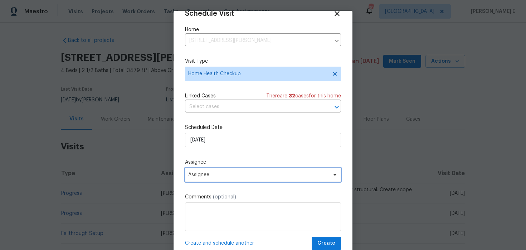
click at [234, 174] on span "Assignee" at bounding box center [258, 175] width 140 height 6
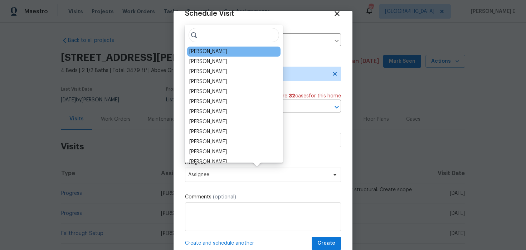
click at [216, 49] on div "[PERSON_NAME]" at bounding box center [208, 51] width 38 height 7
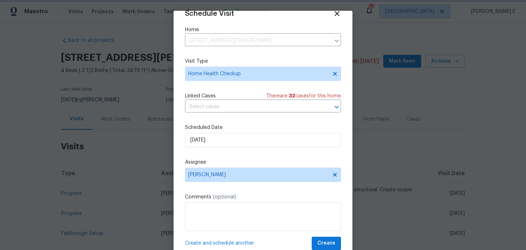
scroll to position [22, 0]
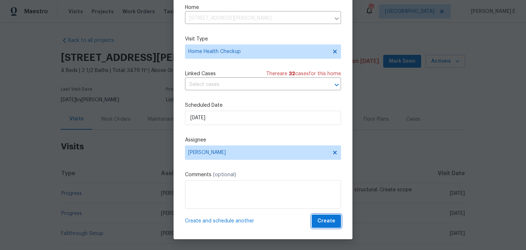
click at [332, 224] on span "Create" at bounding box center [327, 221] width 18 height 9
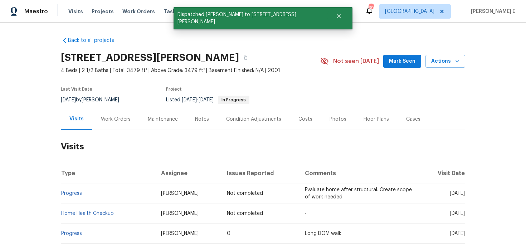
scroll to position [0, 0]
copy link "Home Health Checkup"
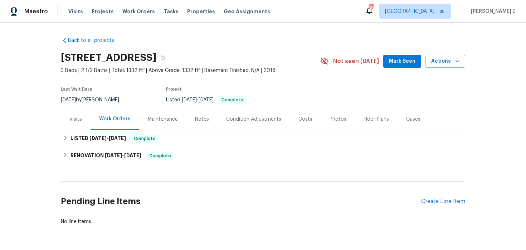
click at [79, 123] on div "Visits" at bounding box center [76, 119] width 30 height 21
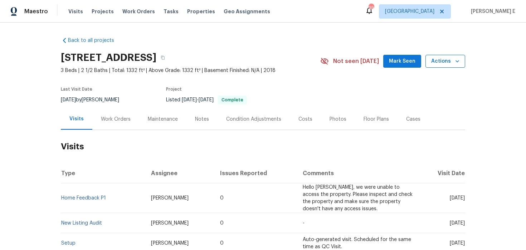
click at [438, 63] on span "Actions" at bounding box center [446, 61] width 28 height 9
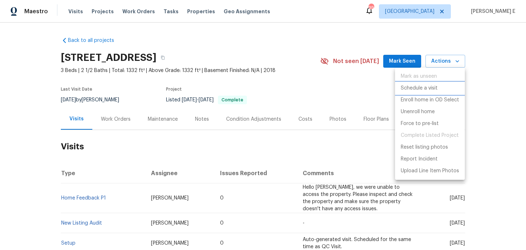
click at [402, 88] on p "Schedule a visit" at bounding box center [419, 89] width 37 height 8
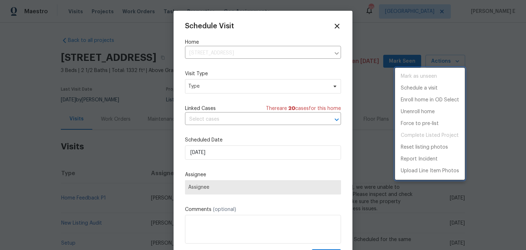
click at [218, 91] on div at bounding box center [263, 125] width 526 height 250
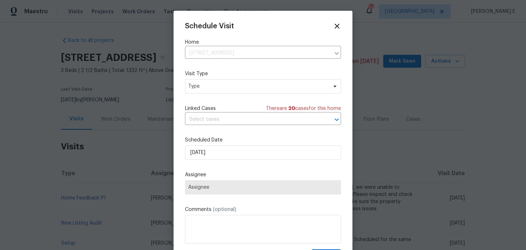
click at [218, 91] on div "Mark as unseen Schedule a visit Enroll home in OD Select Unenroll home Force to…" at bounding box center [263, 125] width 526 height 250
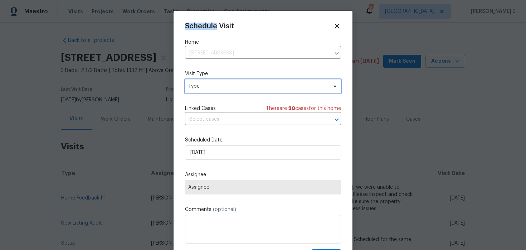
click at [218, 91] on span "Type" at bounding box center [263, 86] width 156 height 14
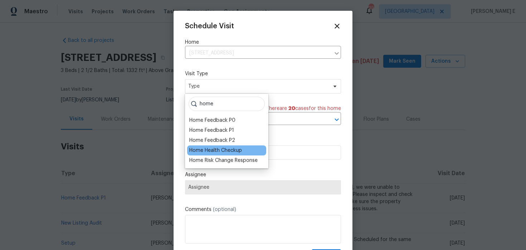
type input "home"
click at [222, 148] on div "Home Health Checkup" at bounding box center [215, 150] width 53 height 7
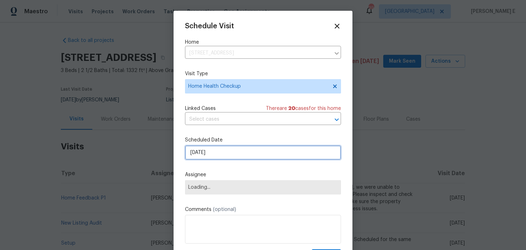
click at [225, 157] on input "19/09/2025" at bounding box center [263, 152] width 156 height 14
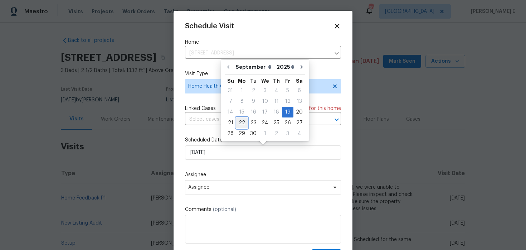
click at [243, 123] on div "22" at bounding box center [241, 123] width 11 height 10
type input "22/09/2025"
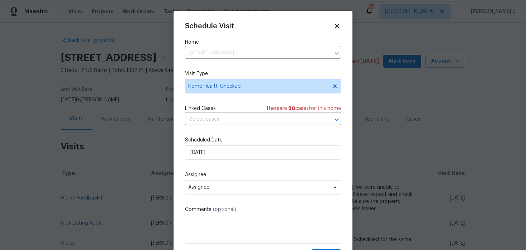
scroll to position [13, 0]
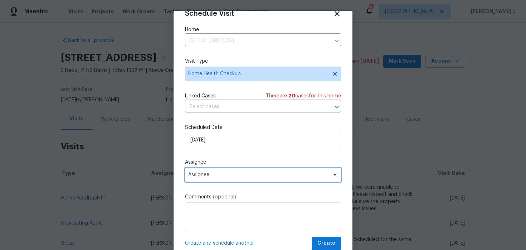
click at [230, 176] on span "Assignee" at bounding box center [258, 175] width 140 height 6
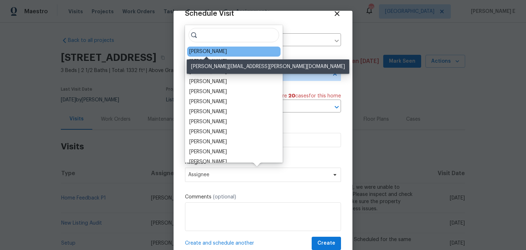
click at [208, 50] on div "William Bynum" at bounding box center [208, 51] width 38 height 7
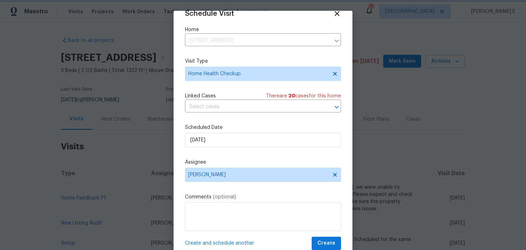
scroll to position [22, 0]
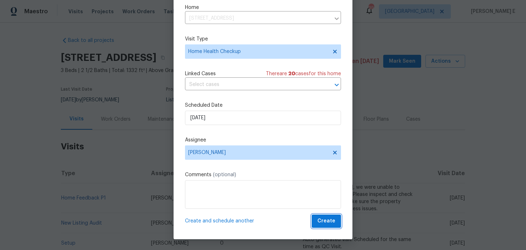
click at [321, 218] on span "Create" at bounding box center [327, 221] width 18 height 9
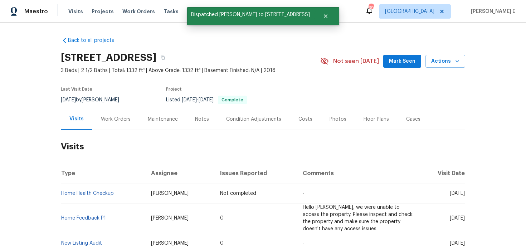
scroll to position [0, 0]
copy link "Home Health Checkup"
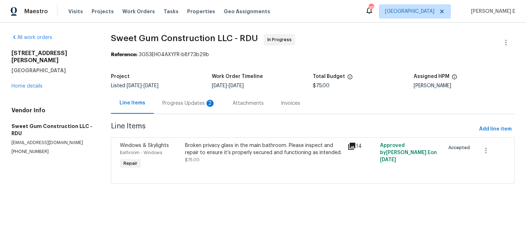
click at [193, 107] on div "Progress Updates 2" at bounding box center [189, 103] width 70 height 21
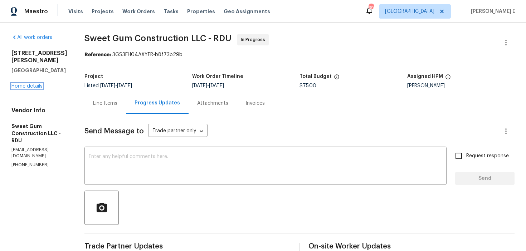
click at [17, 84] on link "Home details" at bounding box center [26, 86] width 31 height 5
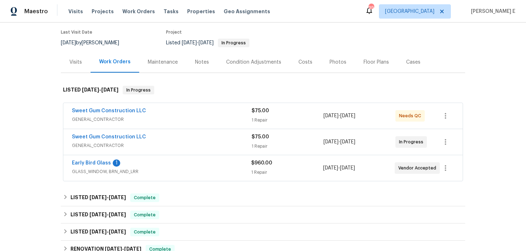
scroll to position [65, 0]
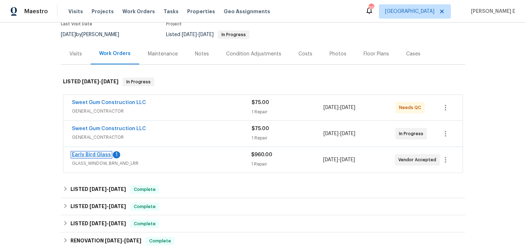
click at [99, 155] on link "Early Bird Glass" at bounding box center [91, 155] width 39 height 5
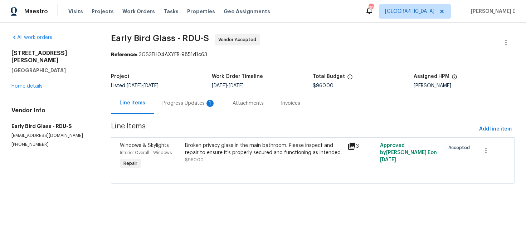
click at [187, 103] on div "Progress Updates 1" at bounding box center [189, 103] width 53 height 7
